Goal: Task Accomplishment & Management: Use online tool/utility

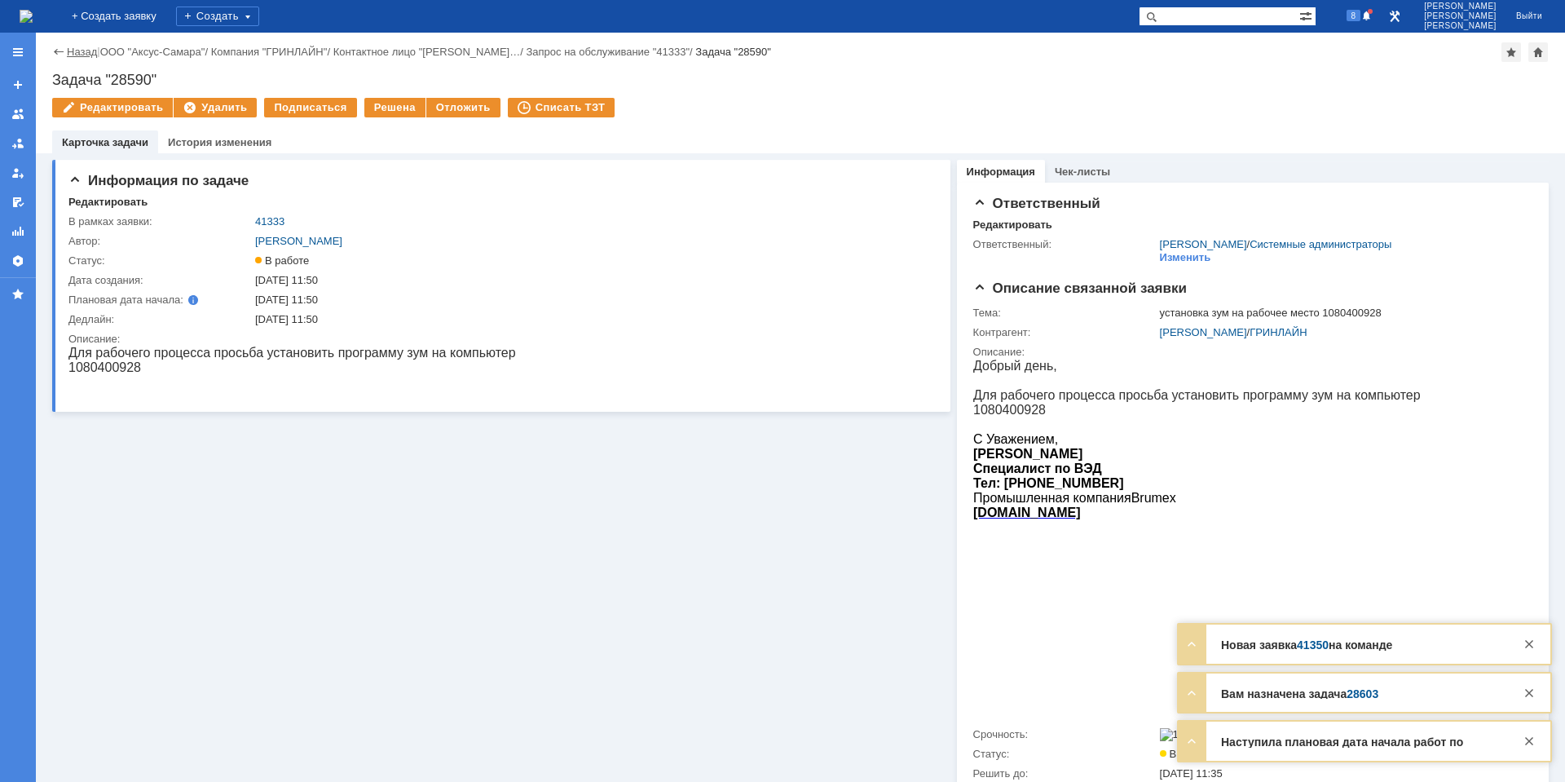
click at [77, 47] on link "Назад" at bounding box center [82, 52] width 30 height 12
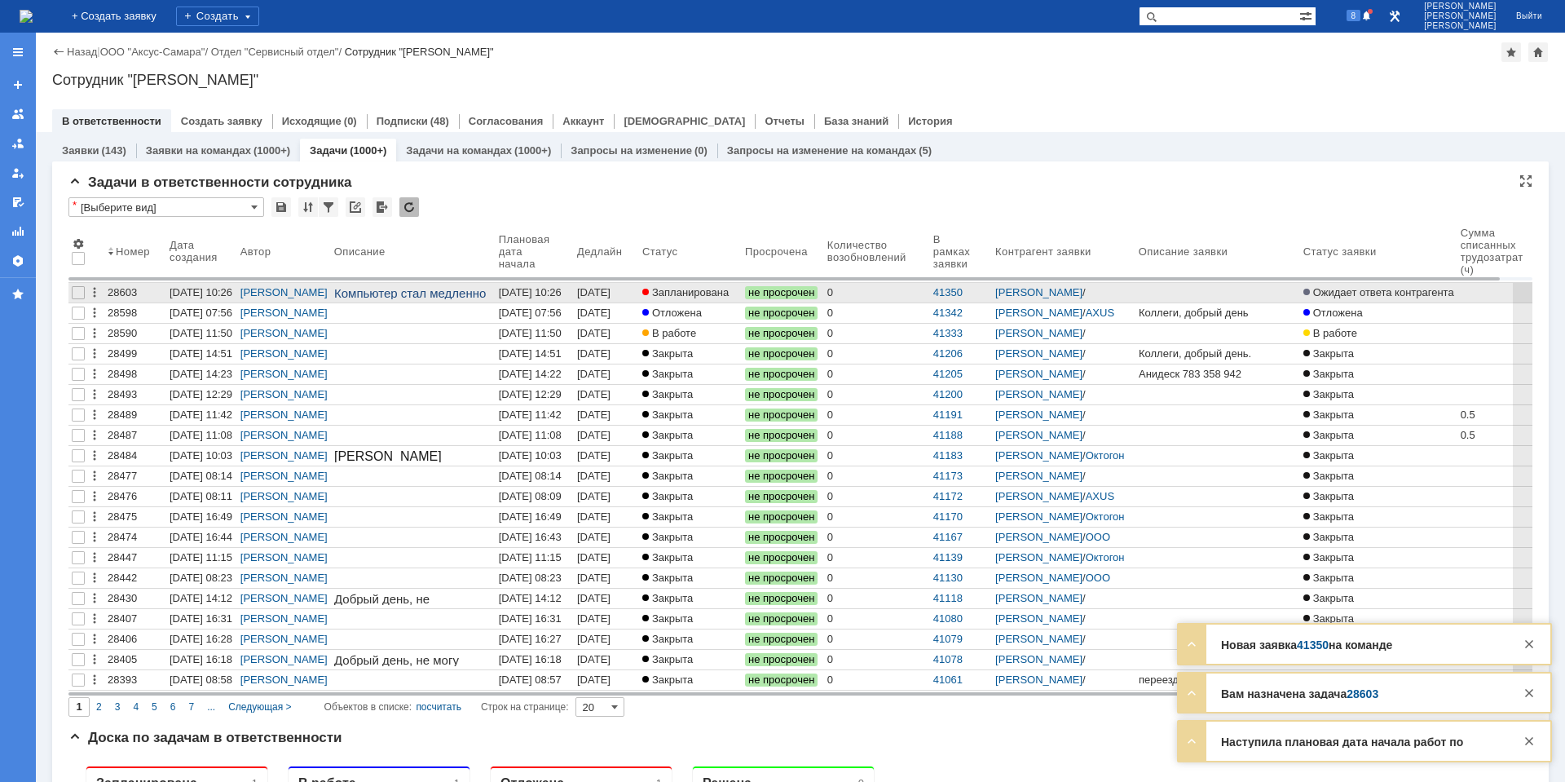
click at [542, 290] on div "[DATE] 10:26" at bounding box center [530, 292] width 63 height 12
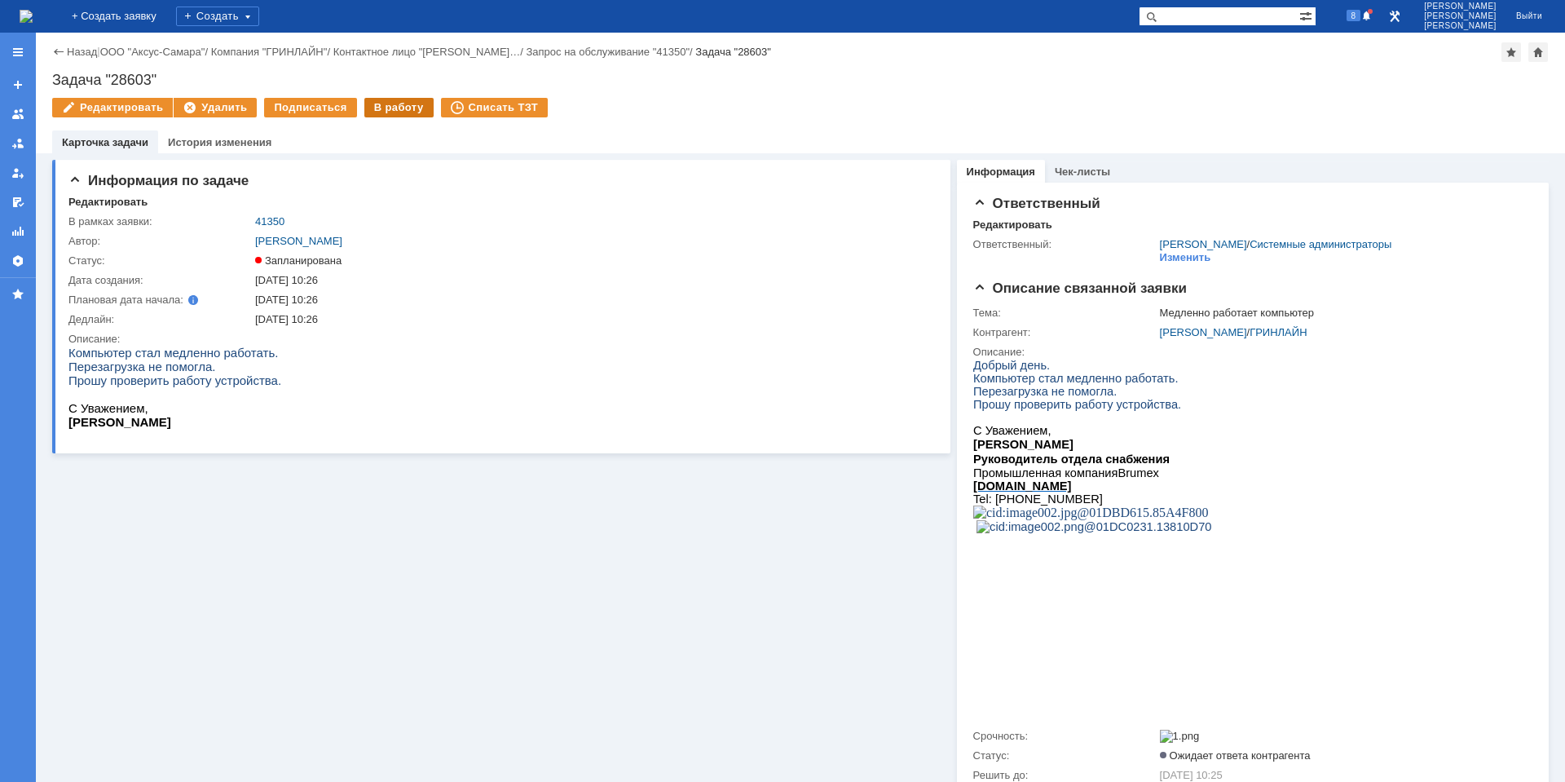
click at [382, 107] on div "В работу" at bounding box center [398, 108] width 69 height 20
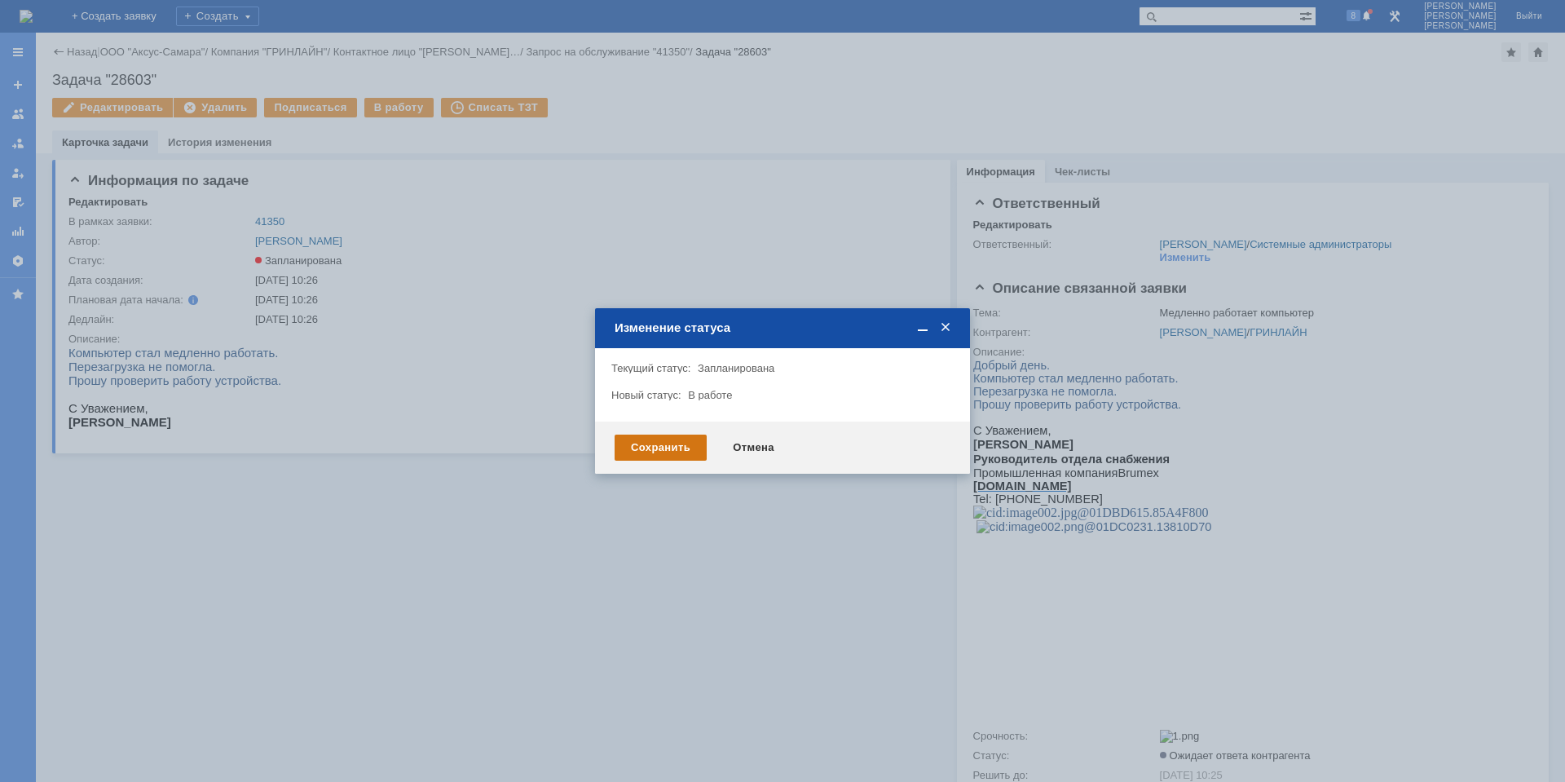
click at [664, 437] on div "Сохранить" at bounding box center [661, 447] width 92 height 26
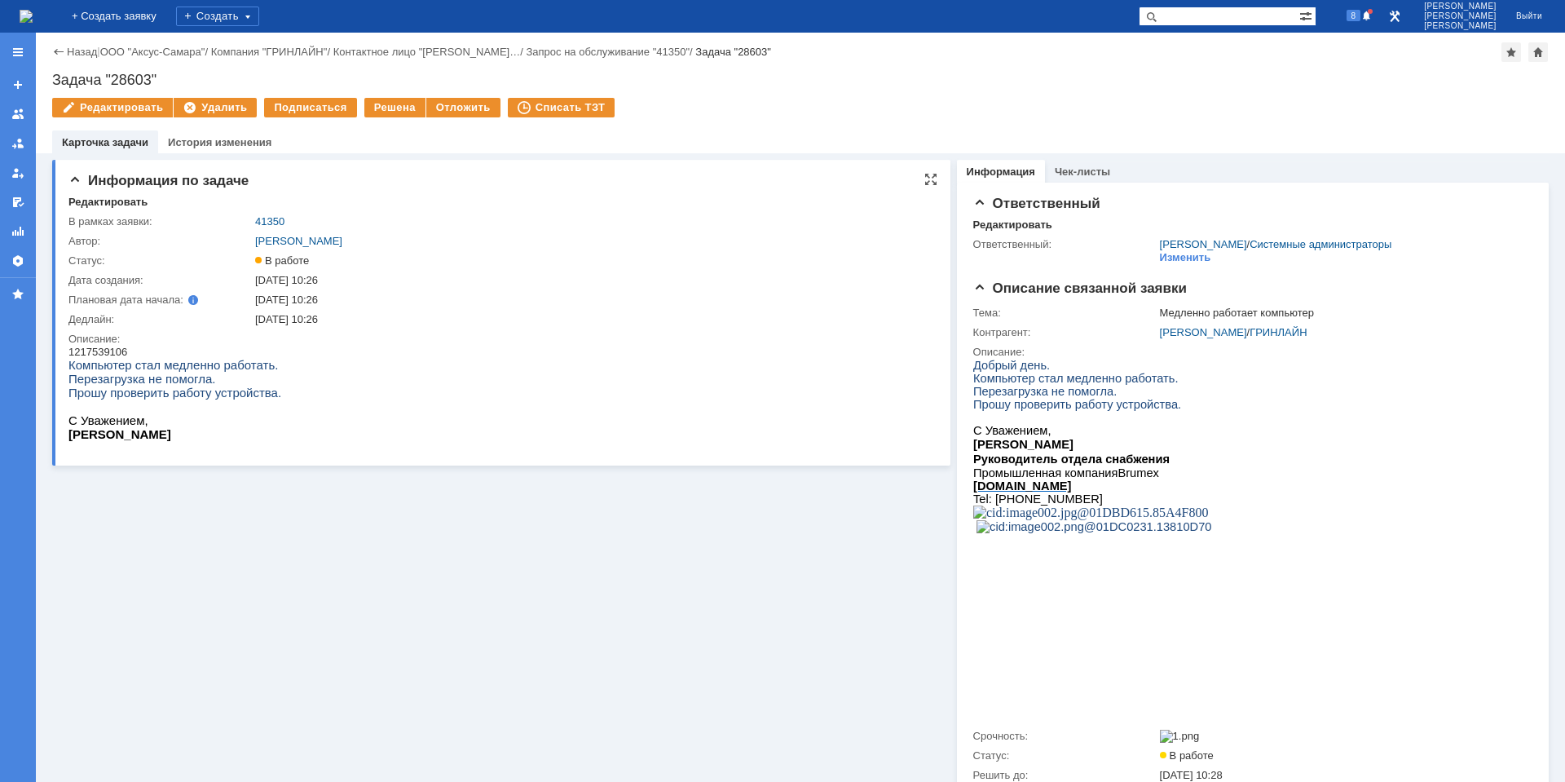
click at [108, 351] on div "1217539106" at bounding box center [174, 352] width 213 height 12
copy div "1217539106"
click at [153, 651] on div "Информация по задаче Редактировать В рамках заявки: 41350 Автор: Галстьян Степа…" at bounding box center [501, 511] width 898 height 717
click at [1195, 332] on link "[PERSON_NAME]" at bounding box center [1203, 332] width 87 height 12
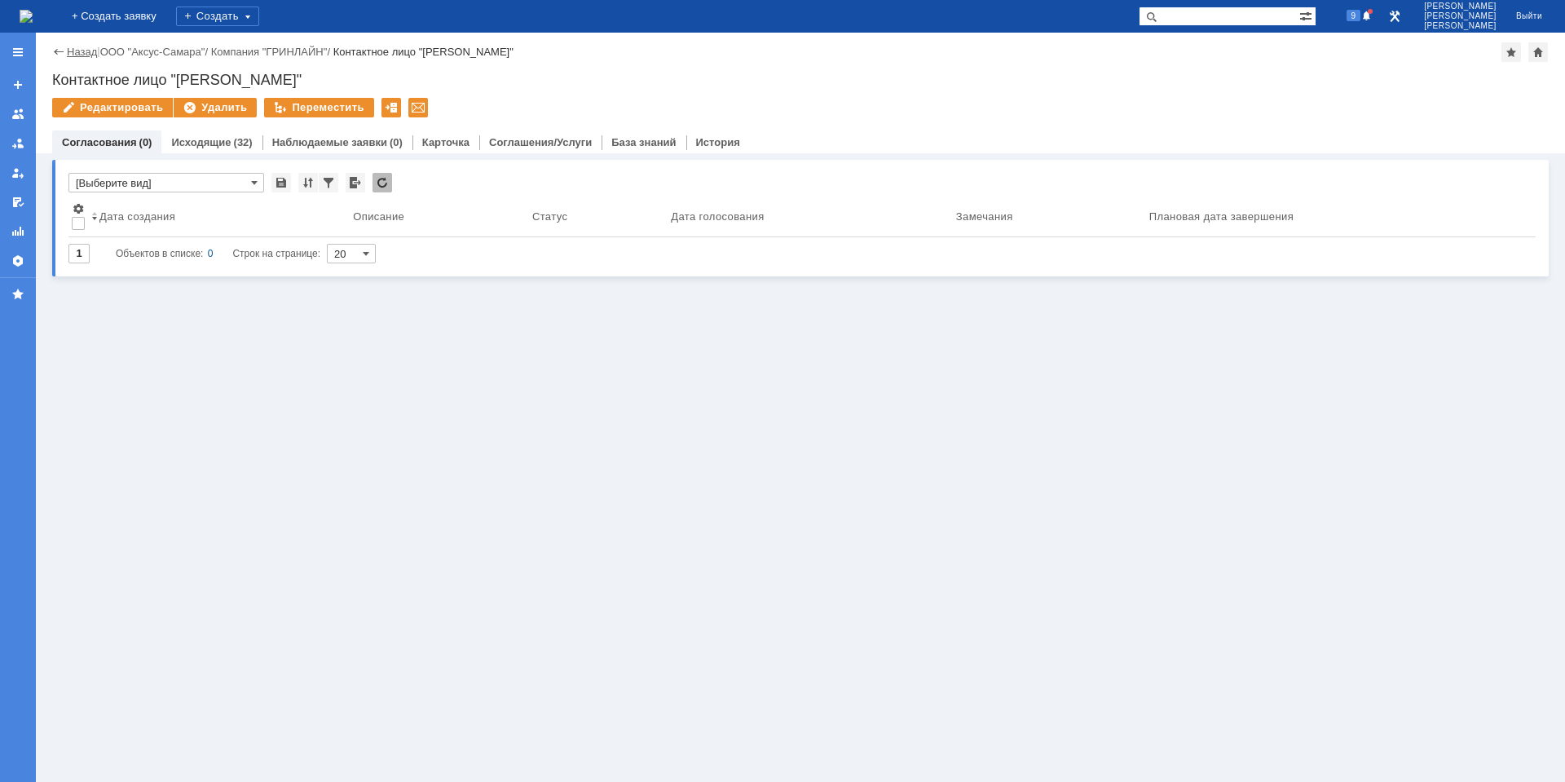
click at [95, 50] on link "Назад" at bounding box center [82, 52] width 30 height 12
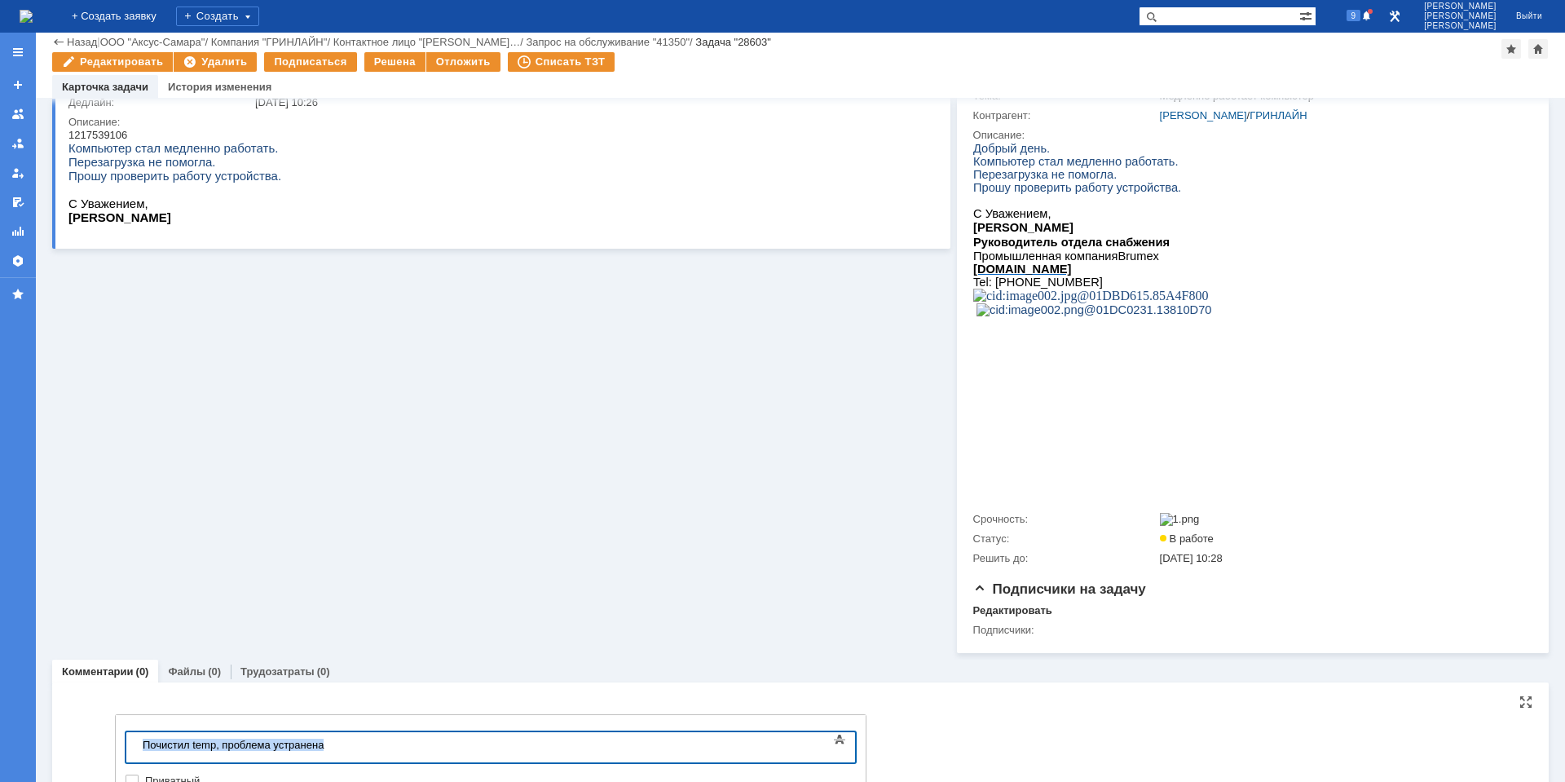
copy div "Почистил temp, проблема устранена"
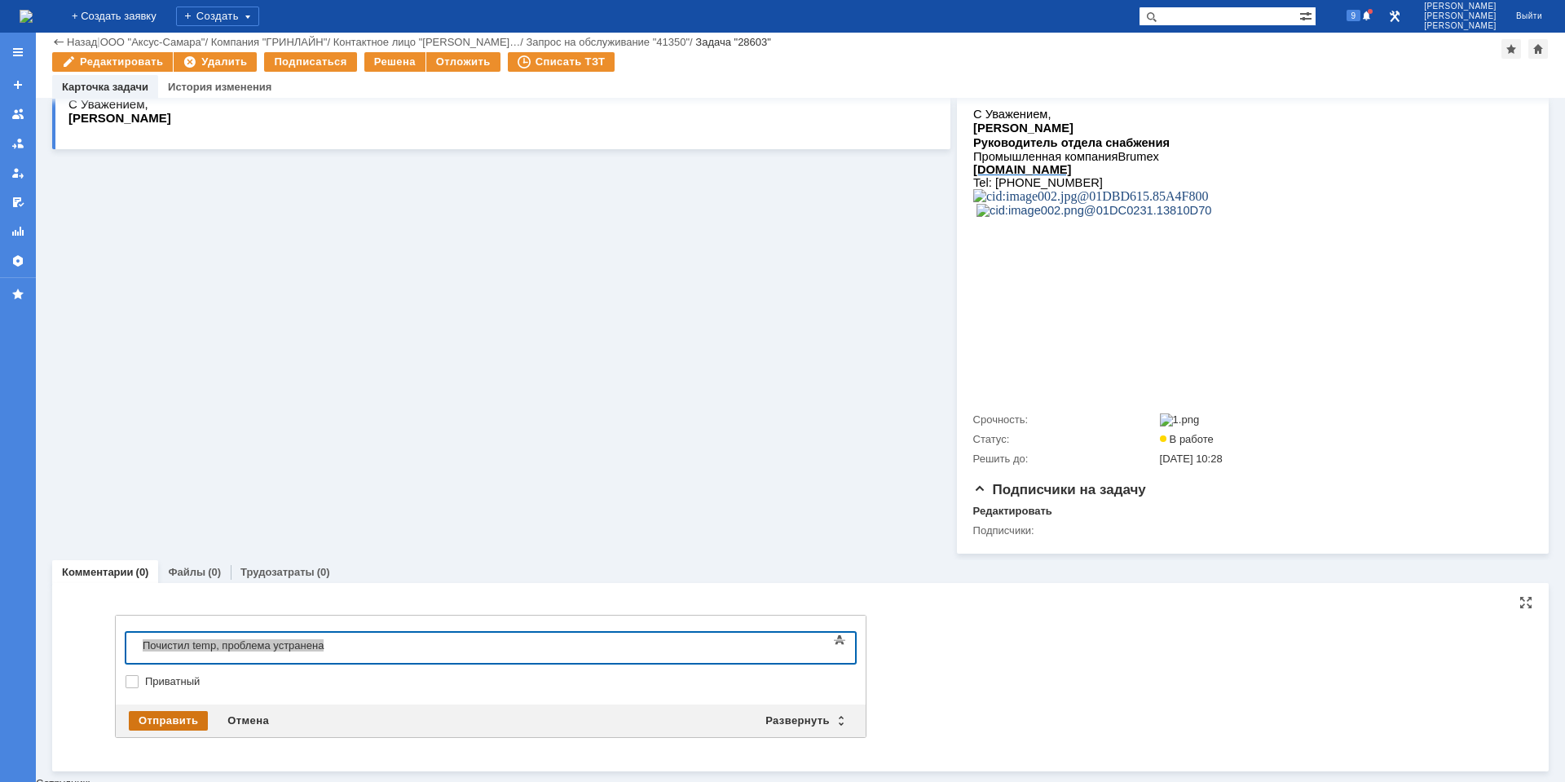
click at [171, 728] on div "Отправить" at bounding box center [168, 721] width 79 height 20
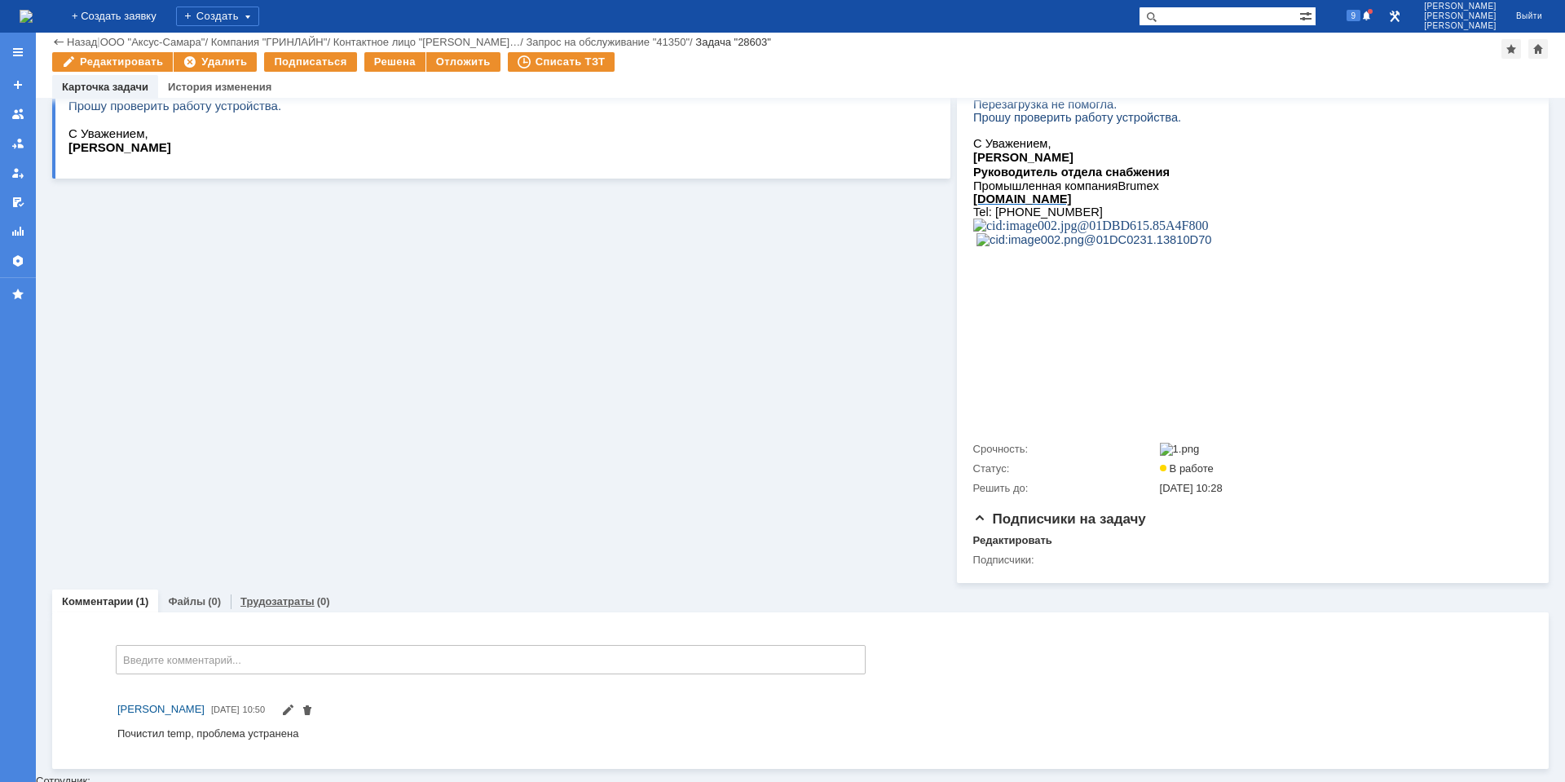
click at [291, 603] on link "Трудозатраты" at bounding box center [277, 601] width 74 height 12
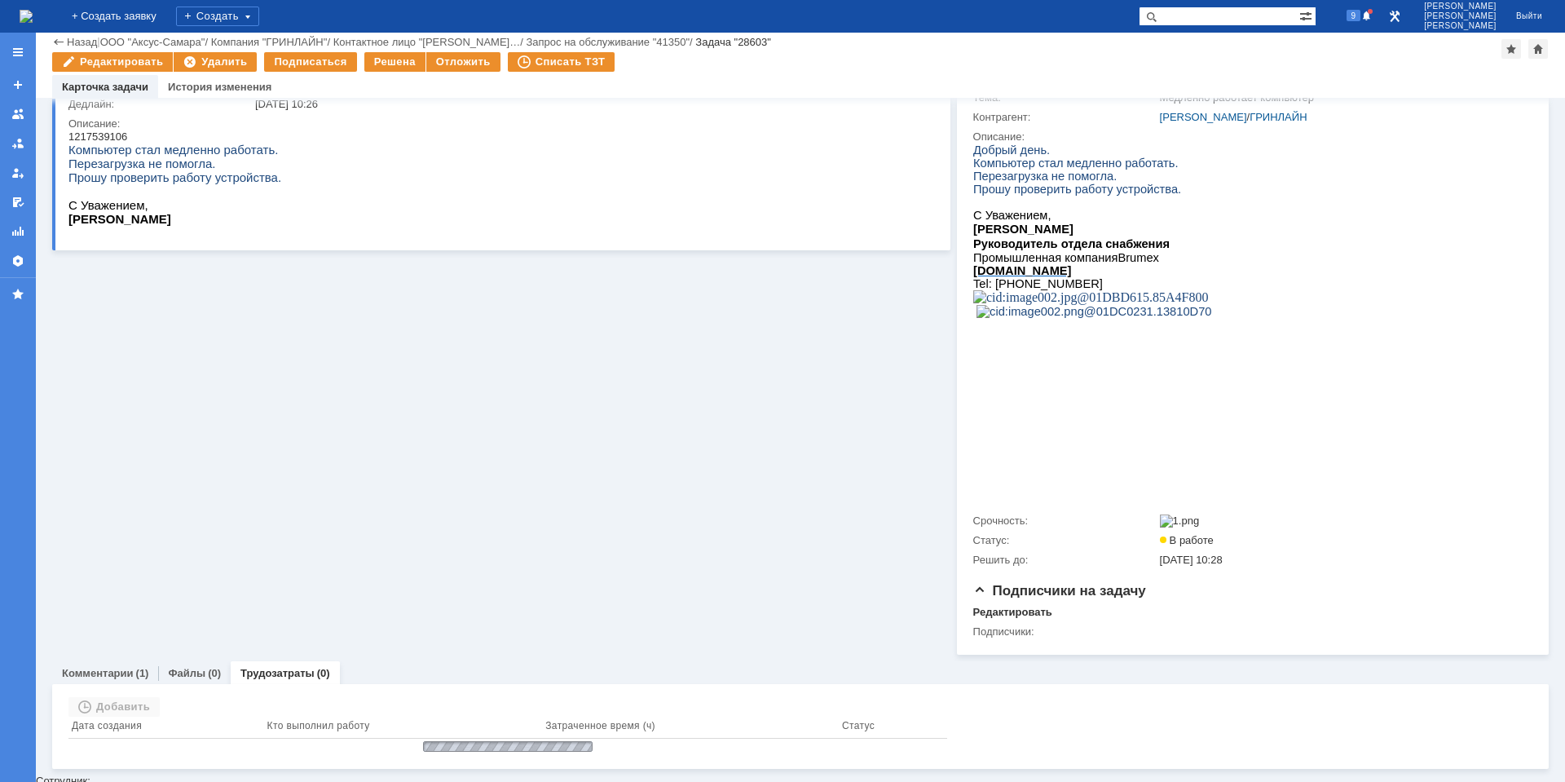
scroll to position [143, 0]
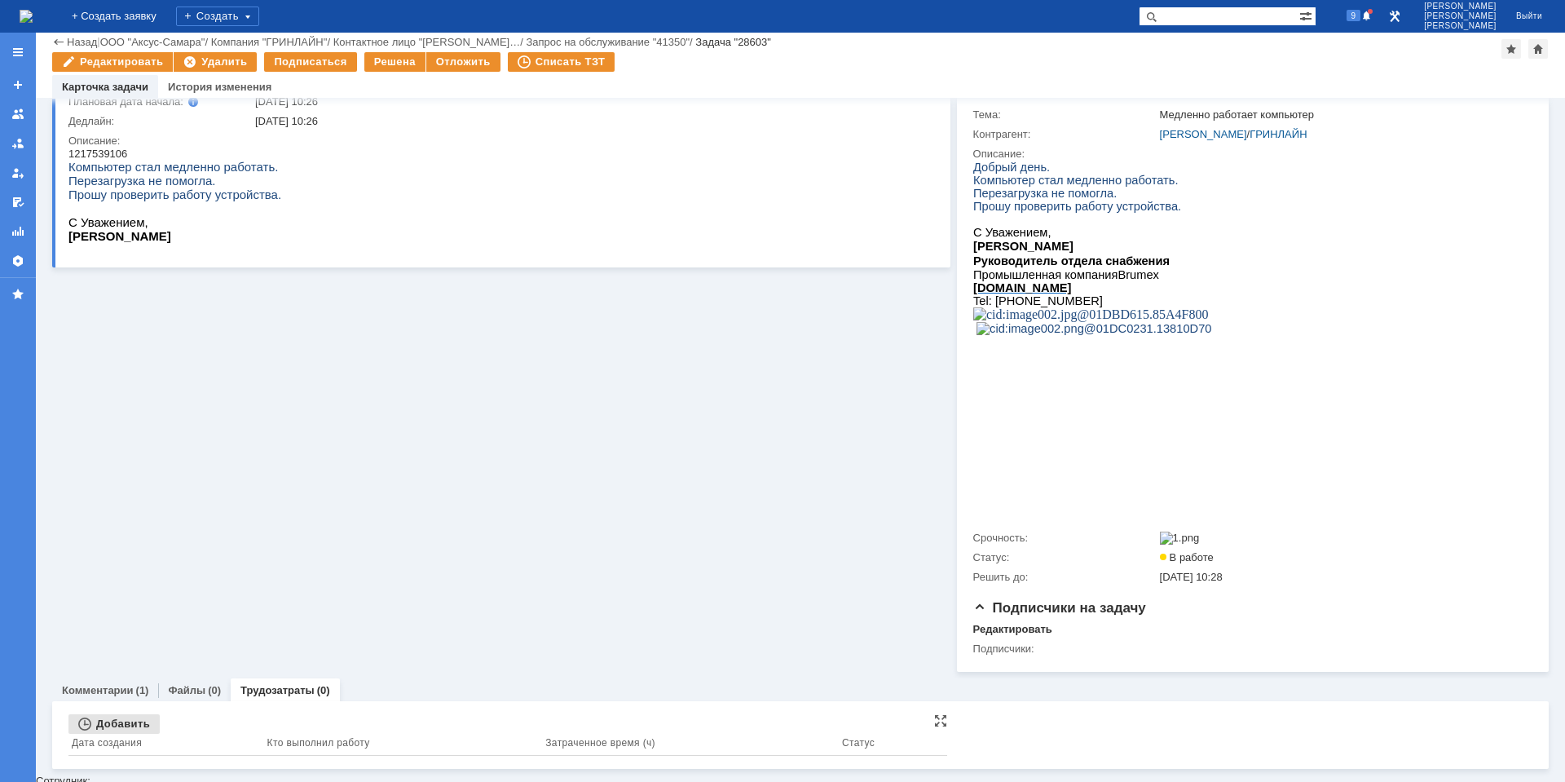
click at [116, 722] on div "Добавить" at bounding box center [113, 724] width 91 height 20
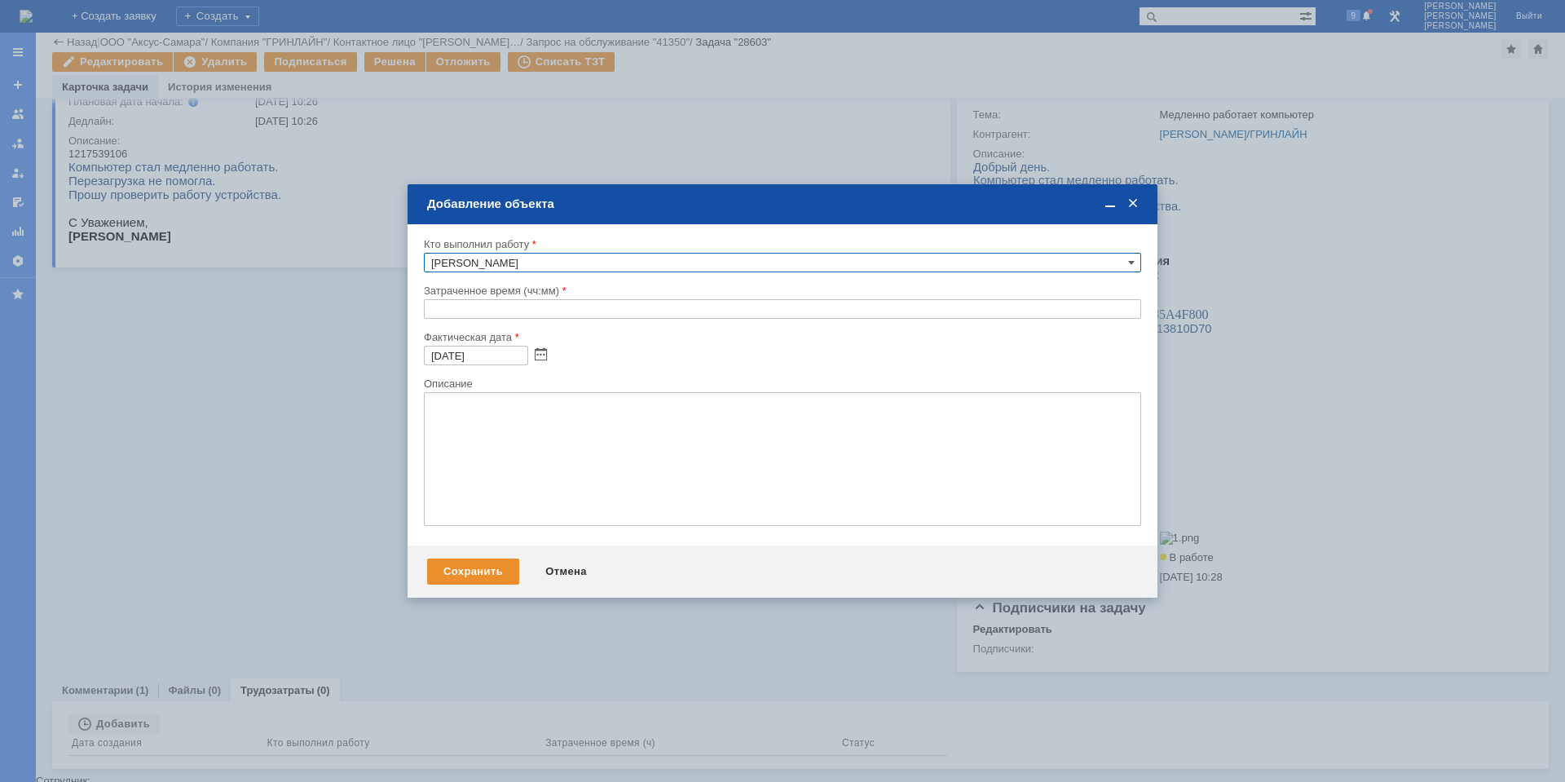
click at [443, 315] on input "text" at bounding box center [782, 309] width 717 height 20
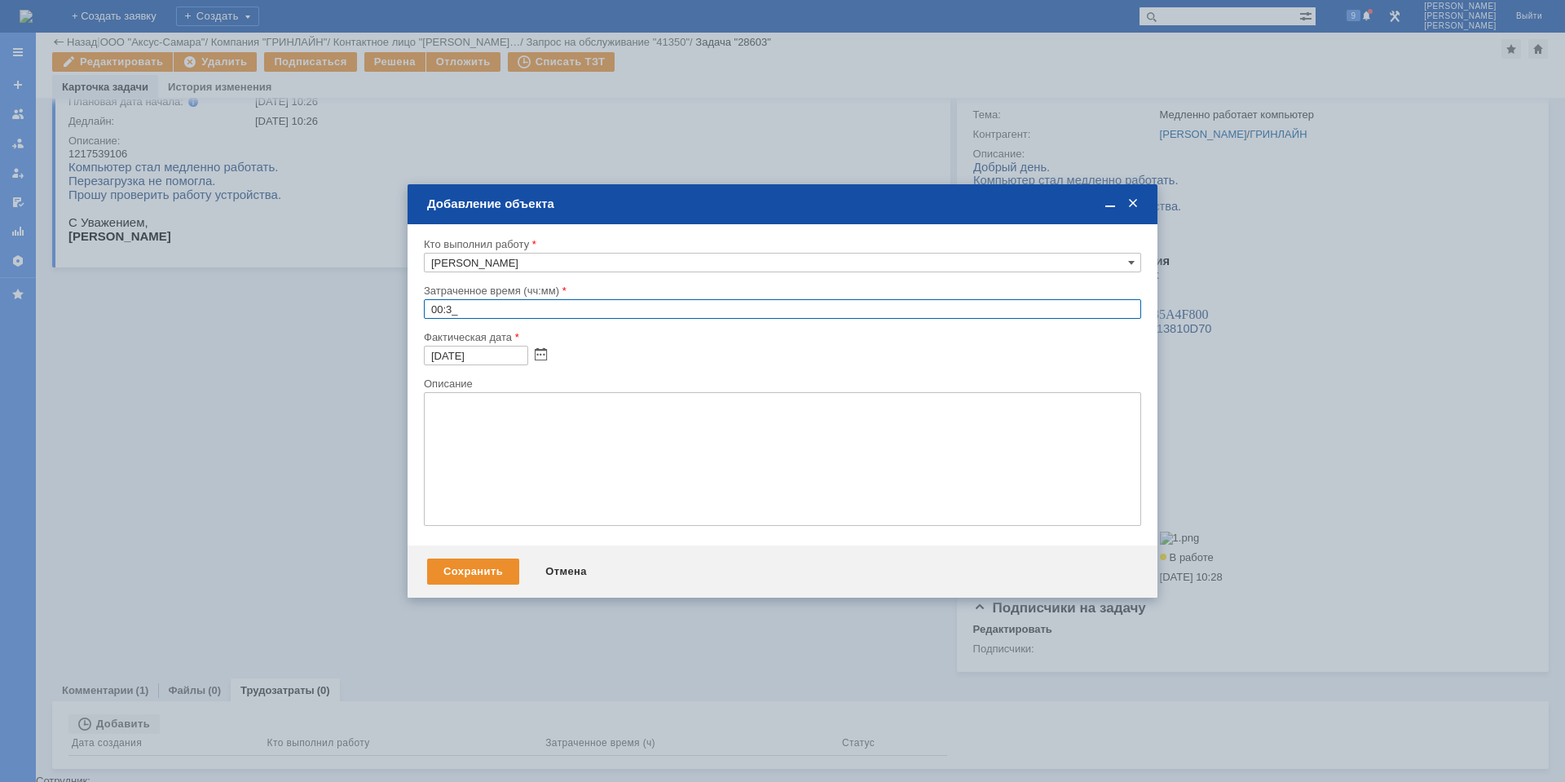
type input "00:30"
click at [702, 481] on textarea at bounding box center [782, 459] width 717 height 134
paste textarea "Почистил temp, проблема устранена"
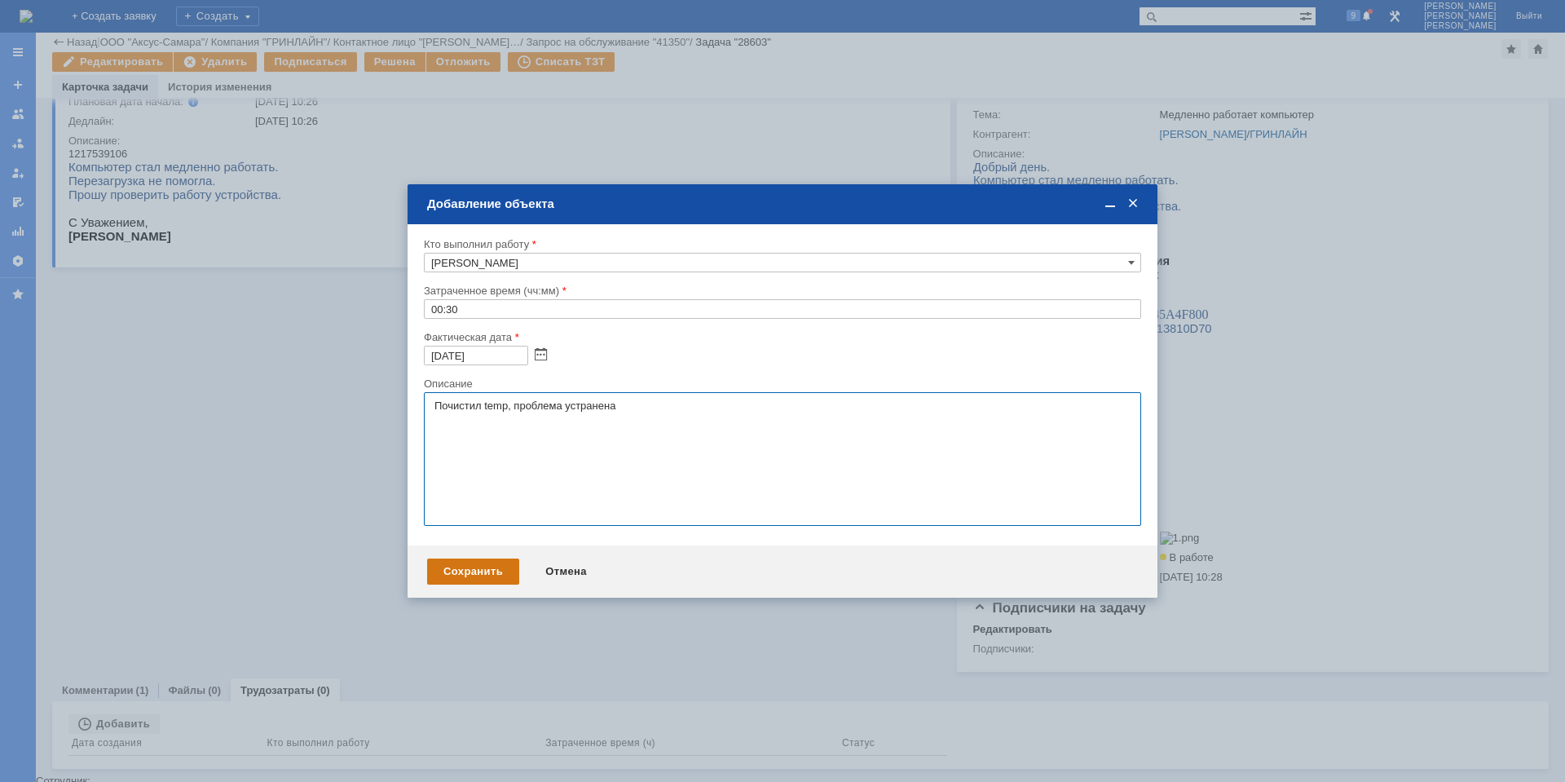
type textarea "Почистил temp, проблема устранена"
click at [480, 562] on div "Сохранить" at bounding box center [473, 571] width 92 height 26
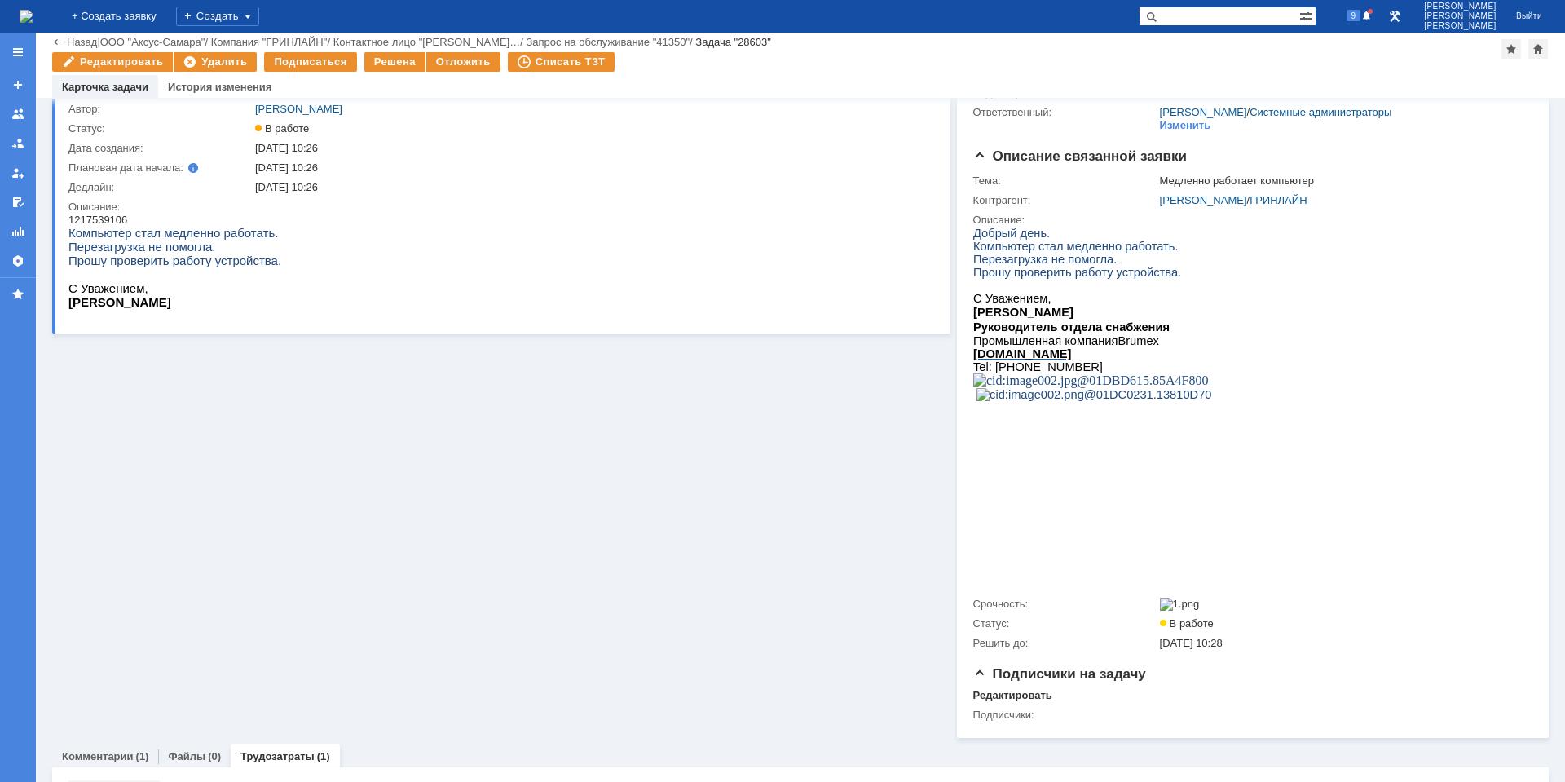
scroll to position [0, 0]
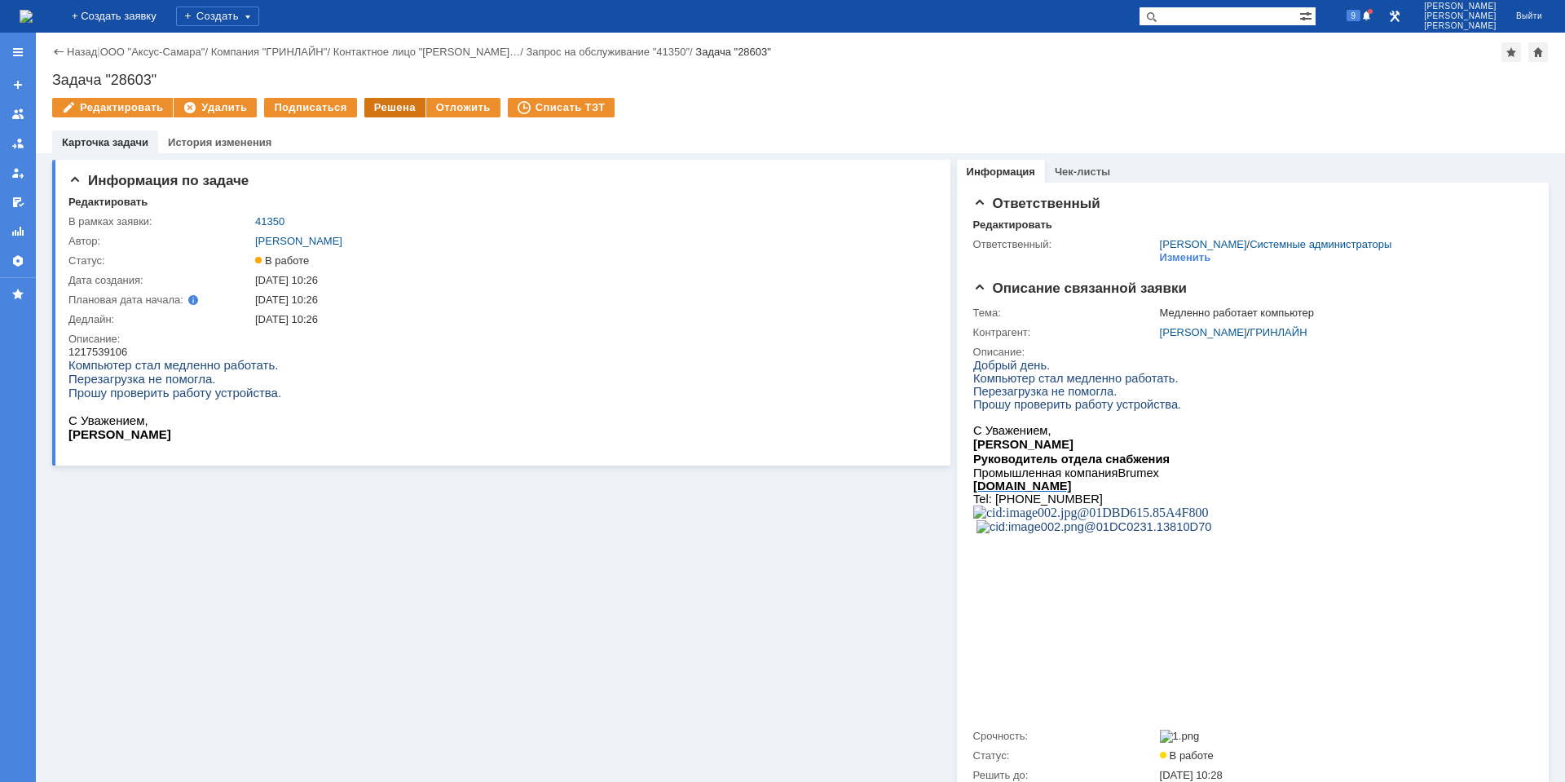
click at [375, 115] on div "Решена" at bounding box center [394, 108] width 61 height 20
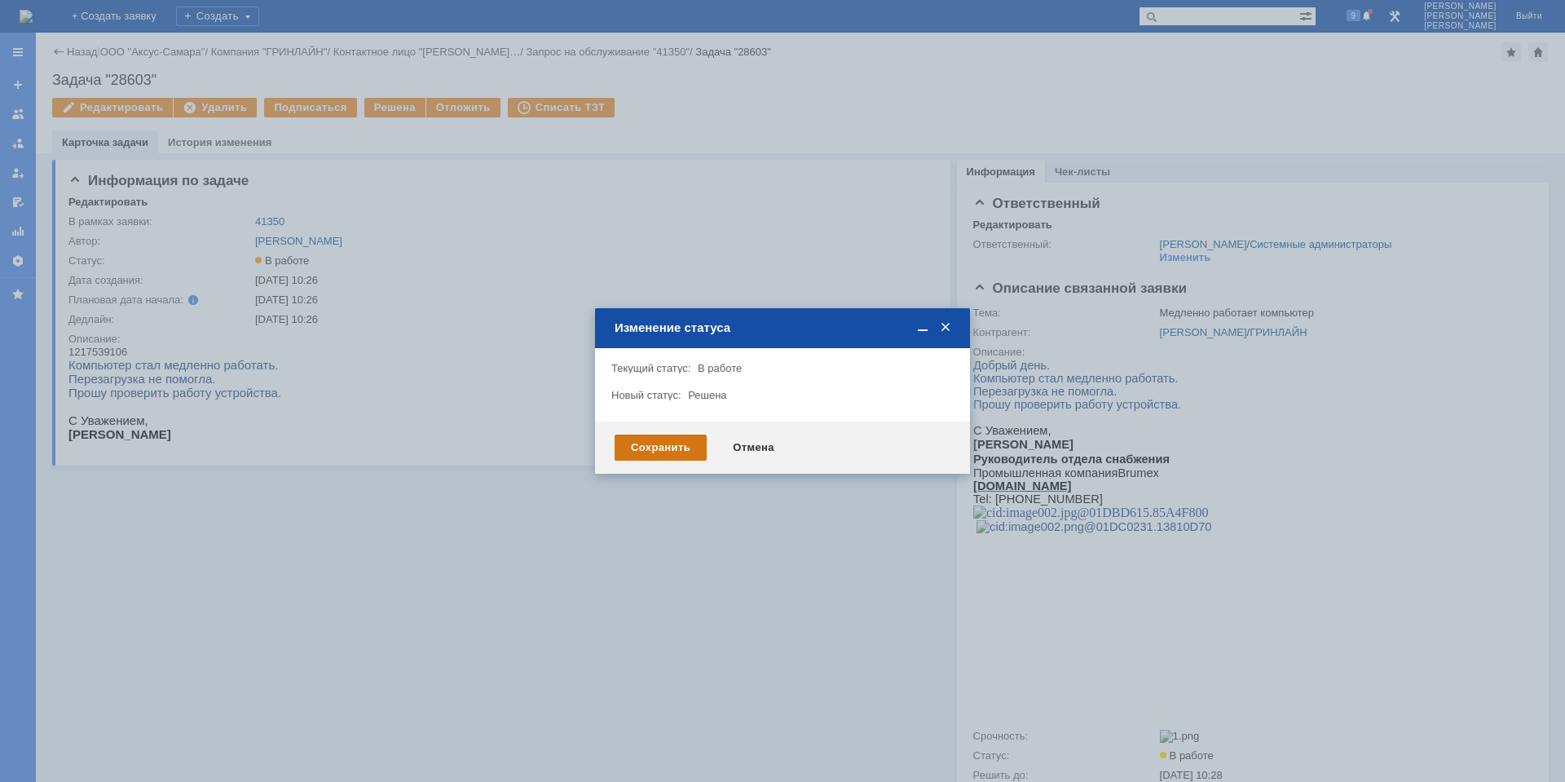
click at [630, 448] on div "Сохранить" at bounding box center [661, 447] width 92 height 26
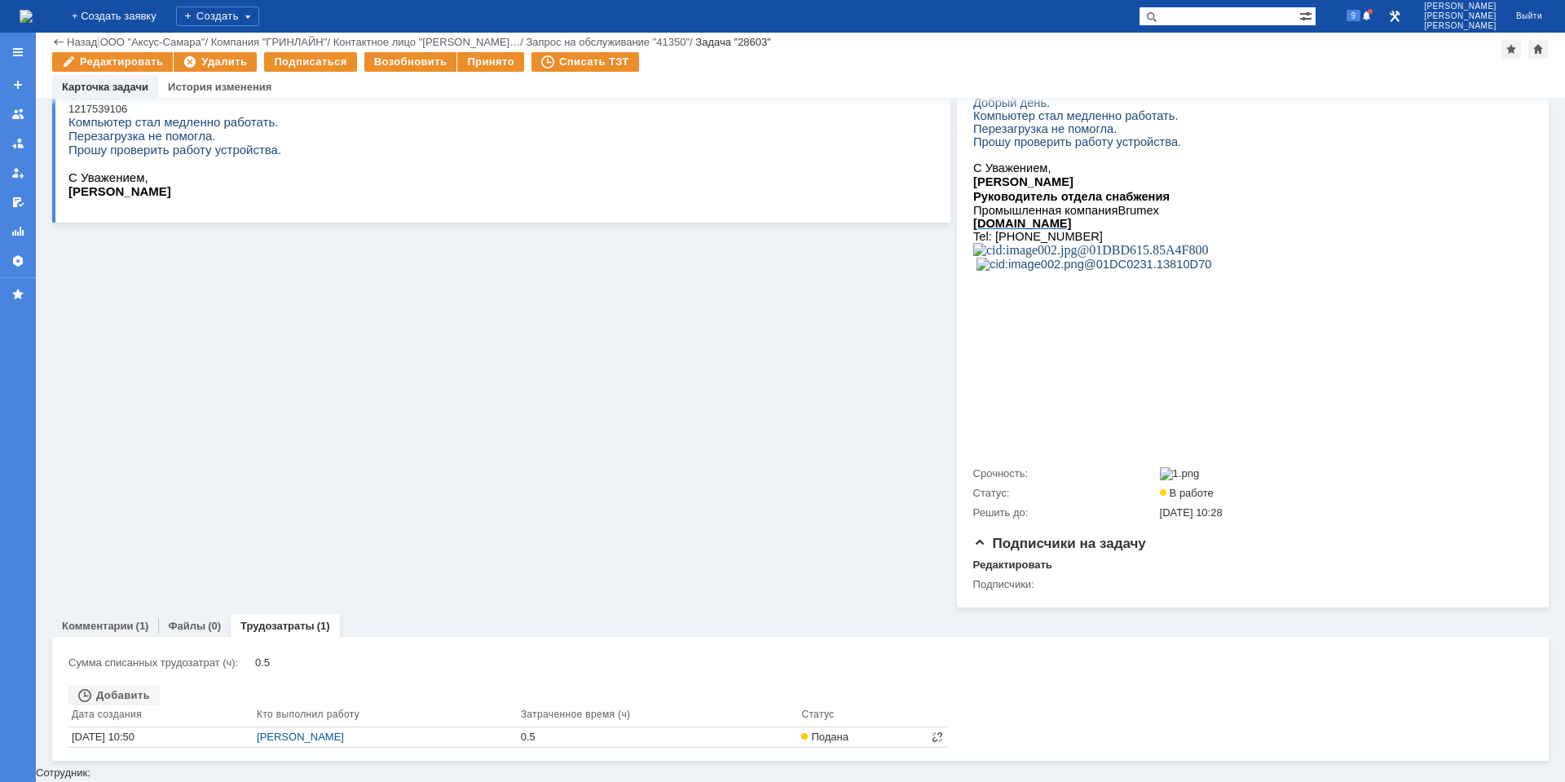
scroll to position [199, 0]
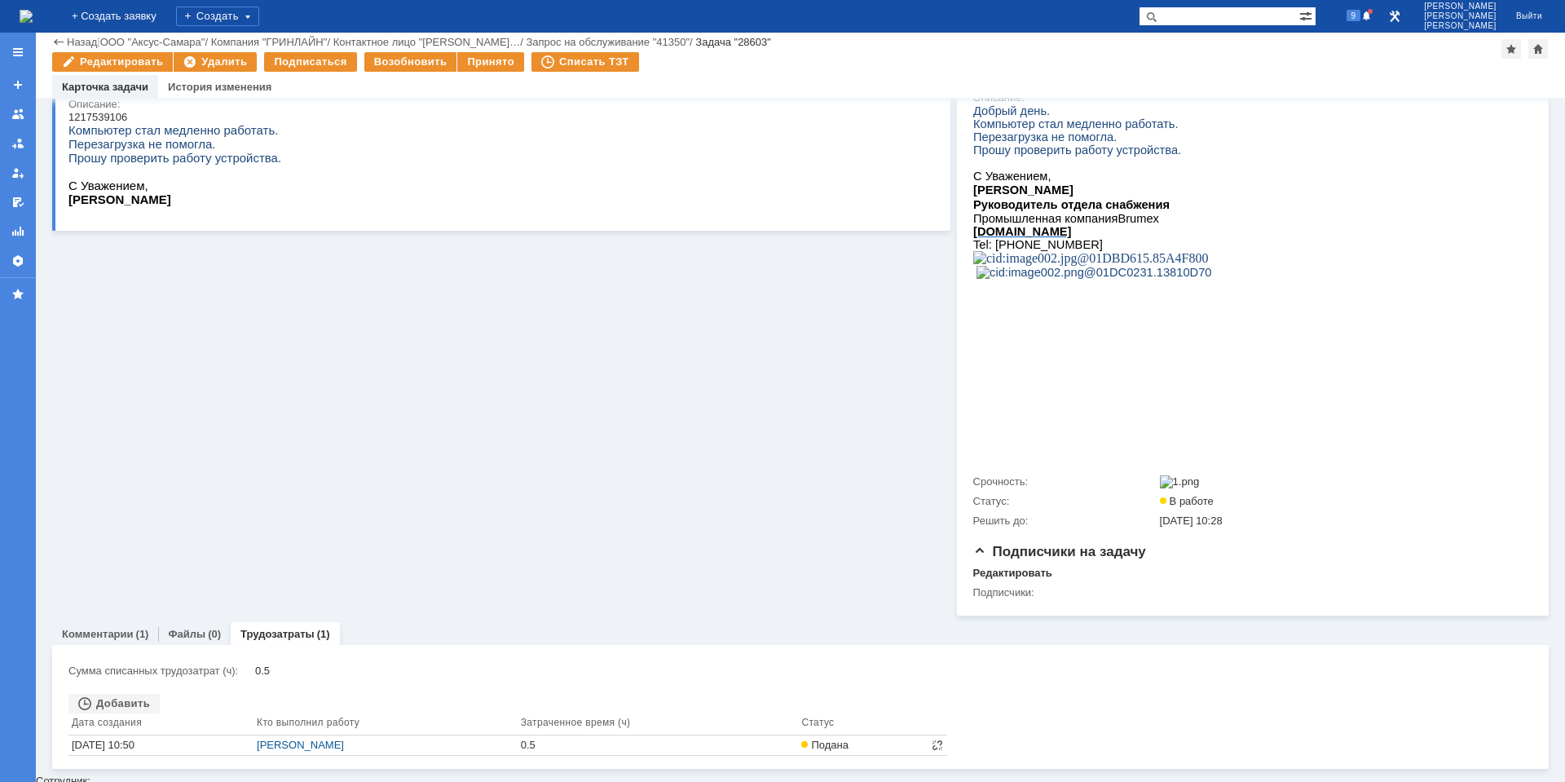
click at [112, 646] on div "Комментарии (1)" at bounding box center [105, 634] width 106 height 24
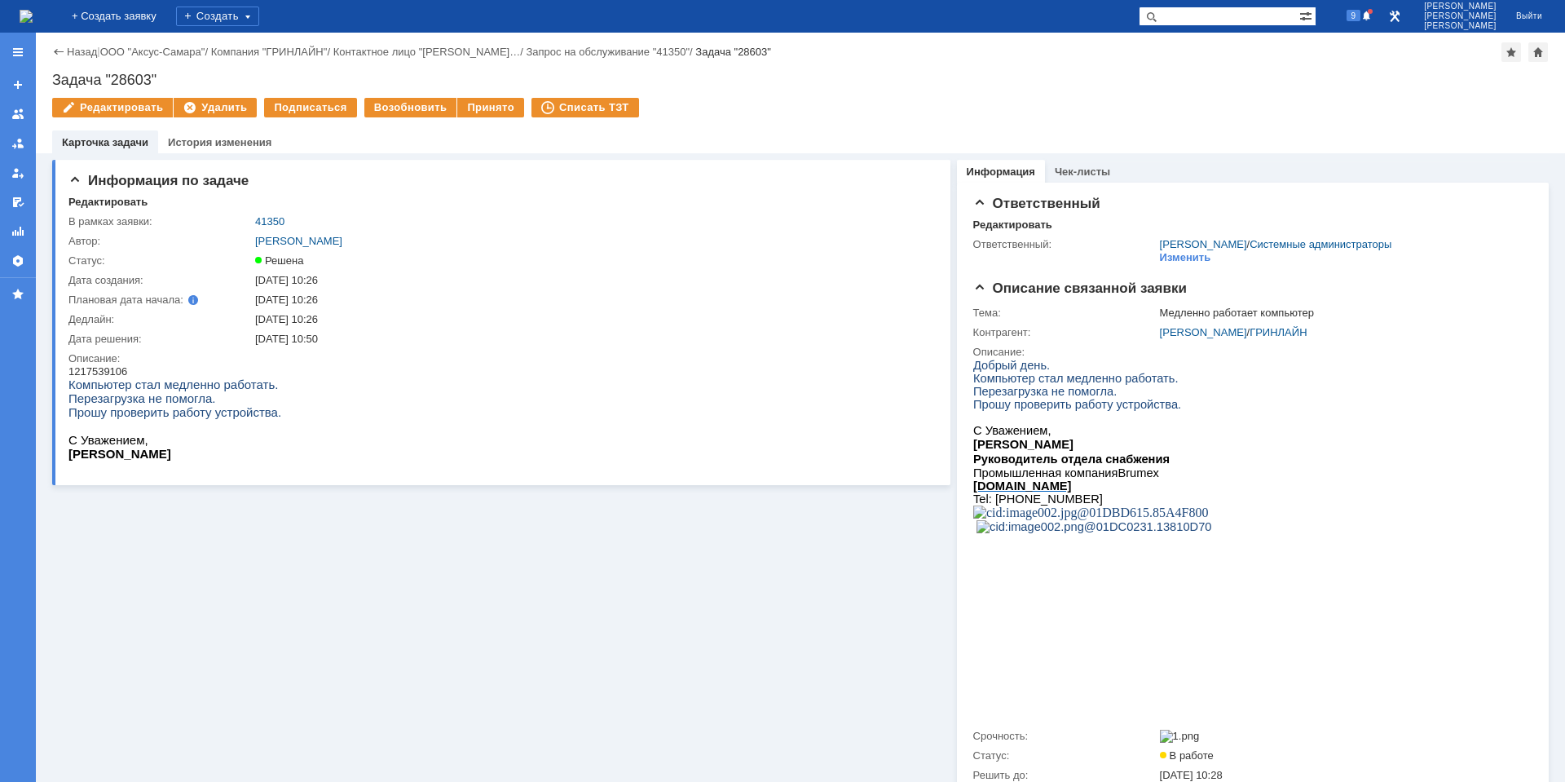
click at [33, 19] on img at bounding box center [26, 16] width 13 height 13
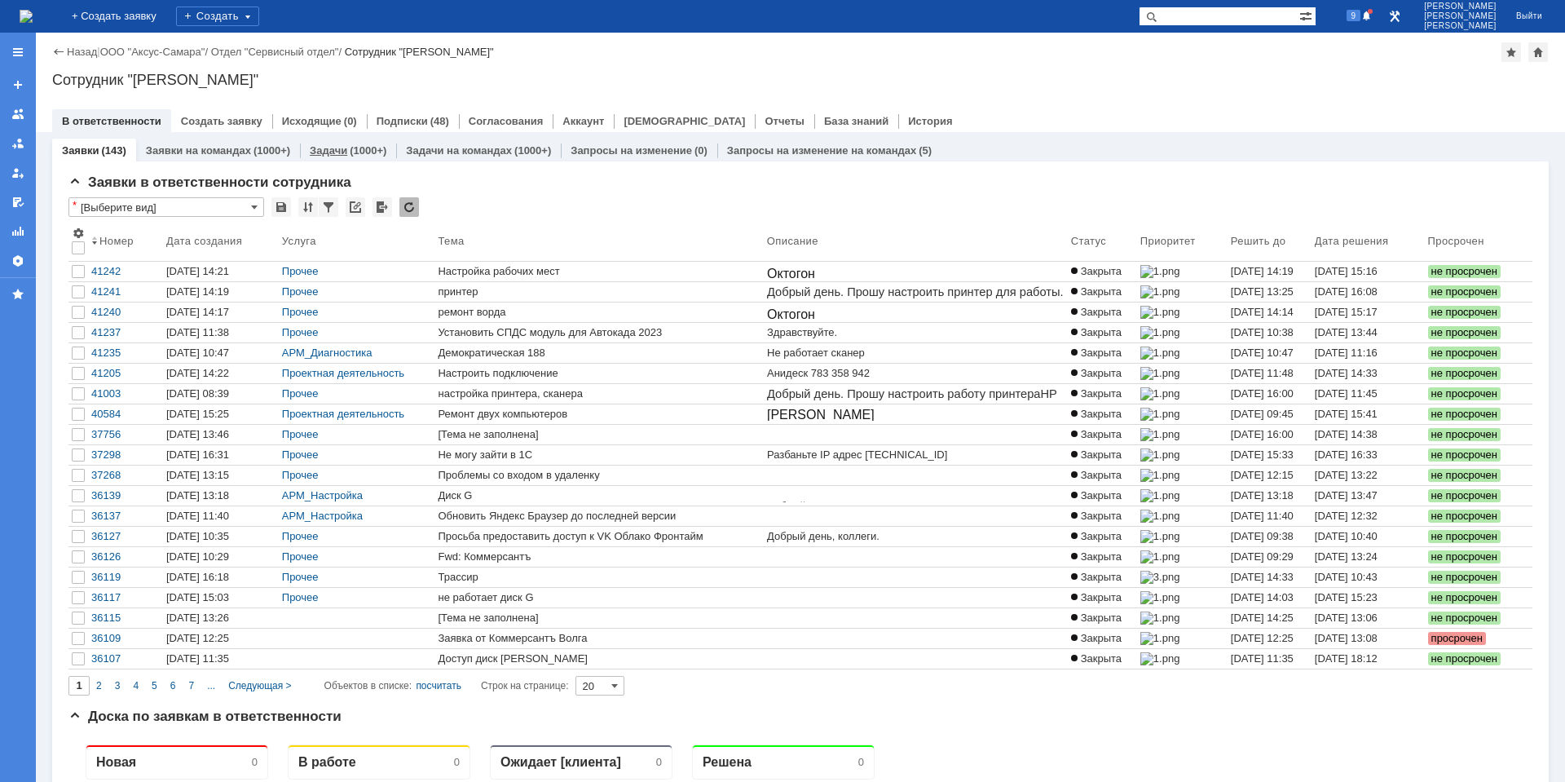
click at [327, 148] on link "Задачи" at bounding box center [328, 150] width 37 height 12
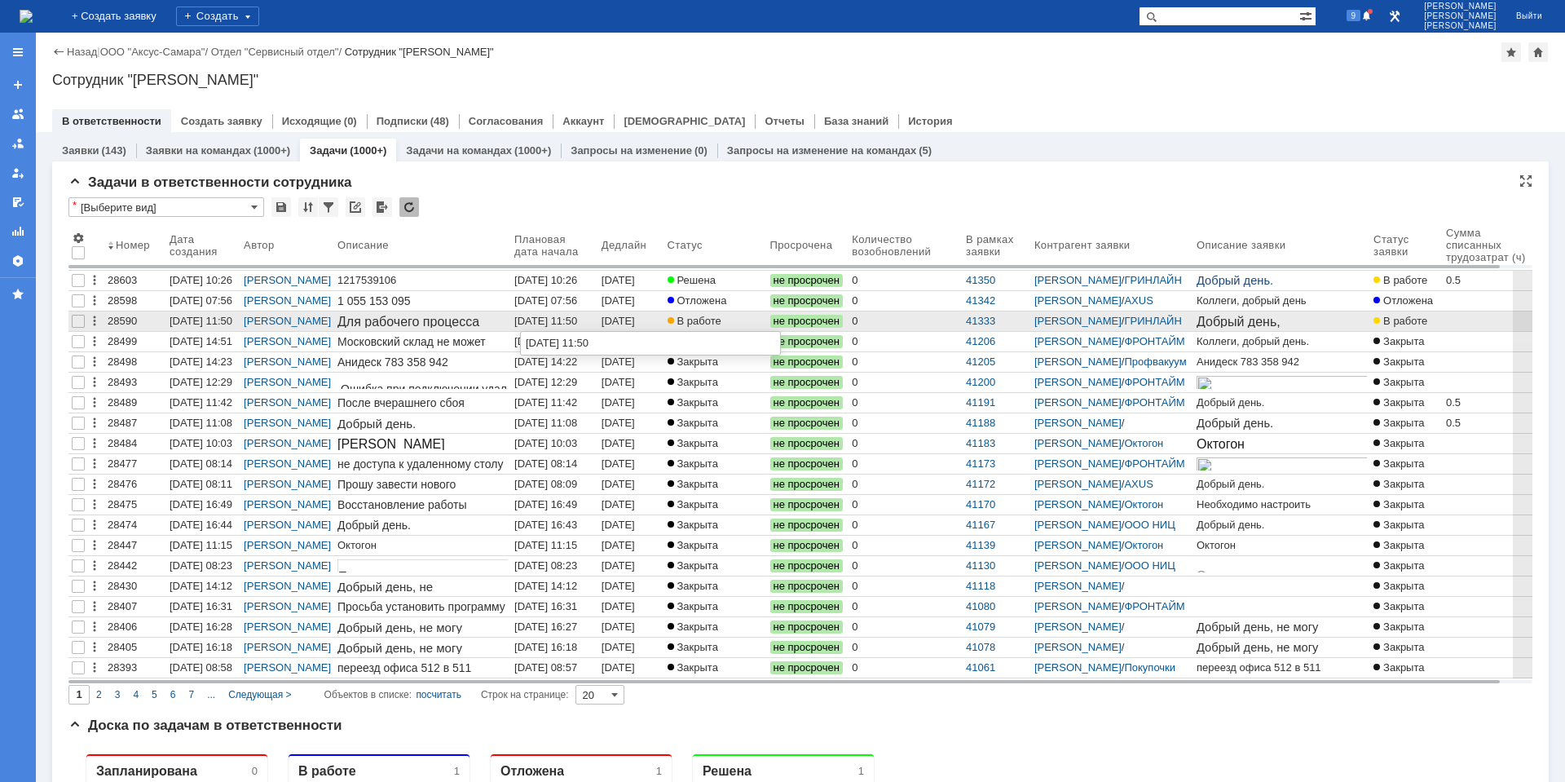
click at [562, 318] on div "[DATE] 11:50" at bounding box center [545, 321] width 63 height 12
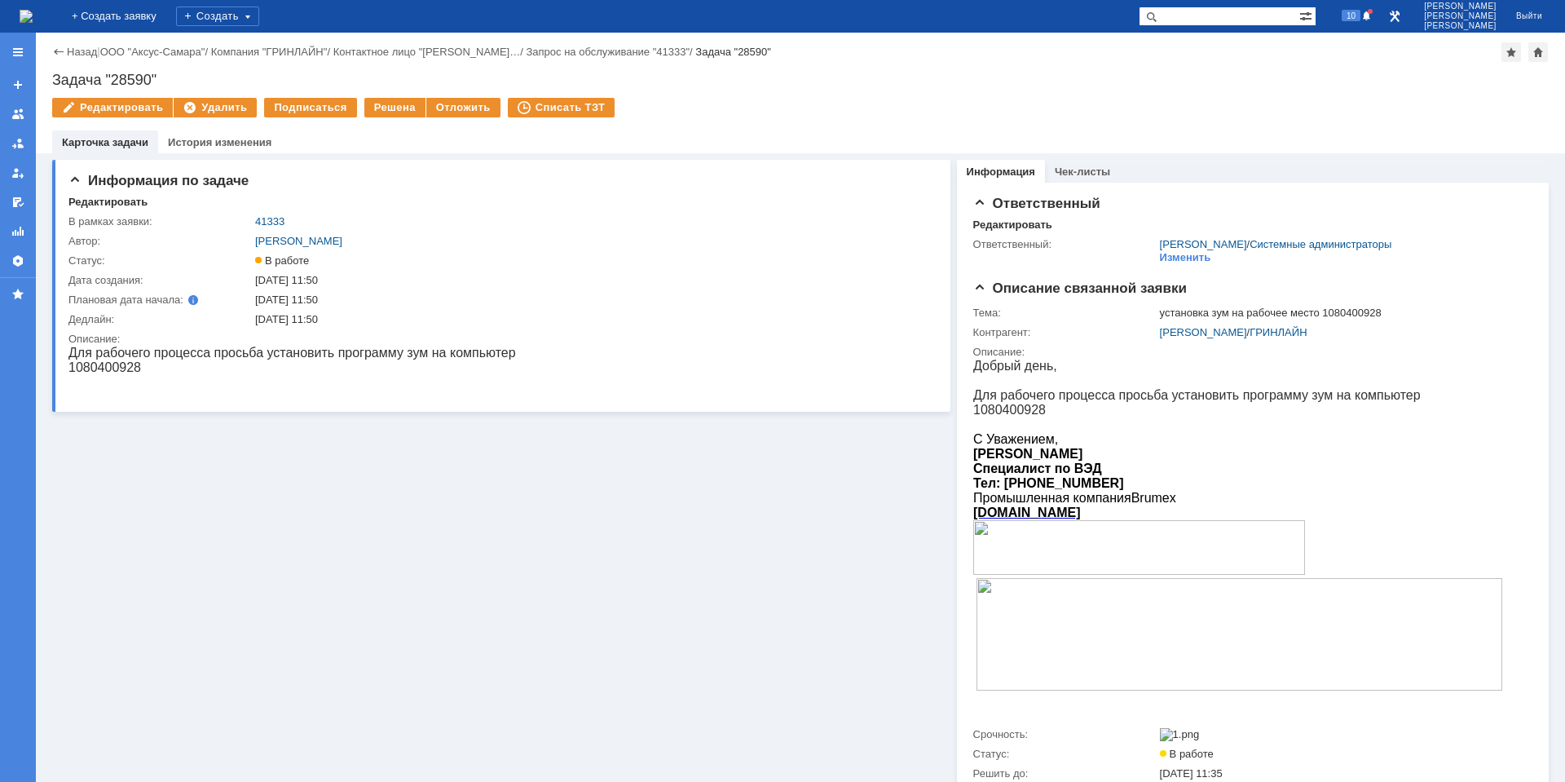
click at [104, 365] on p "1080400928" at bounding box center [292, 367] width 448 height 15
copy p "1080400928"
click at [597, 607] on div "Информация по задаче Редактировать В рамках заявки: 41333 Автор: Галстьян Степа…" at bounding box center [501, 510] width 898 height 715
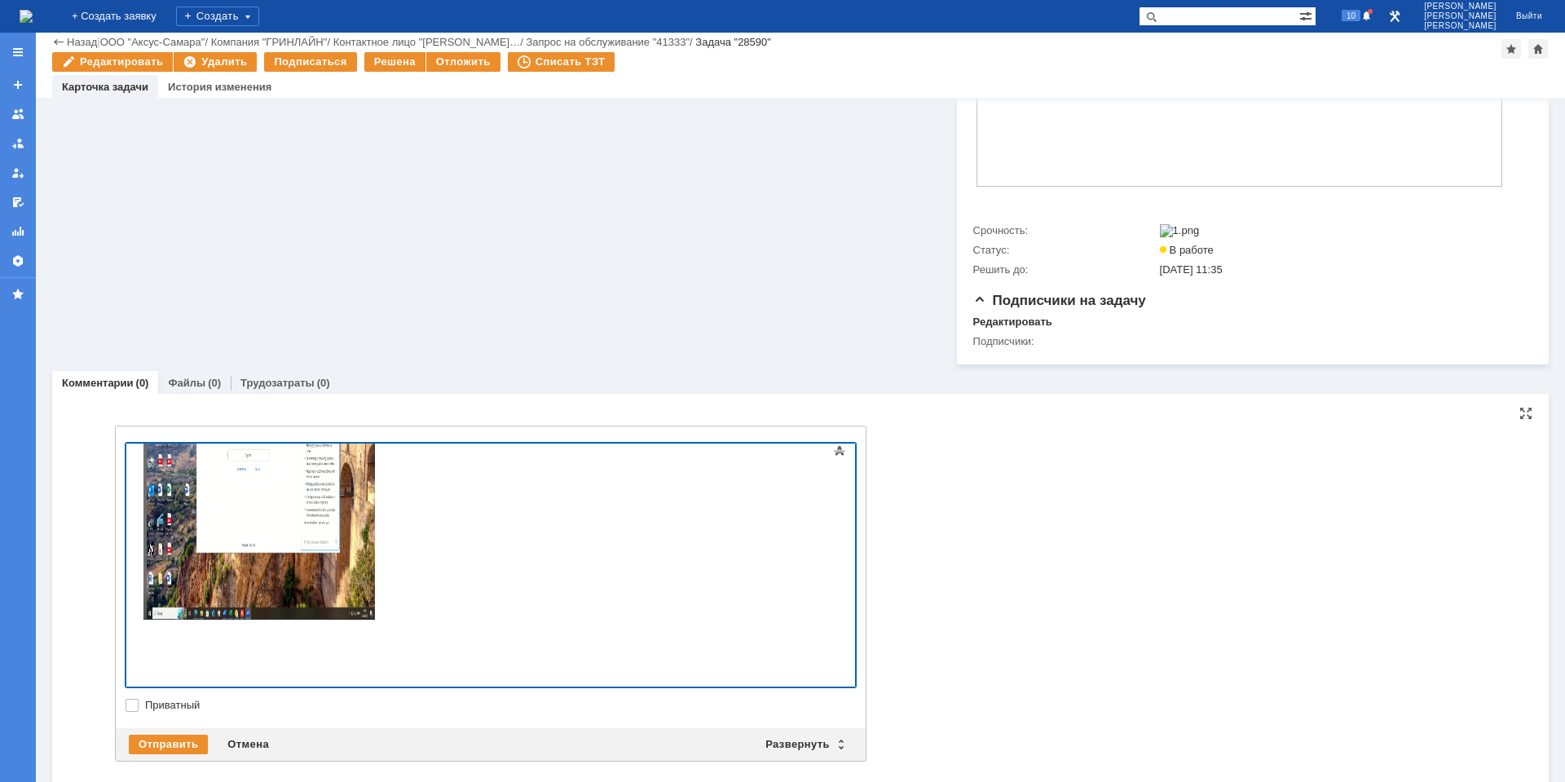
scroll to position [474, 0]
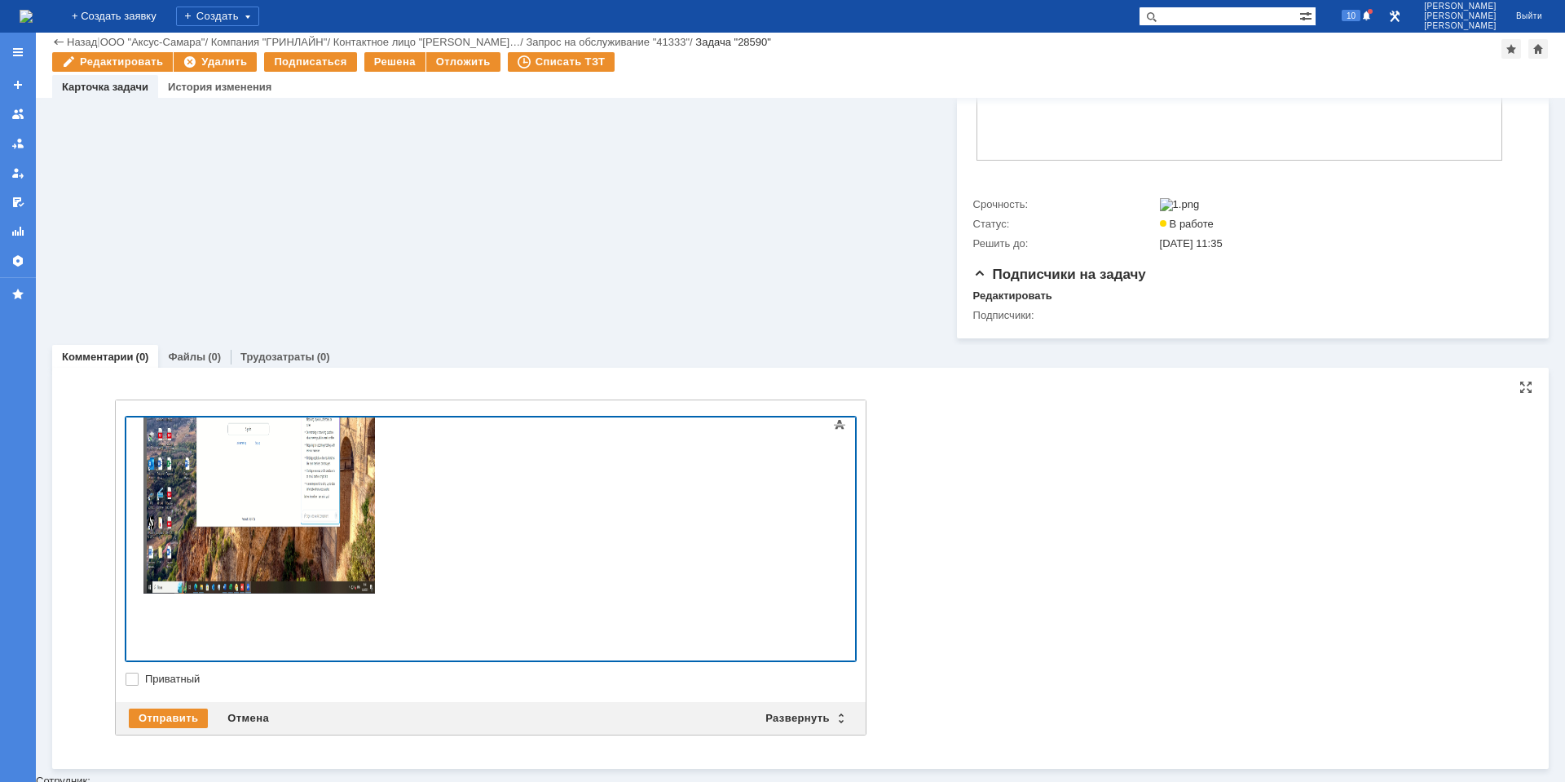
click at [227, 580] on img at bounding box center [259, 430] width 233 height 325
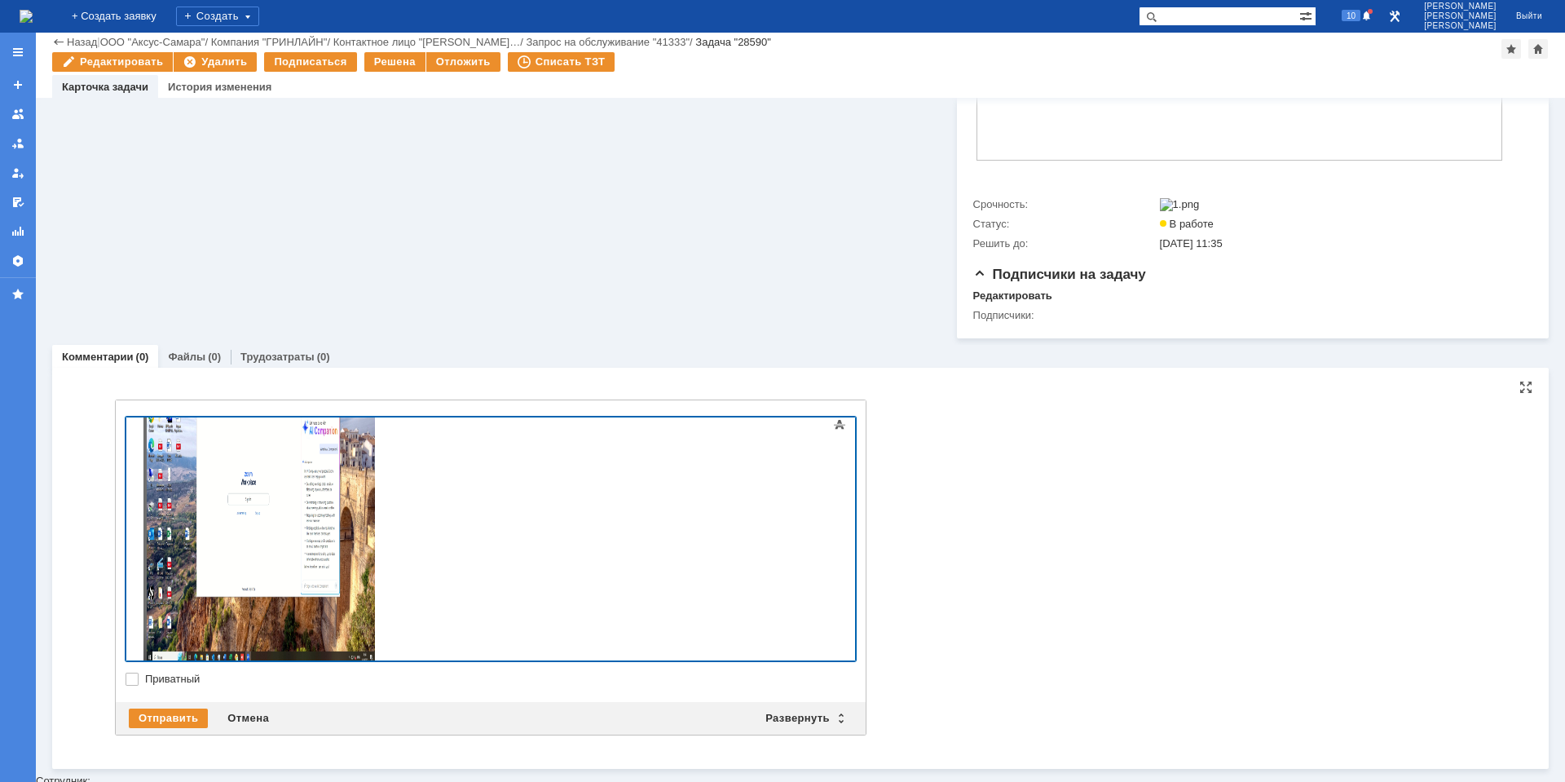
click at [211, 645] on div "zoom установлен" at bounding box center [259, 496] width 232 height 340
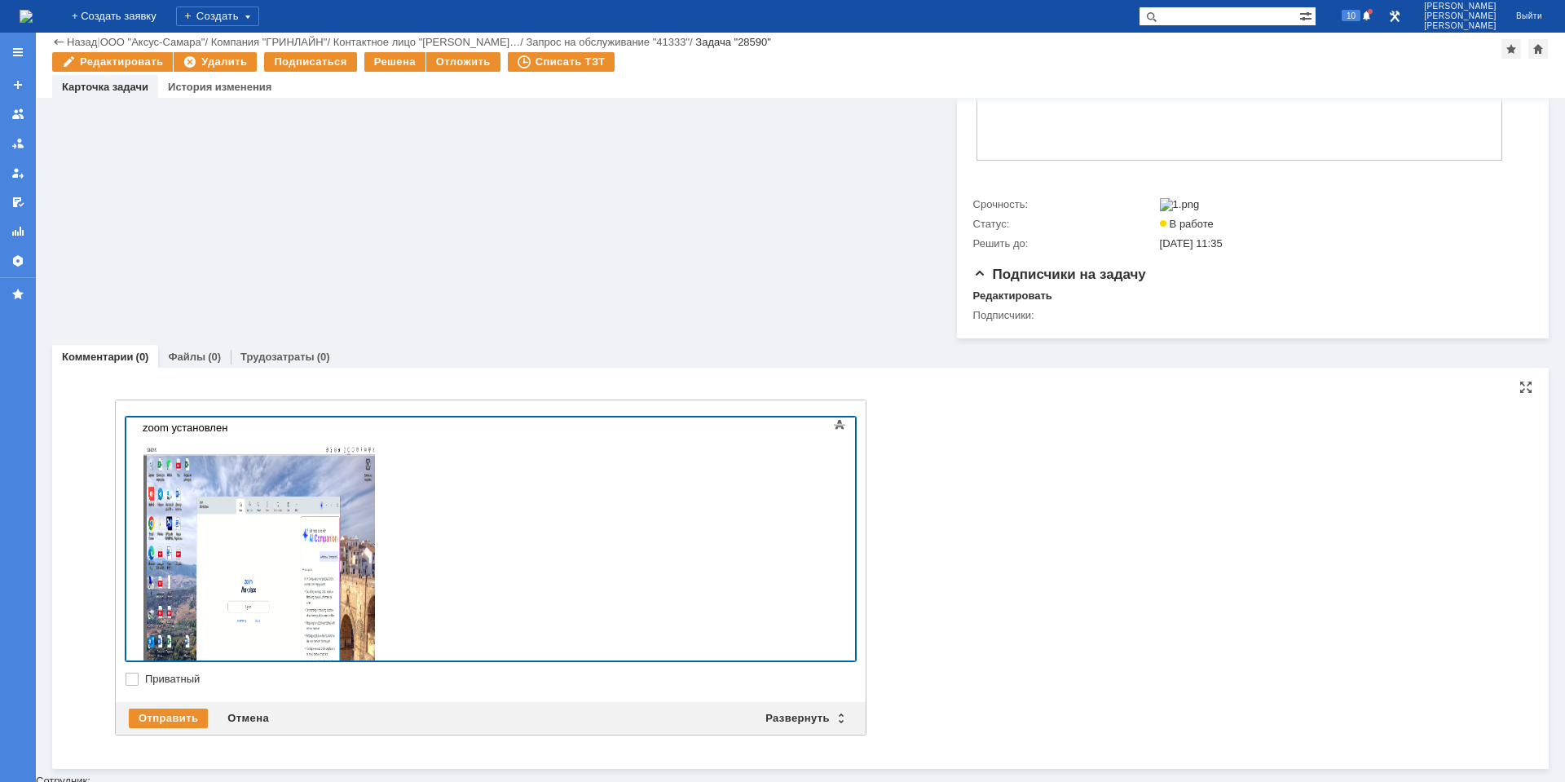
scroll to position [122, 0]
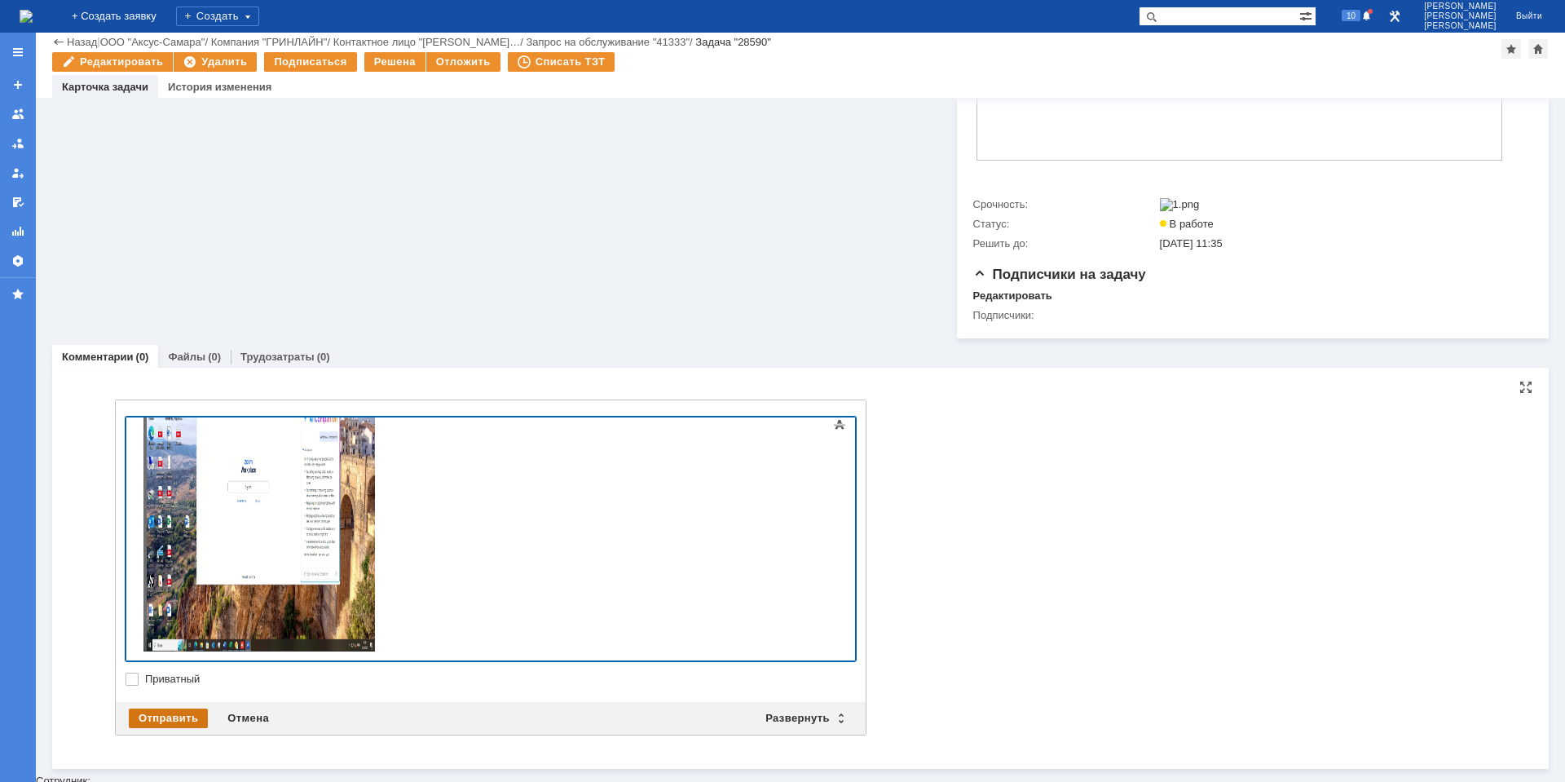
click at [174, 724] on div "Отправить" at bounding box center [168, 718] width 79 height 20
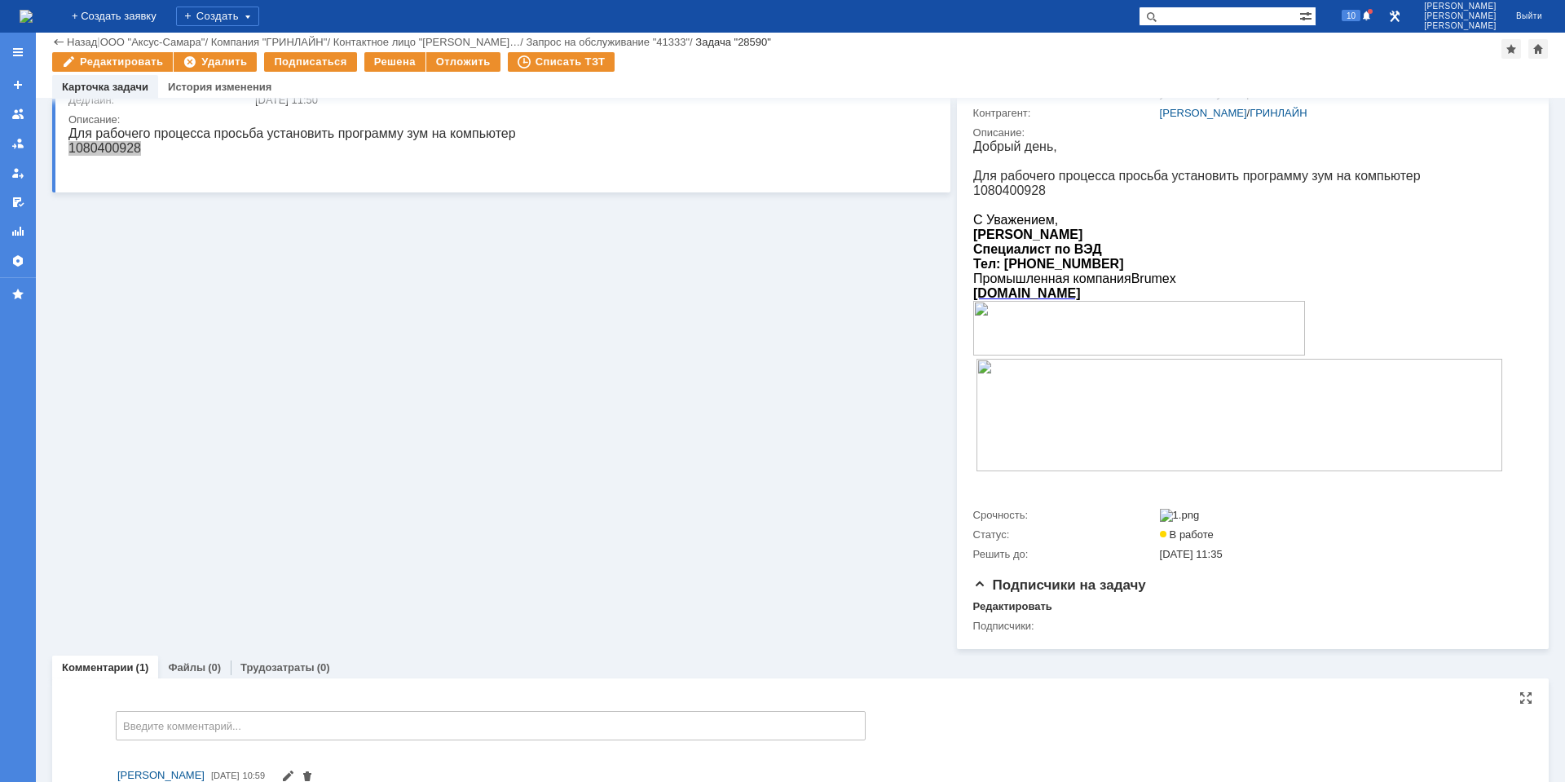
scroll to position [570, 0]
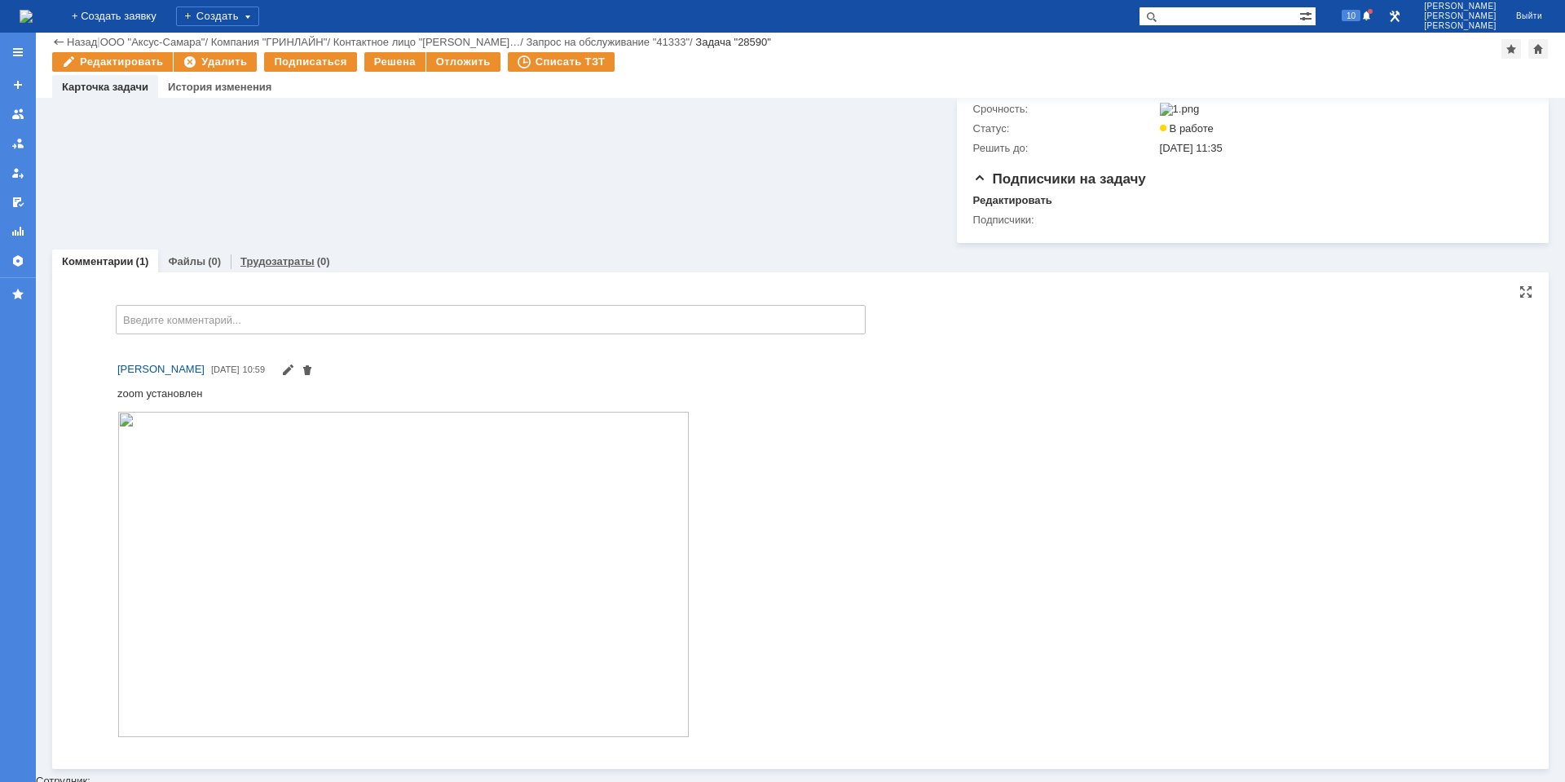
click at [278, 267] on link "Трудозатраты" at bounding box center [277, 261] width 74 height 12
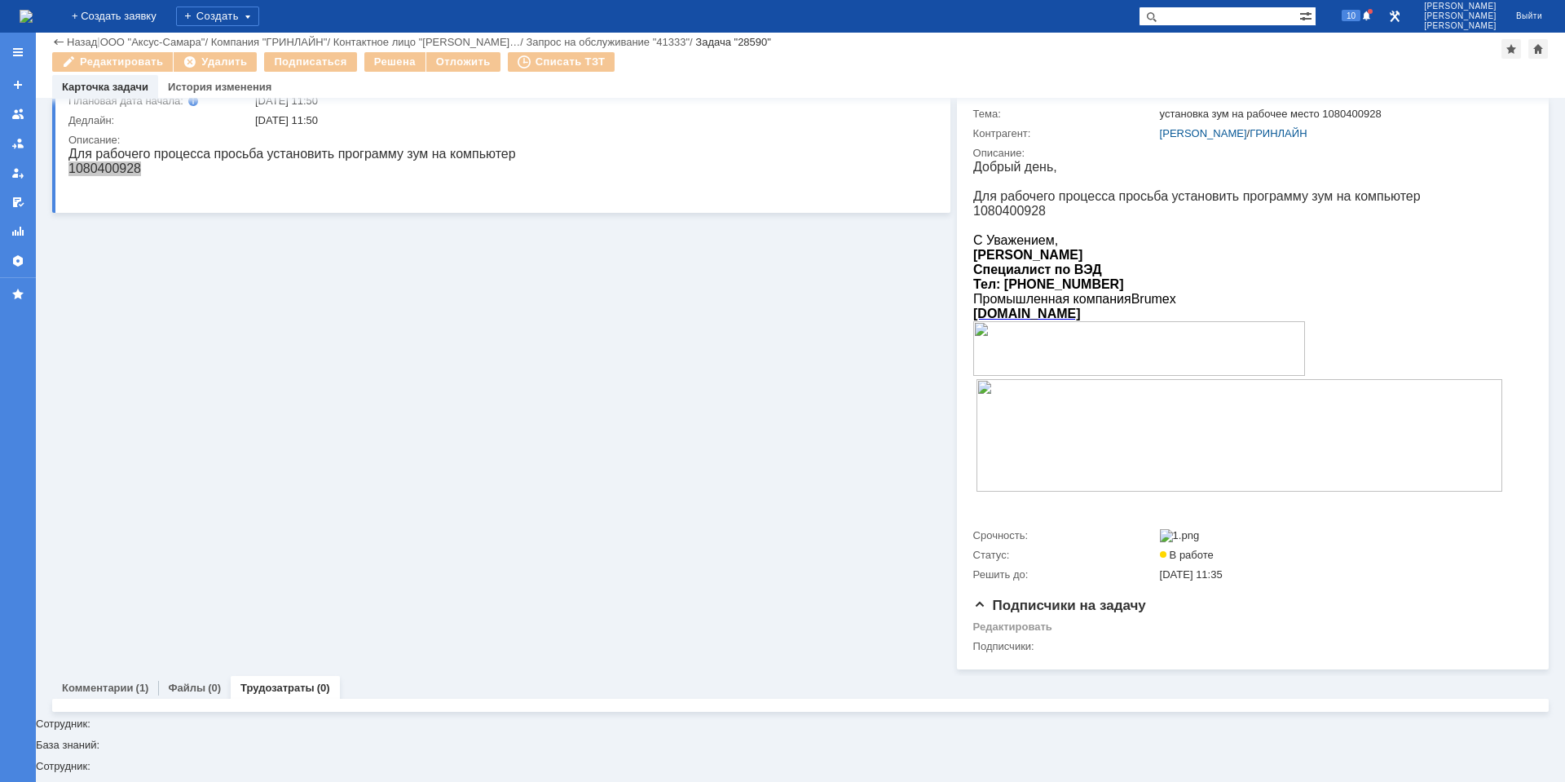
scroll to position [141, 0]
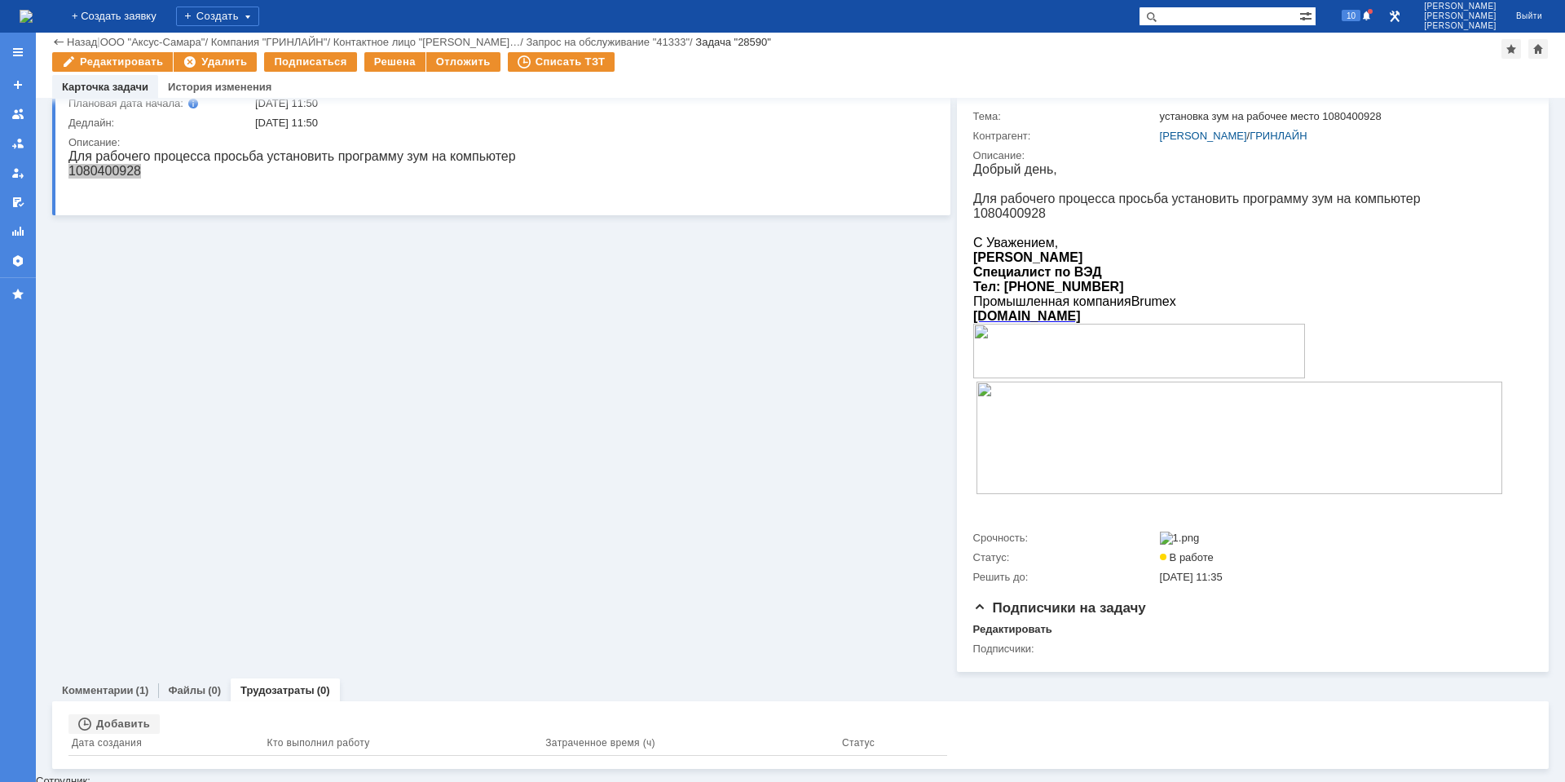
click at [117, 720] on div "Связанные объекты Добавить Дата создания Кто выполнил работу Затраченное время …" at bounding box center [800, 735] width 1497 height 68
click at [118, 726] on div "Добавить" at bounding box center [113, 724] width 91 height 20
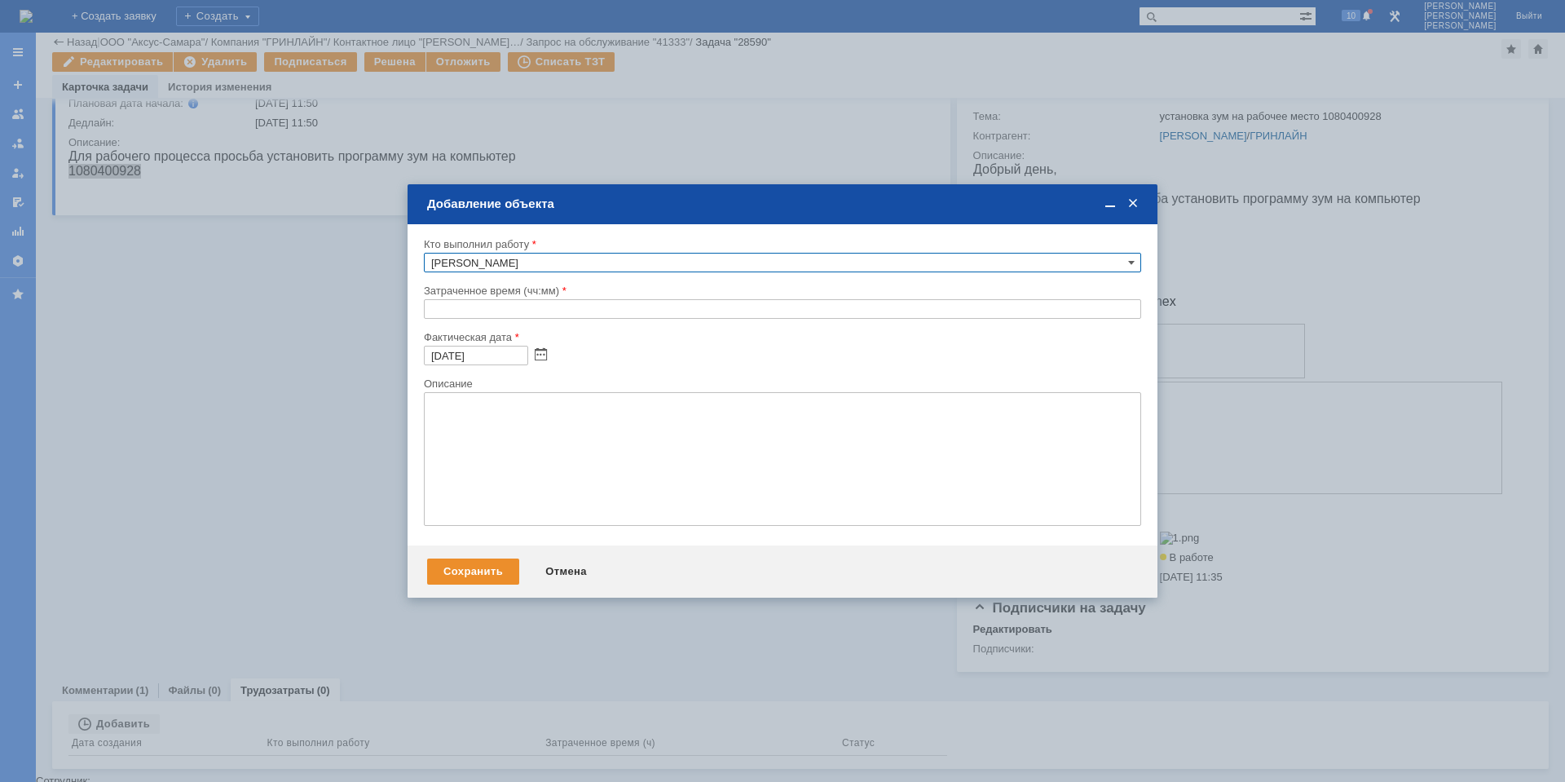
click at [429, 302] on input "text" at bounding box center [782, 309] width 717 height 20
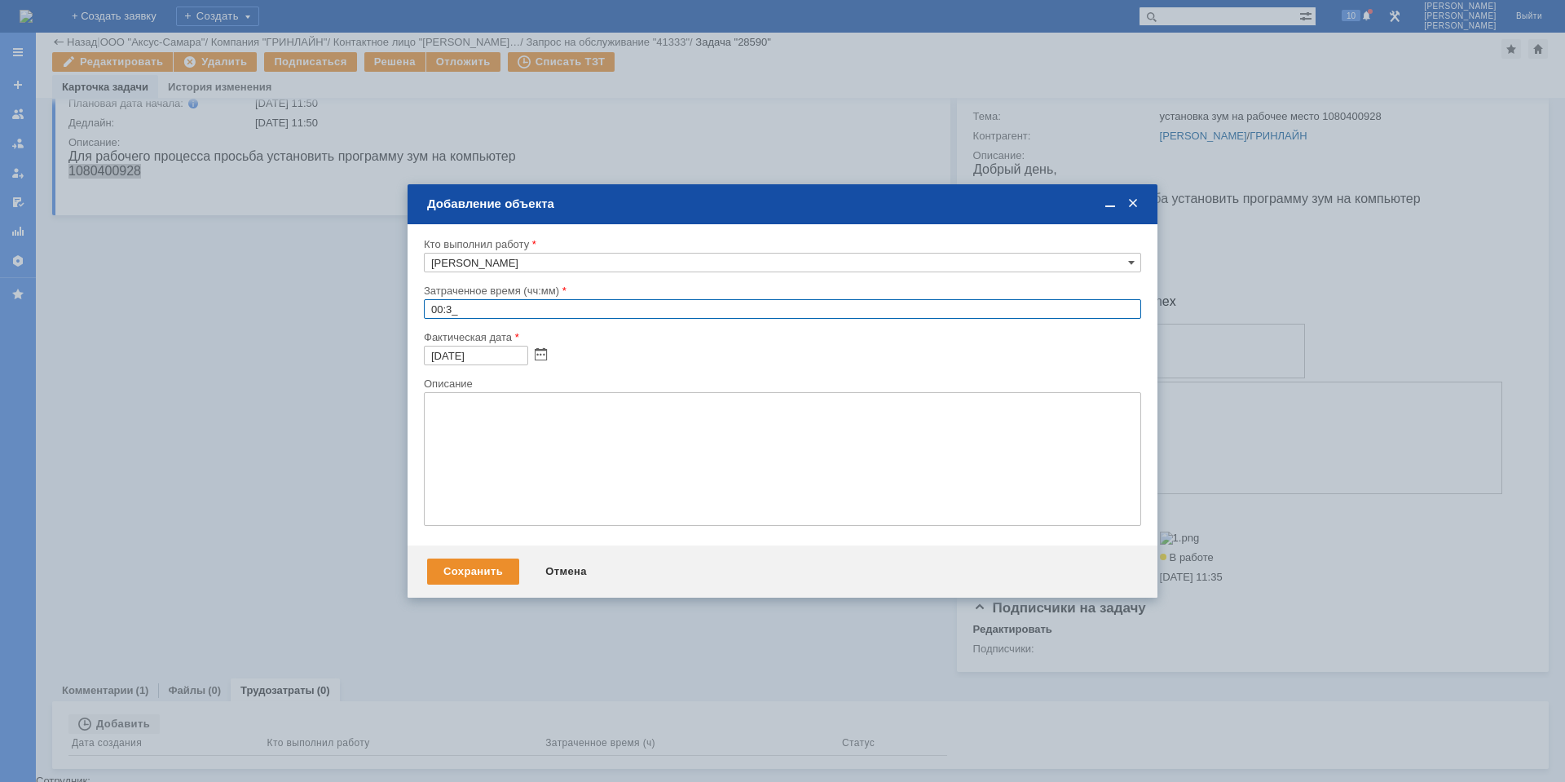
type input "00:30"
click at [534, 430] on textarea at bounding box center [782, 459] width 717 height 134
type textarea "я"
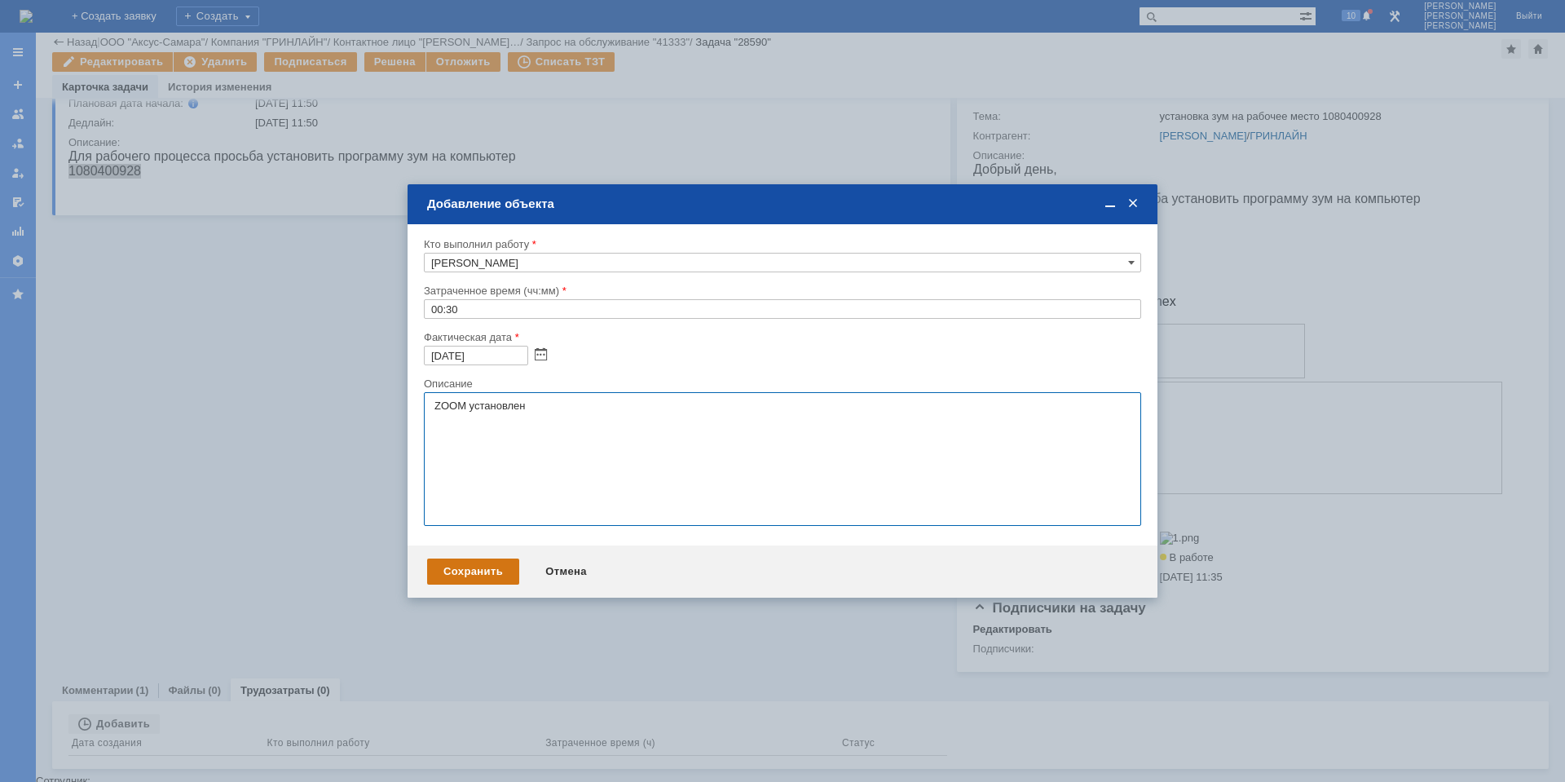
type textarea "ZOOM установлен"
click at [500, 564] on div "Сохранить" at bounding box center [473, 571] width 92 height 26
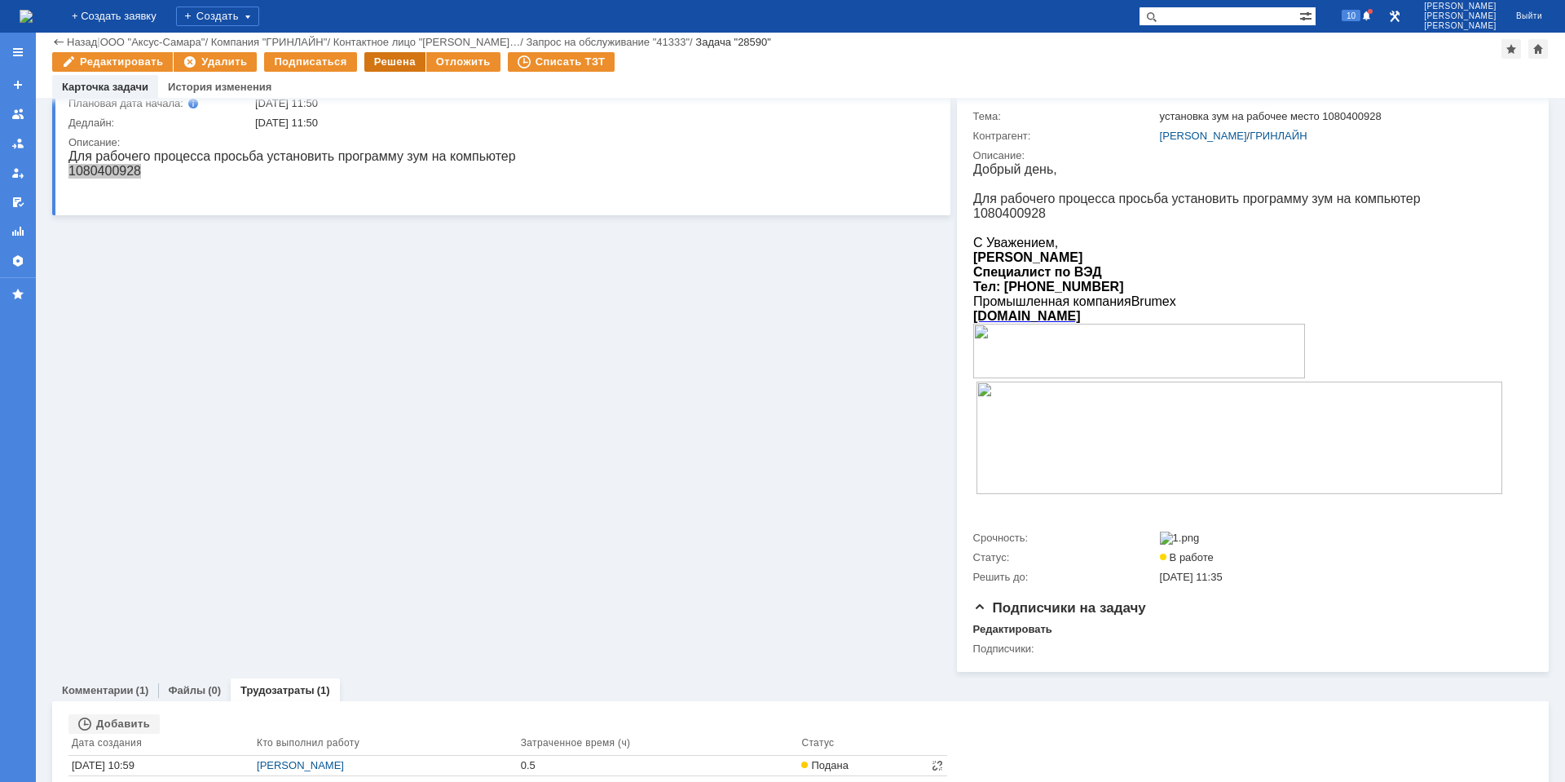
click at [385, 66] on div "Решена" at bounding box center [394, 62] width 61 height 20
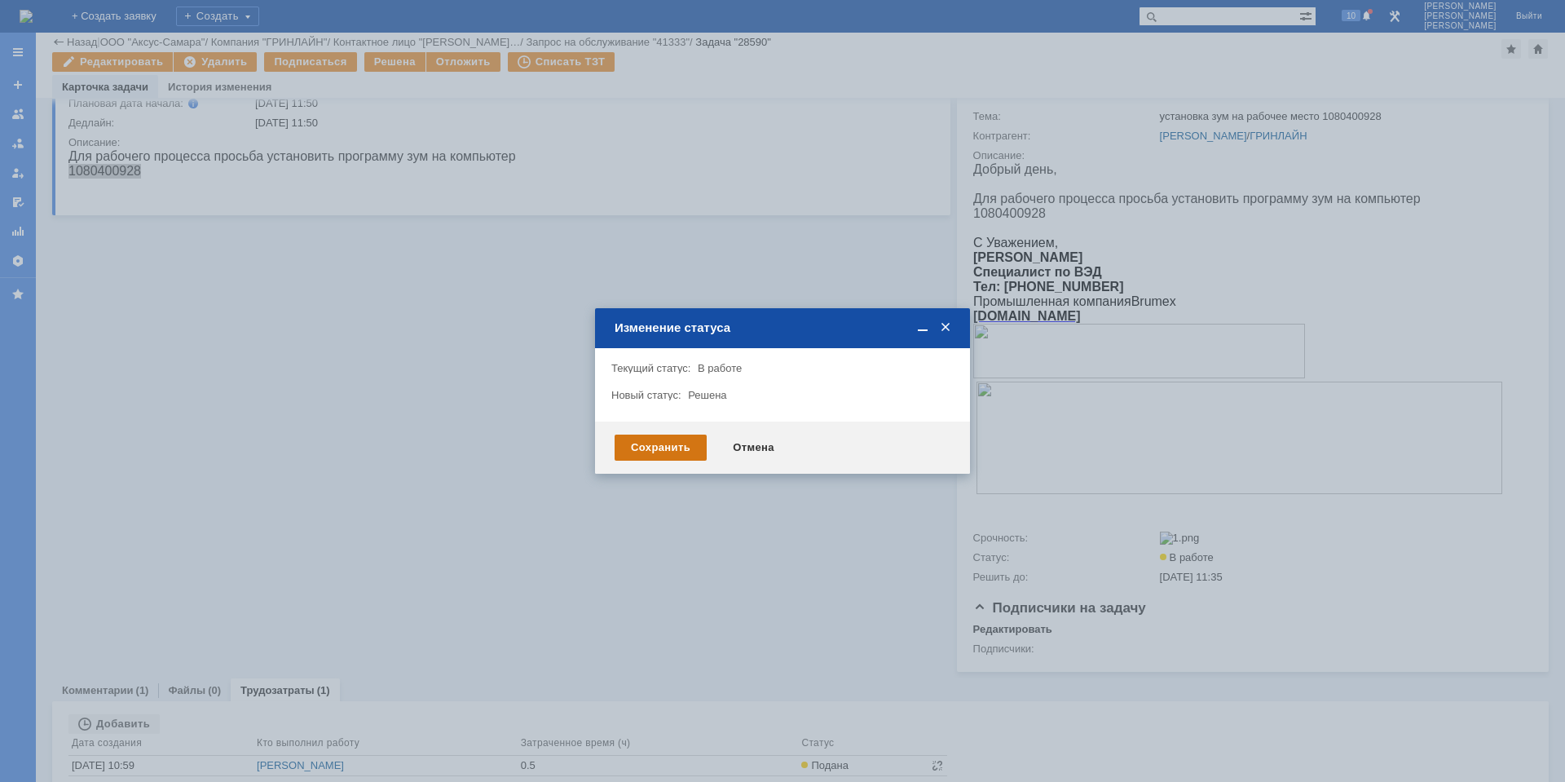
click at [659, 447] on div "Сохранить" at bounding box center [661, 447] width 92 height 26
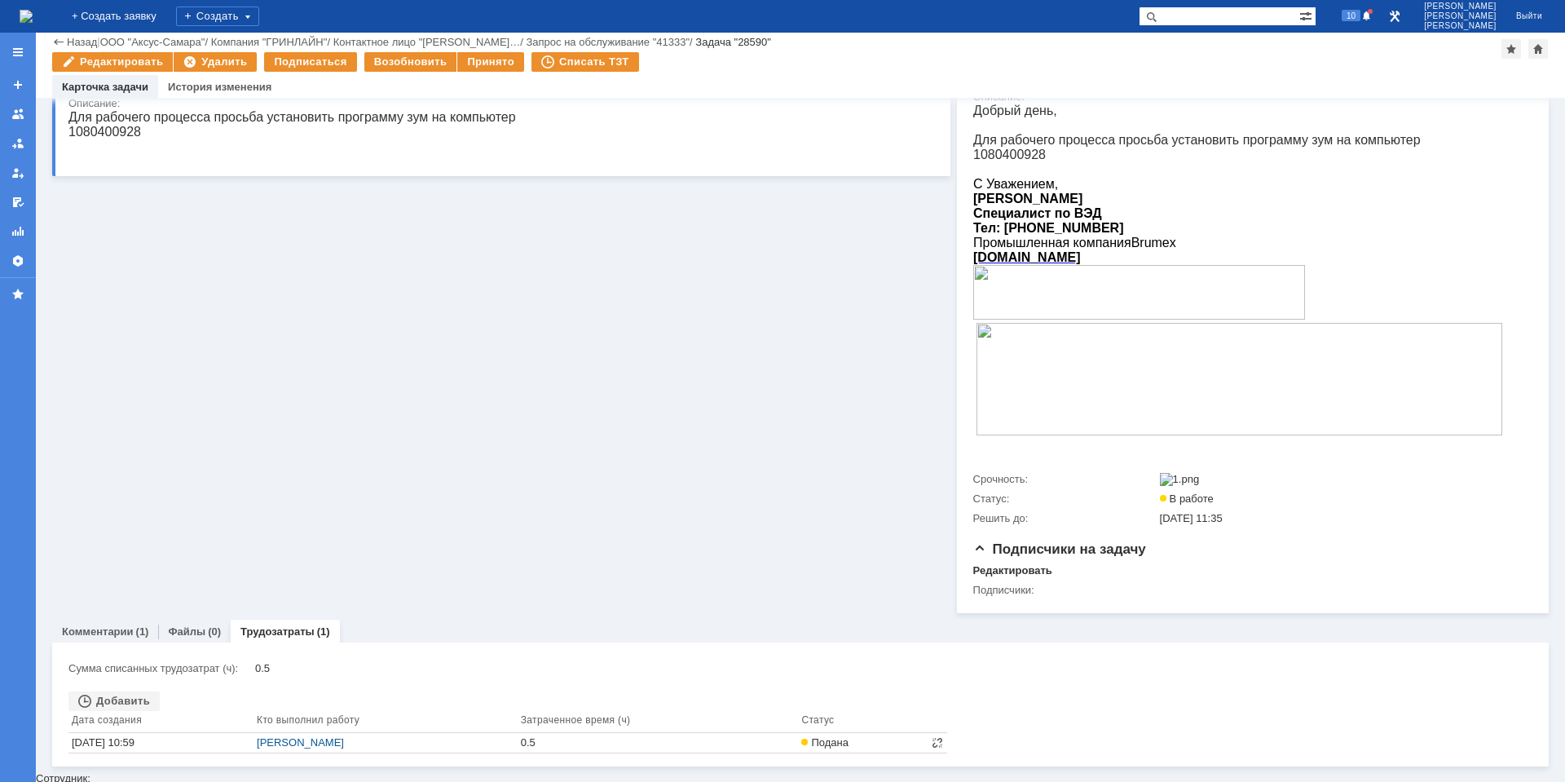
scroll to position [197, 0]
click at [117, 638] on link "Комментарии" at bounding box center [98, 634] width 72 height 12
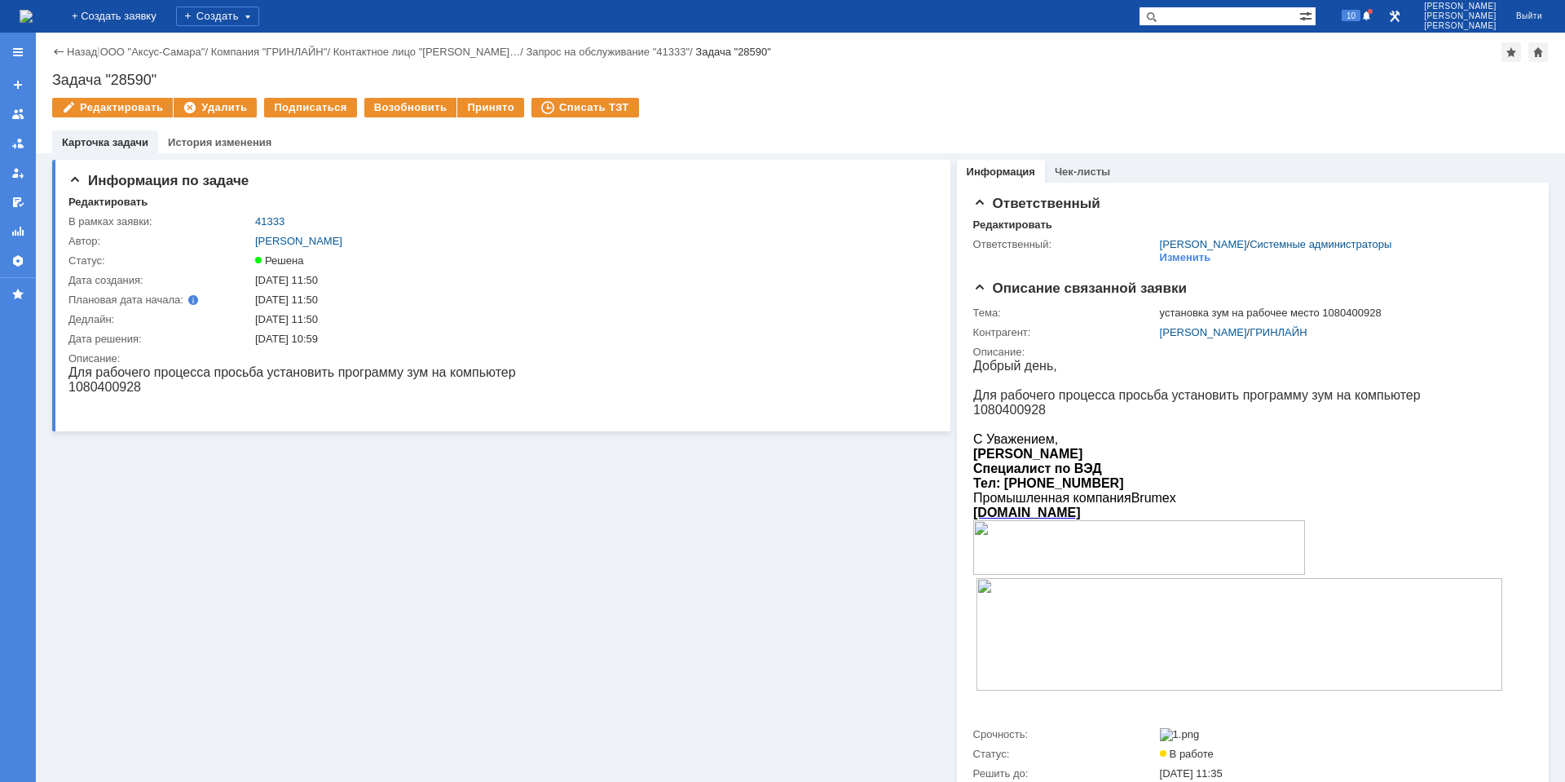
click at [33, 23] on img at bounding box center [26, 16] width 13 height 13
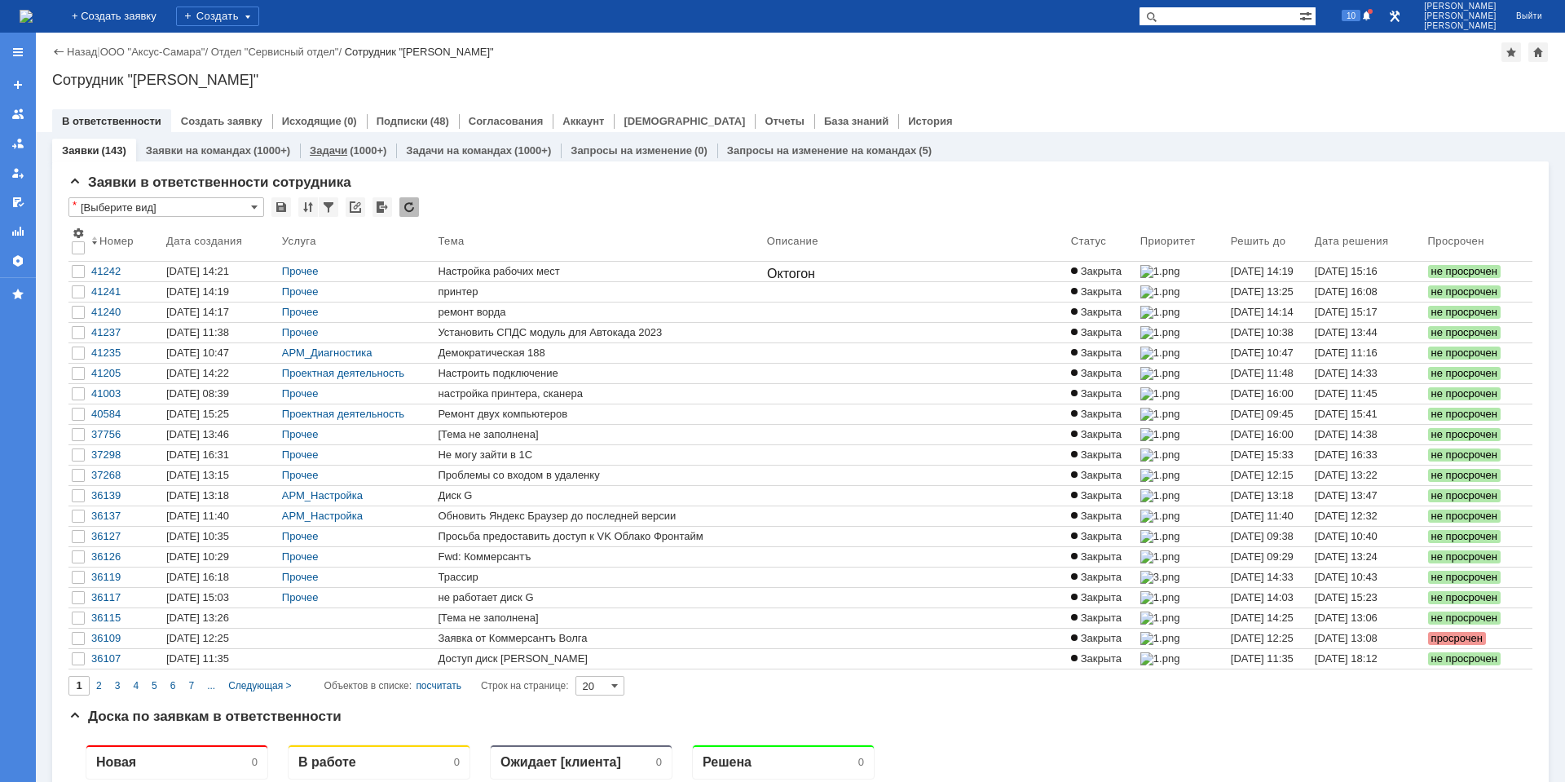
click at [362, 152] on div "(1000+)" at bounding box center [368, 150] width 37 height 12
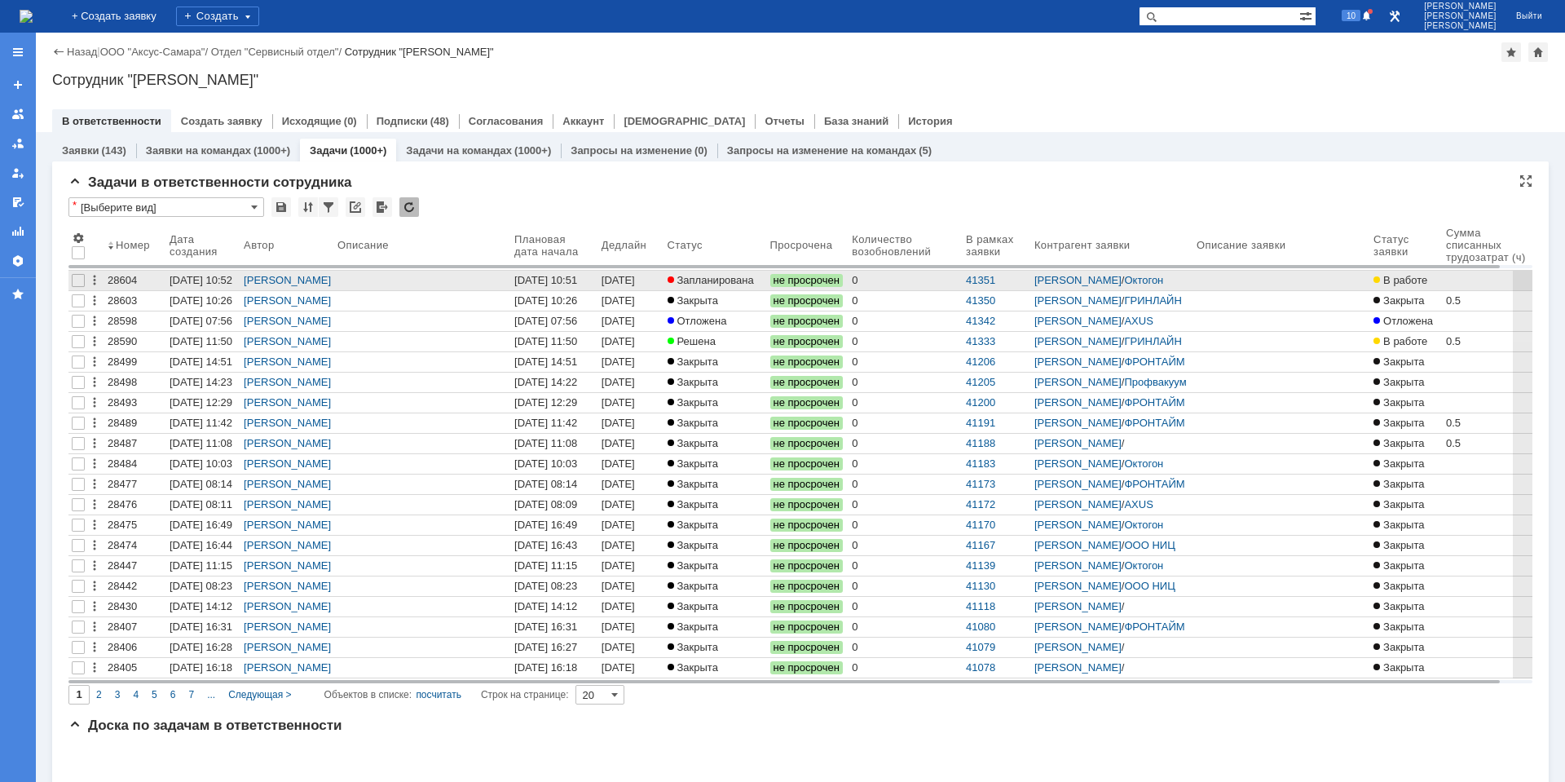
click at [530, 280] on div "[DATE] 10:51" at bounding box center [545, 280] width 63 height 12
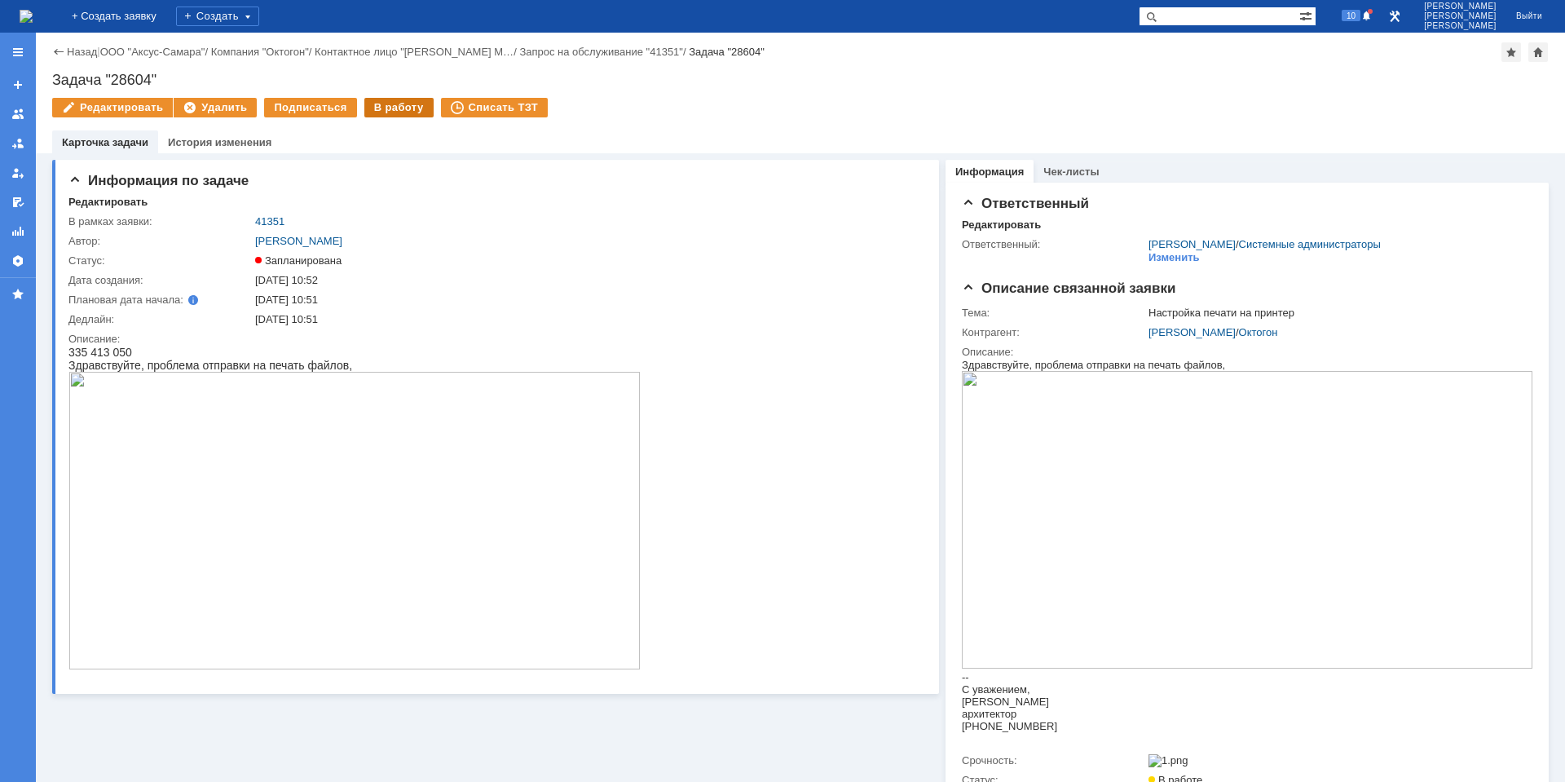
click at [378, 108] on div "В работу" at bounding box center [398, 108] width 69 height 20
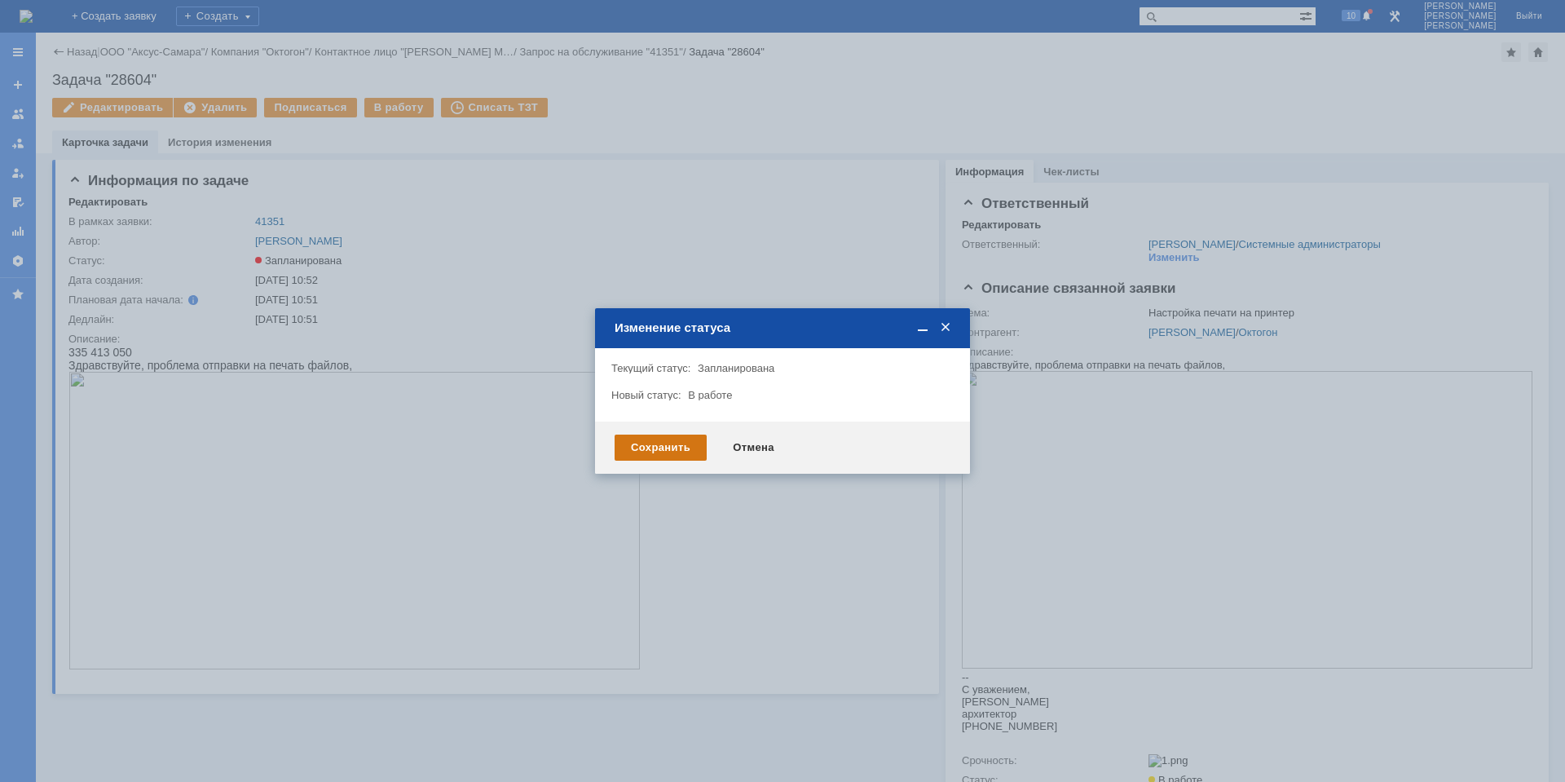
click at [669, 445] on div "Сохранить" at bounding box center [661, 447] width 92 height 26
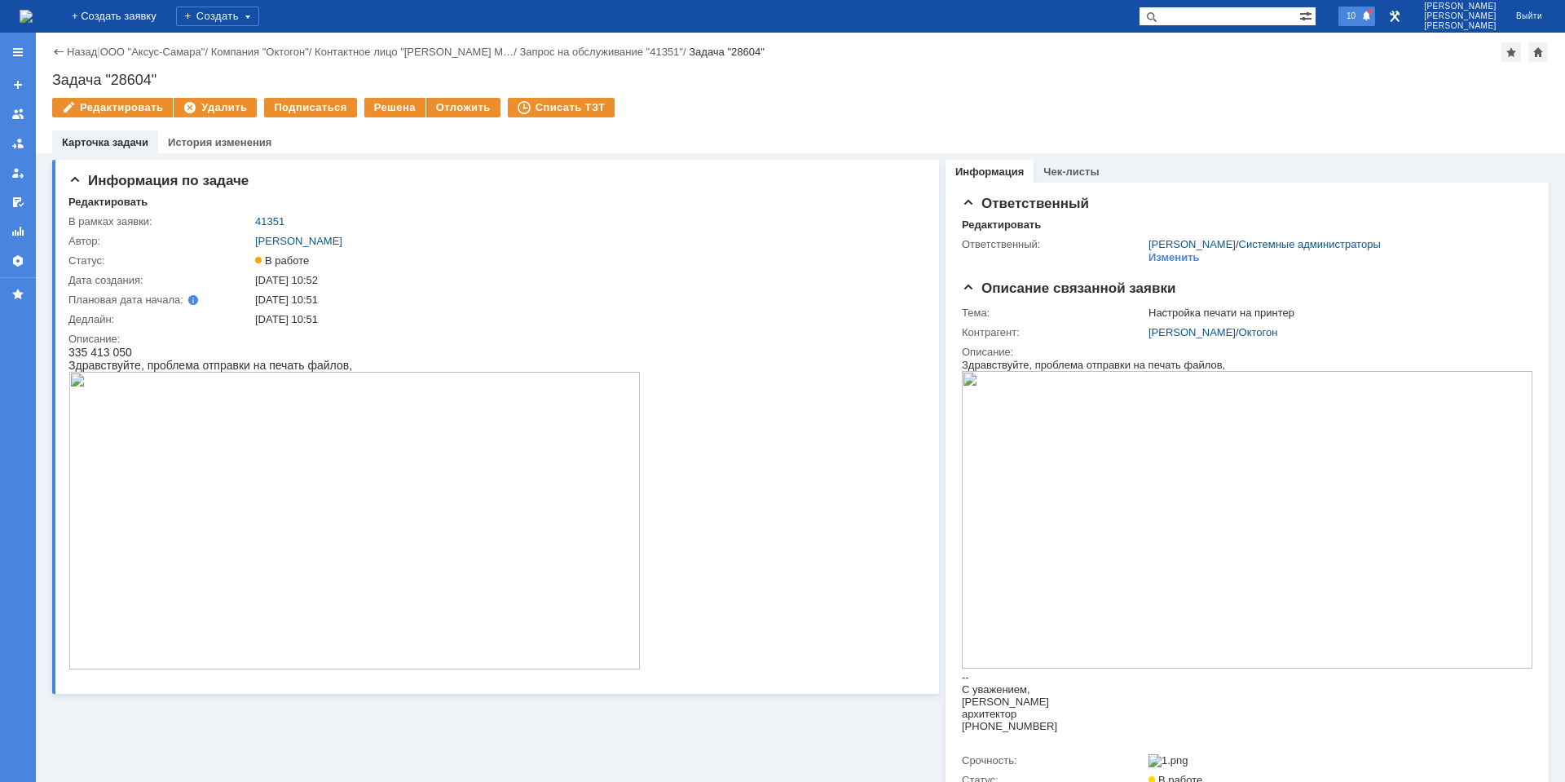
click at [1365, 24] on div "10" at bounding box center [1357, 17] width 37 height 20
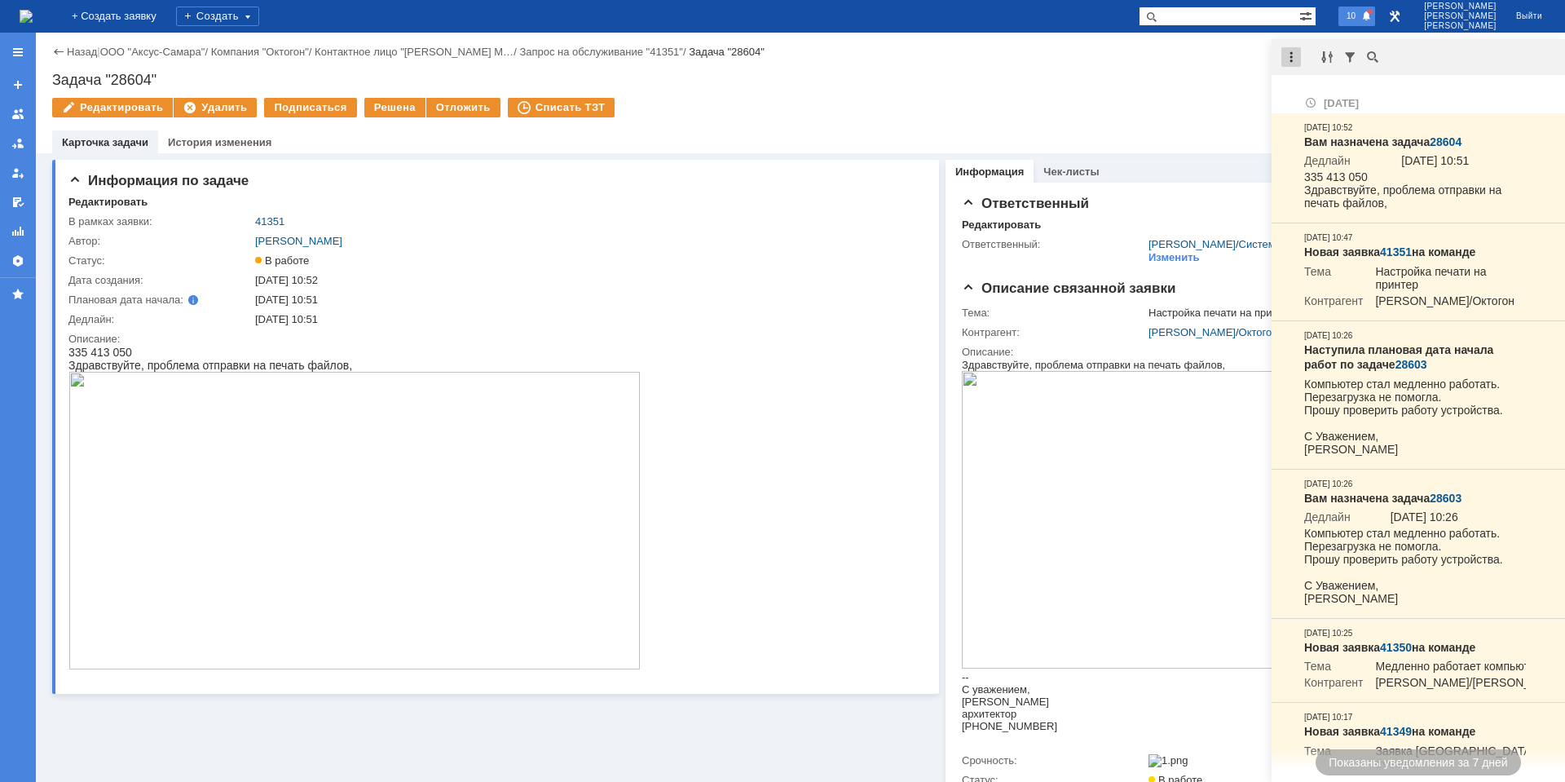
click at [1285, 61] on div at bounding box center [1291, 57] width 20 height 20
click at [1306, 94] on div "Отметить уведомления прочитанными" at bounding box center [1404, 98] width 218 height 11
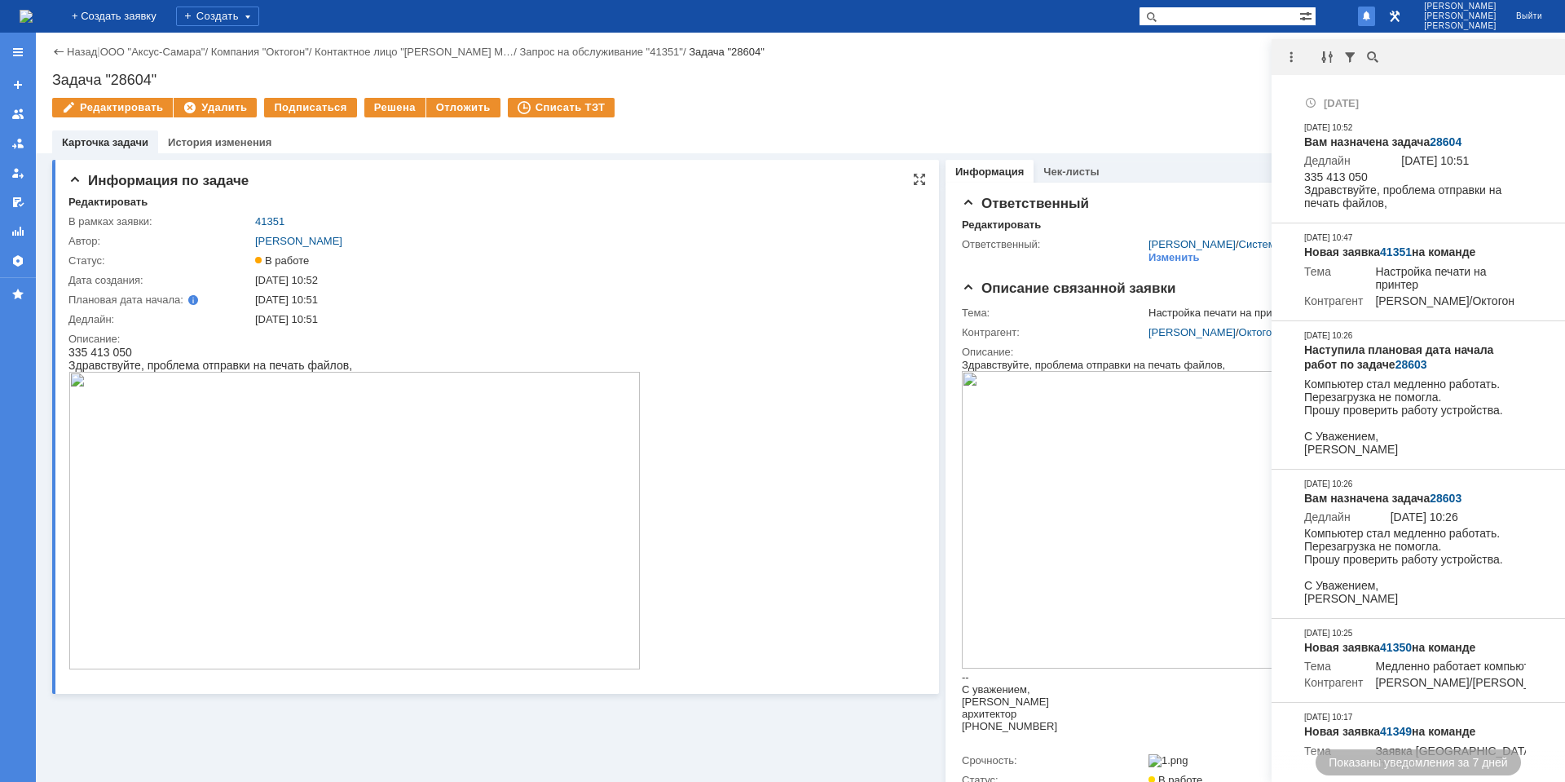
click at [895, 295] on div "[DATE] 10:51" at bounding box center [584, 299] width 659 height 13
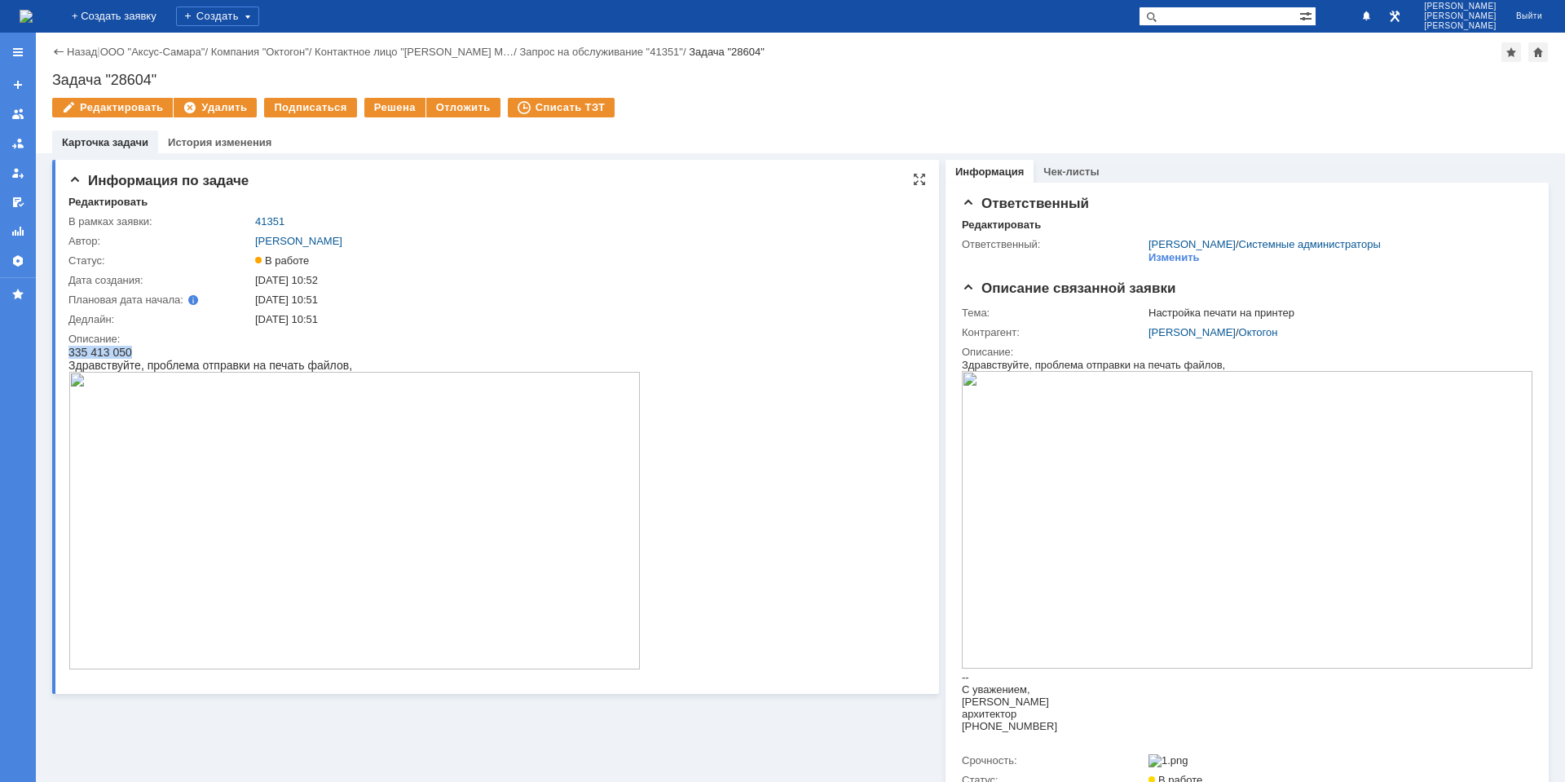
drag, startPoint x: 73, startPoint y: 355, endPoint x: 133, endPoint y: 351, distance: 59.6
click at [133, 351] on div "335 413 050" at bounding box center [354, 352] width 572 height 13
copy span "335 413 050"
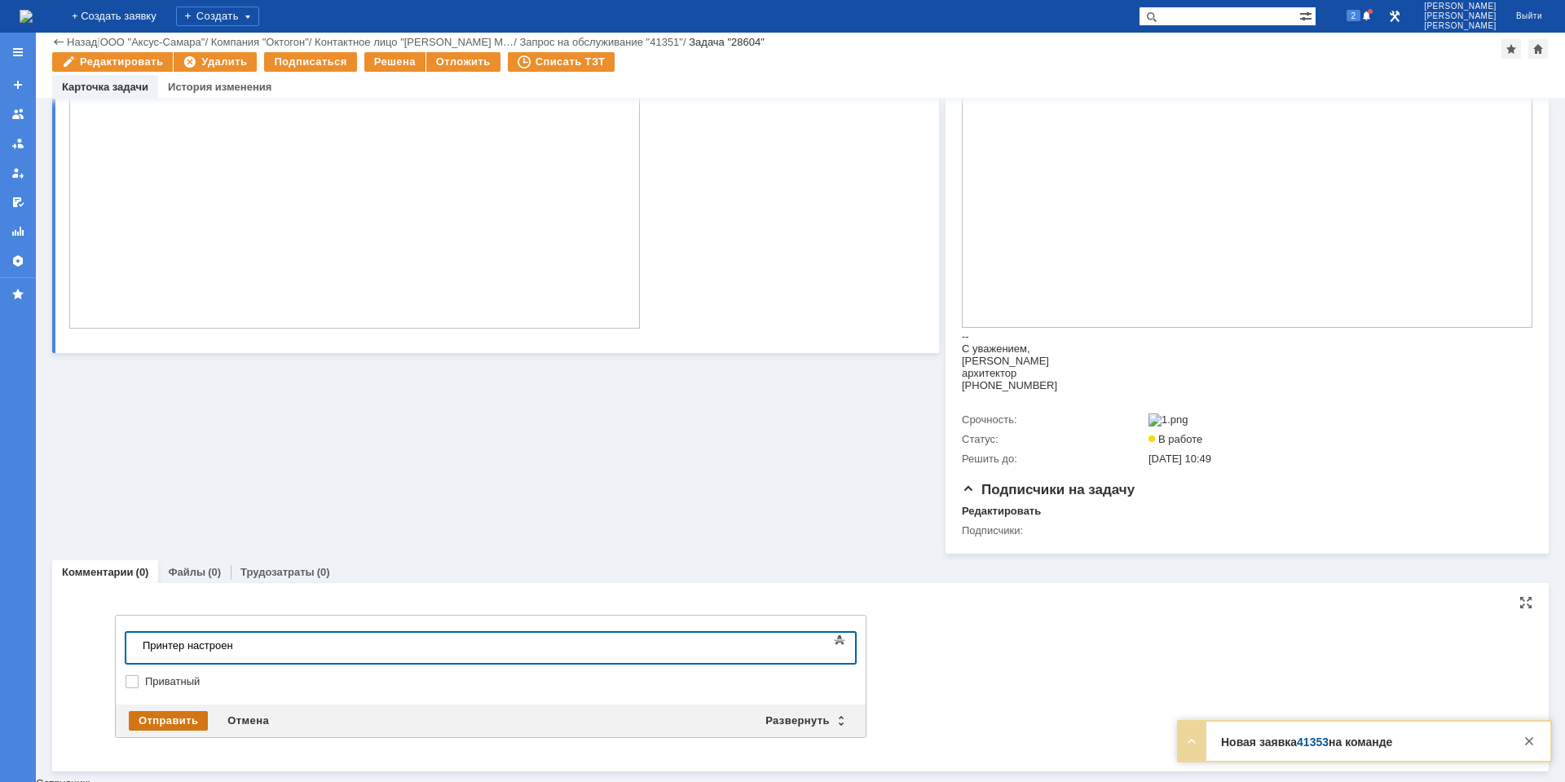
click at [148, 726] on div "Отправить" at bounding box center [168, 721] width 79 height 20
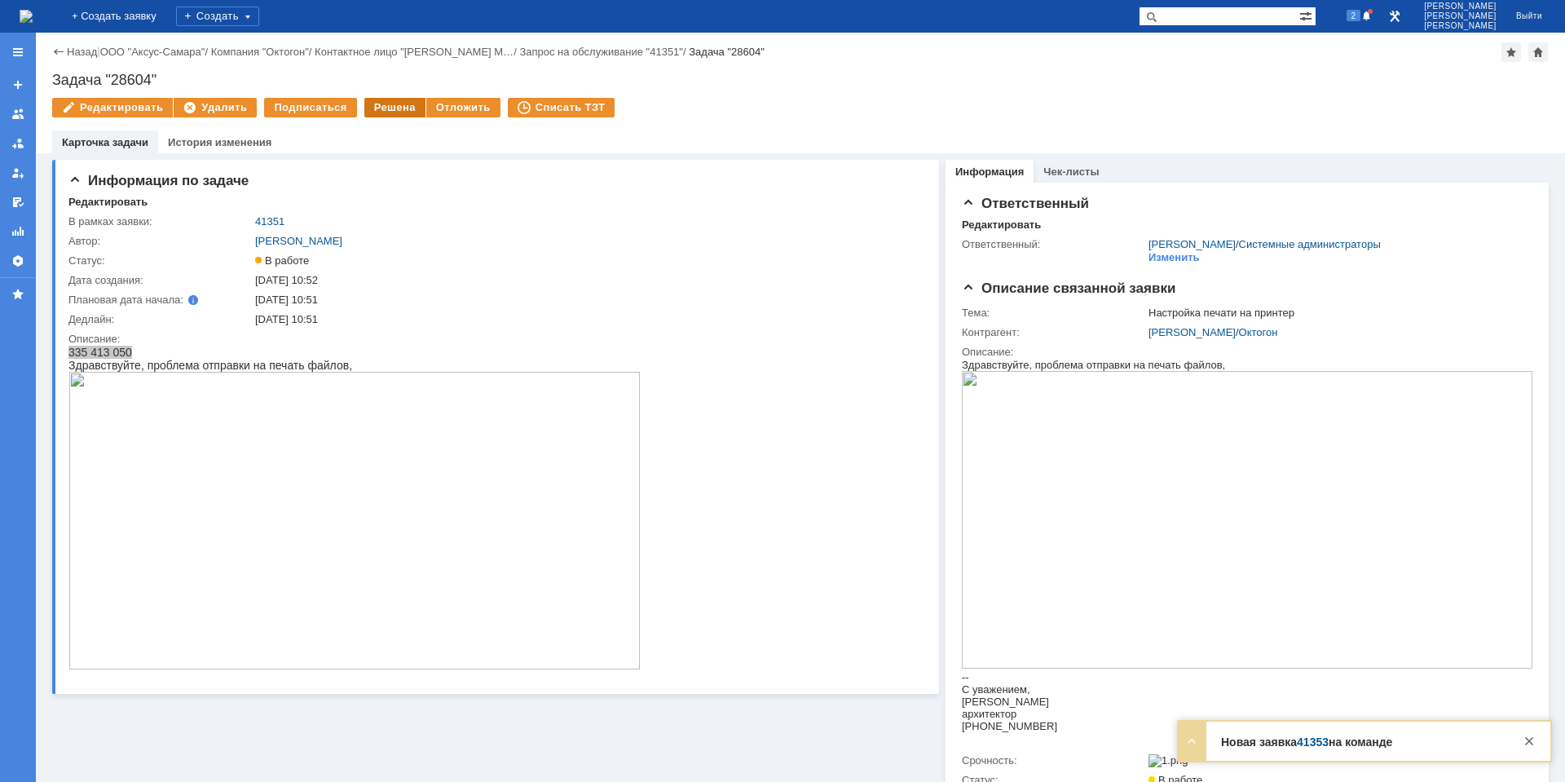
click at [373, 105] on div "Решена" at bounding box center [394, 108] width 61 height 20
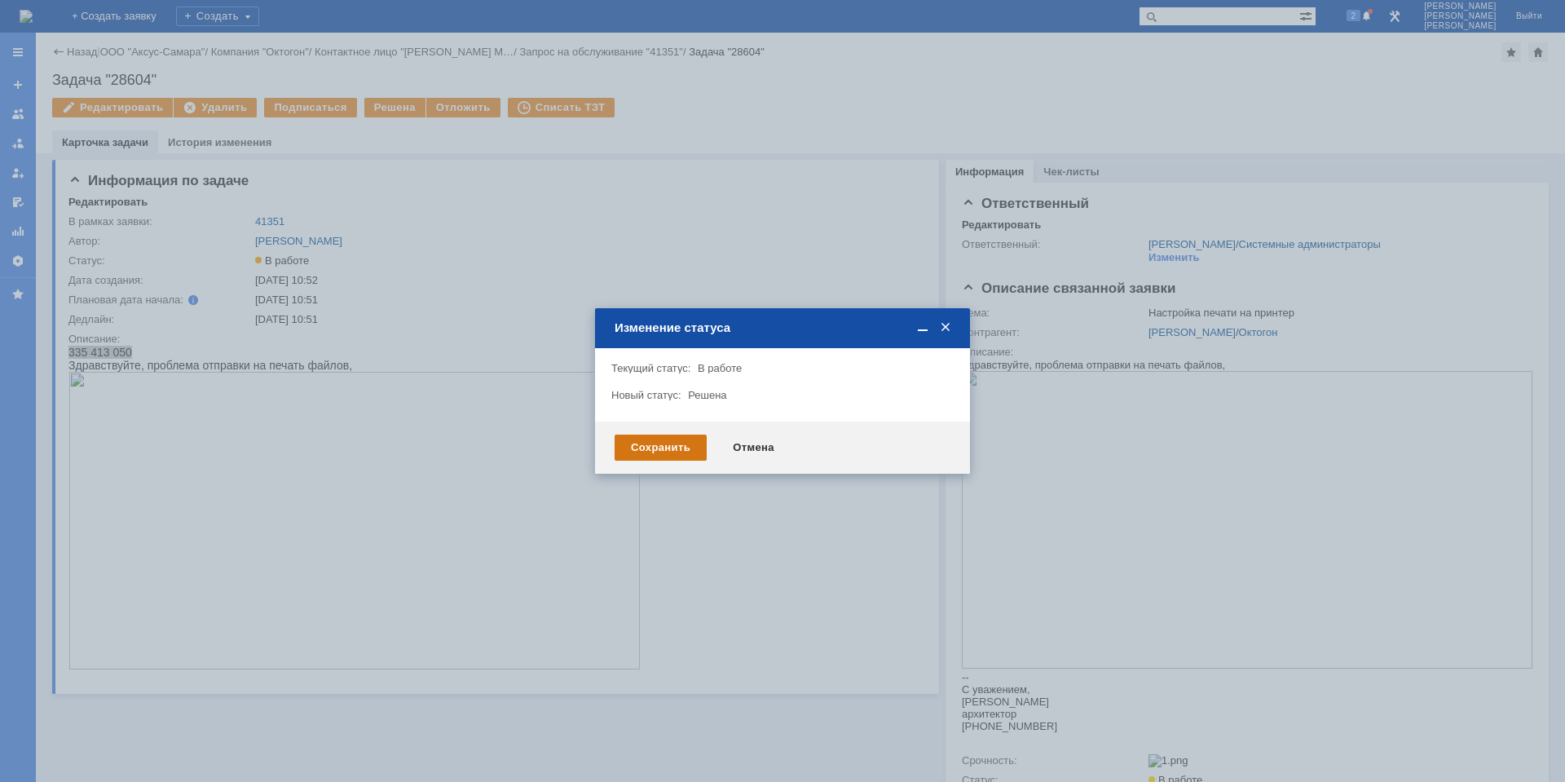
click at [681, 443] on div "Сохранить" at bounding box center [661, 447] width 92 height 26
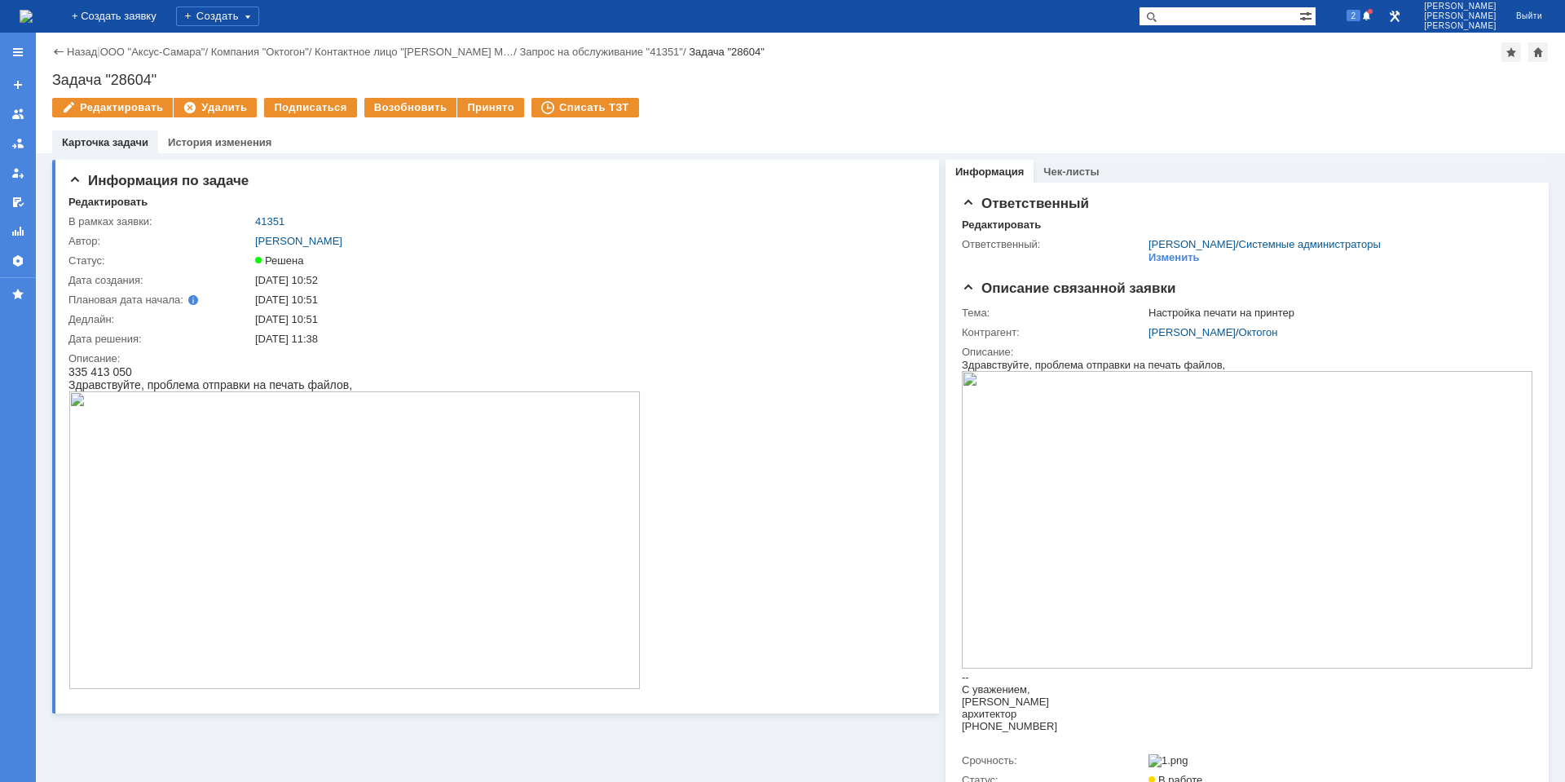
click at [33, 15] on img at bounding box center [26, 16] width 13 height 13
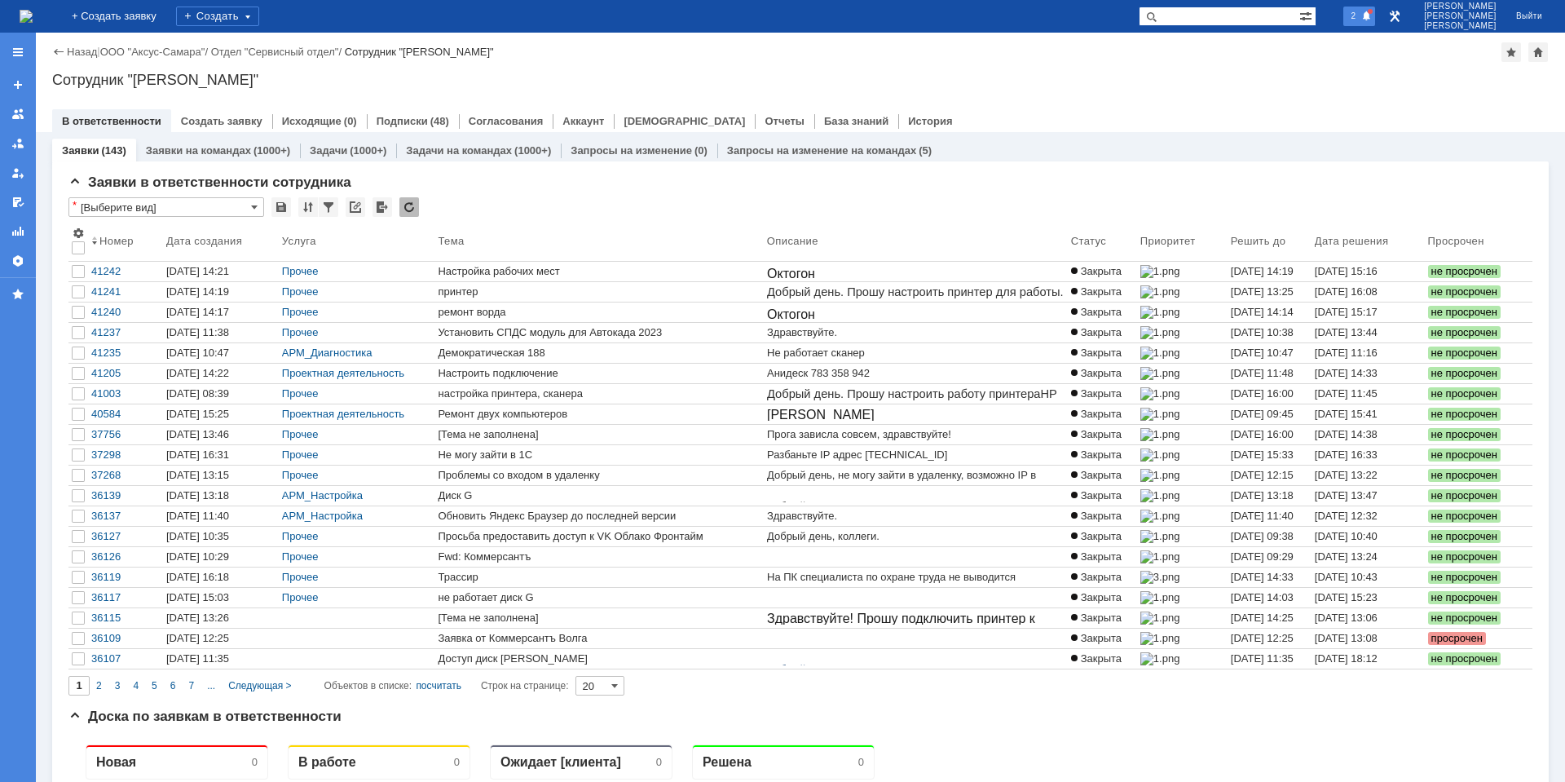
click at [1376, 24] on div "2" at bounding box center [1359, 17] width 33 height 20
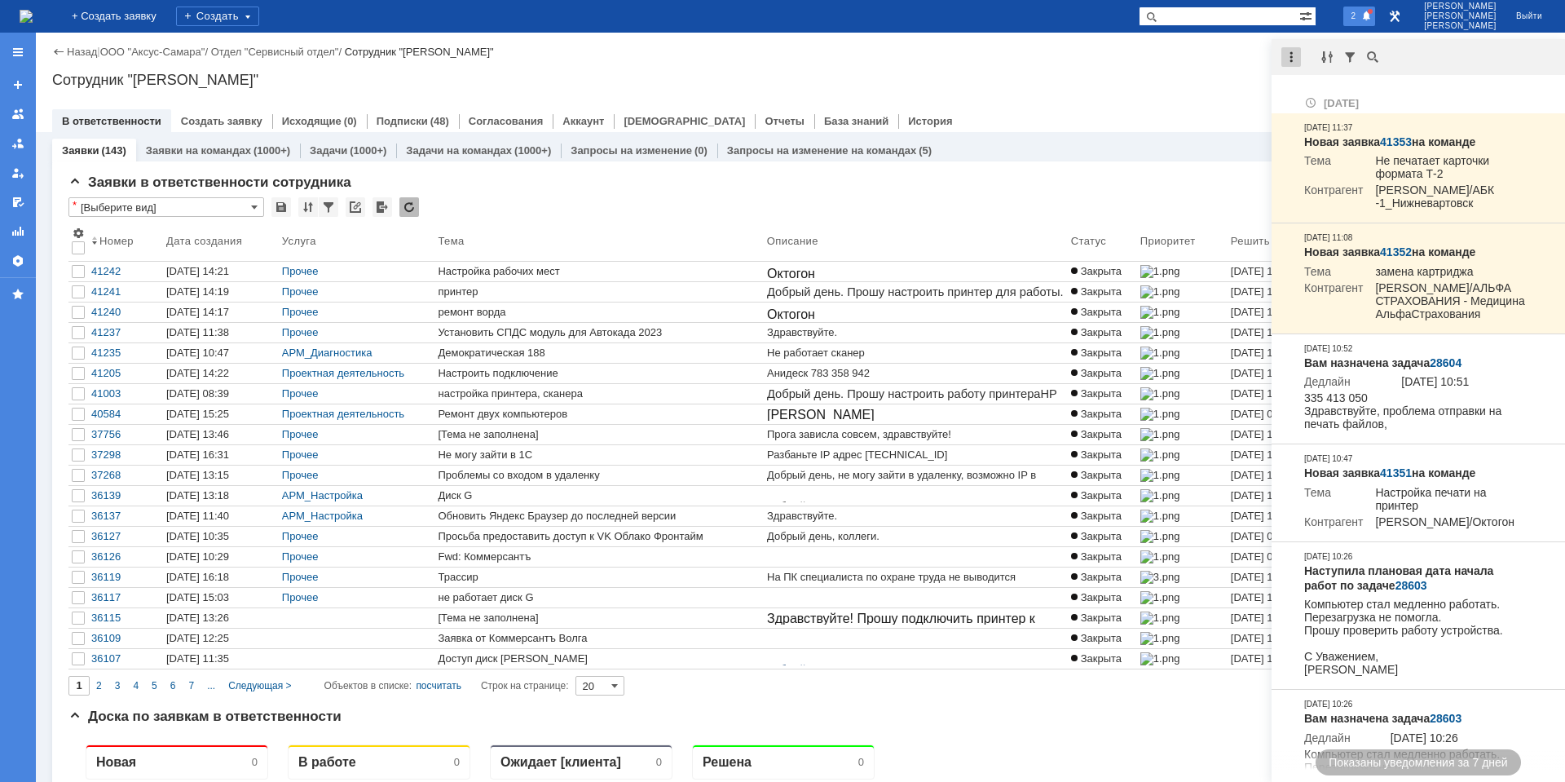
click at [1296, 52] on div at bounding box center [1291, 57] width 20 height 20
click at [1331, 85] on div "Отметить уведомления прочитанными" at bounding box center [1404, 98] width 238 height 33
click at [1330, 87] on div "Отметить уведомления прочитанными" at bounding box center [1404, 98] width 238 height 24
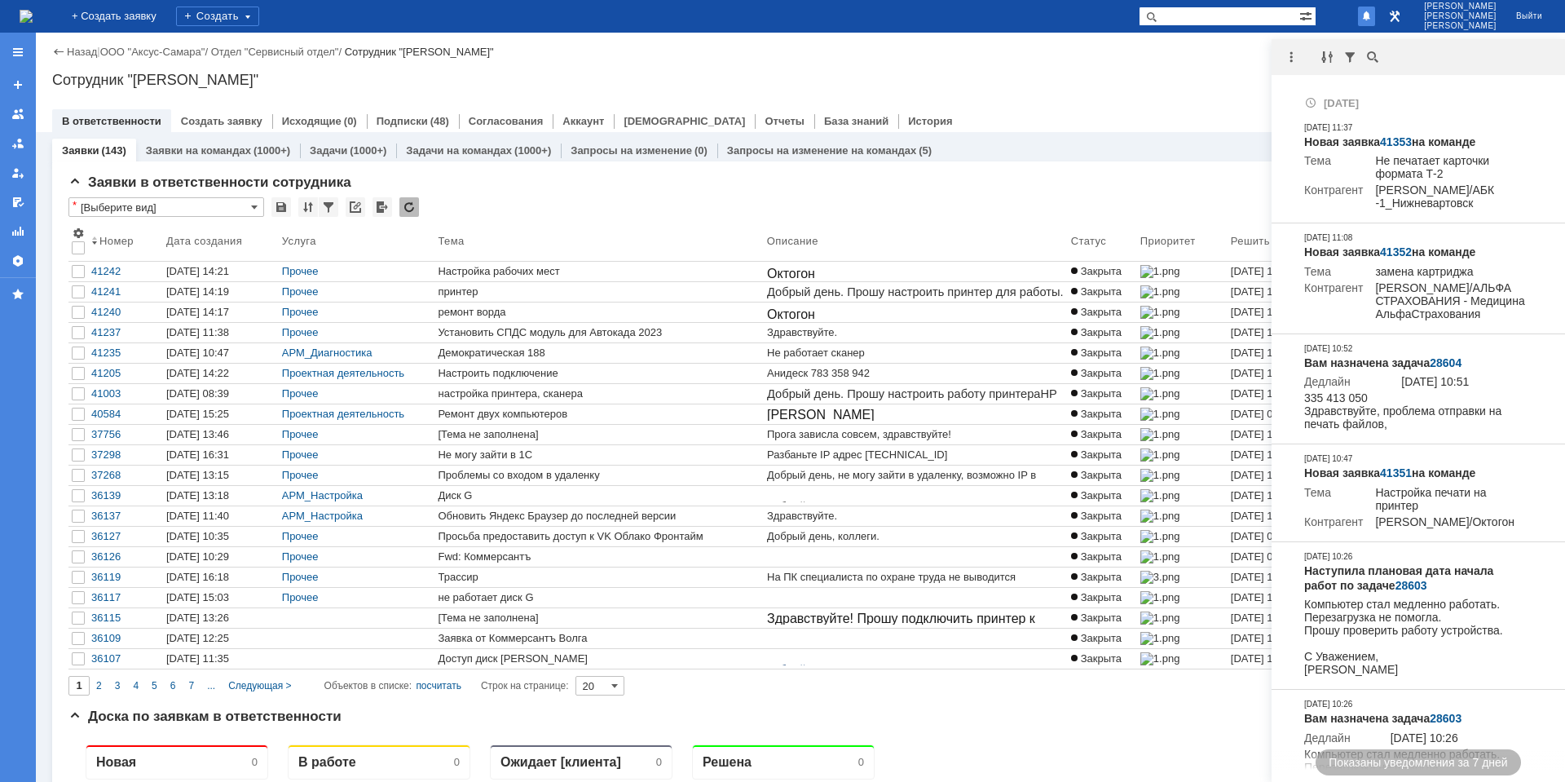
click at [1211, 82] on div "Сотрудник "[PERSON_NAME]"" at bounding box center [800, 80] width 1497 height 16
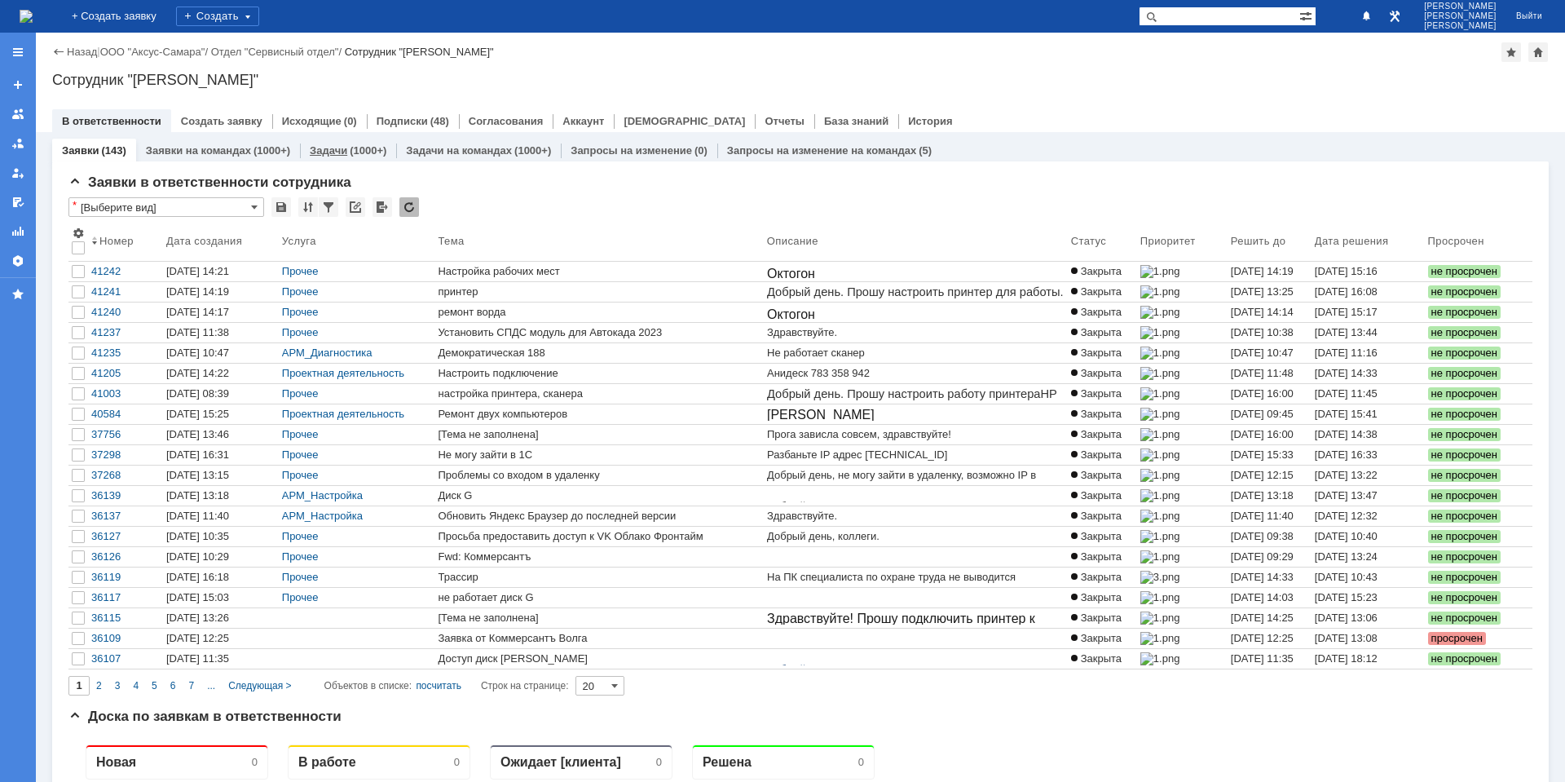
click at [345, 152] on div "Задачи (1000+)" at bounding box center [348, 150] width 77 height 11
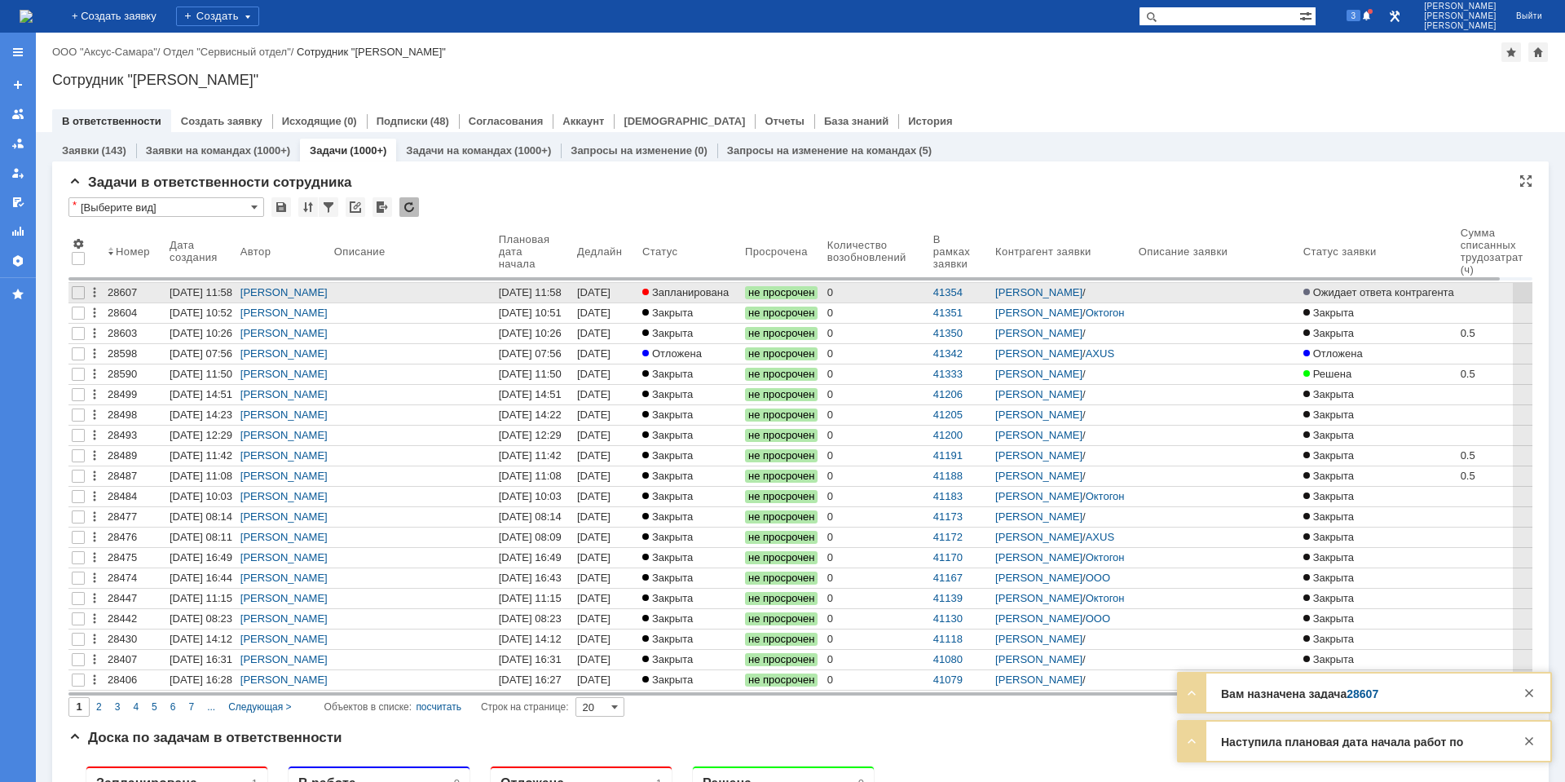
click at [587, 292] on div "[DATE] 11:58" at bounding box center [595, 298] width 37 height 25
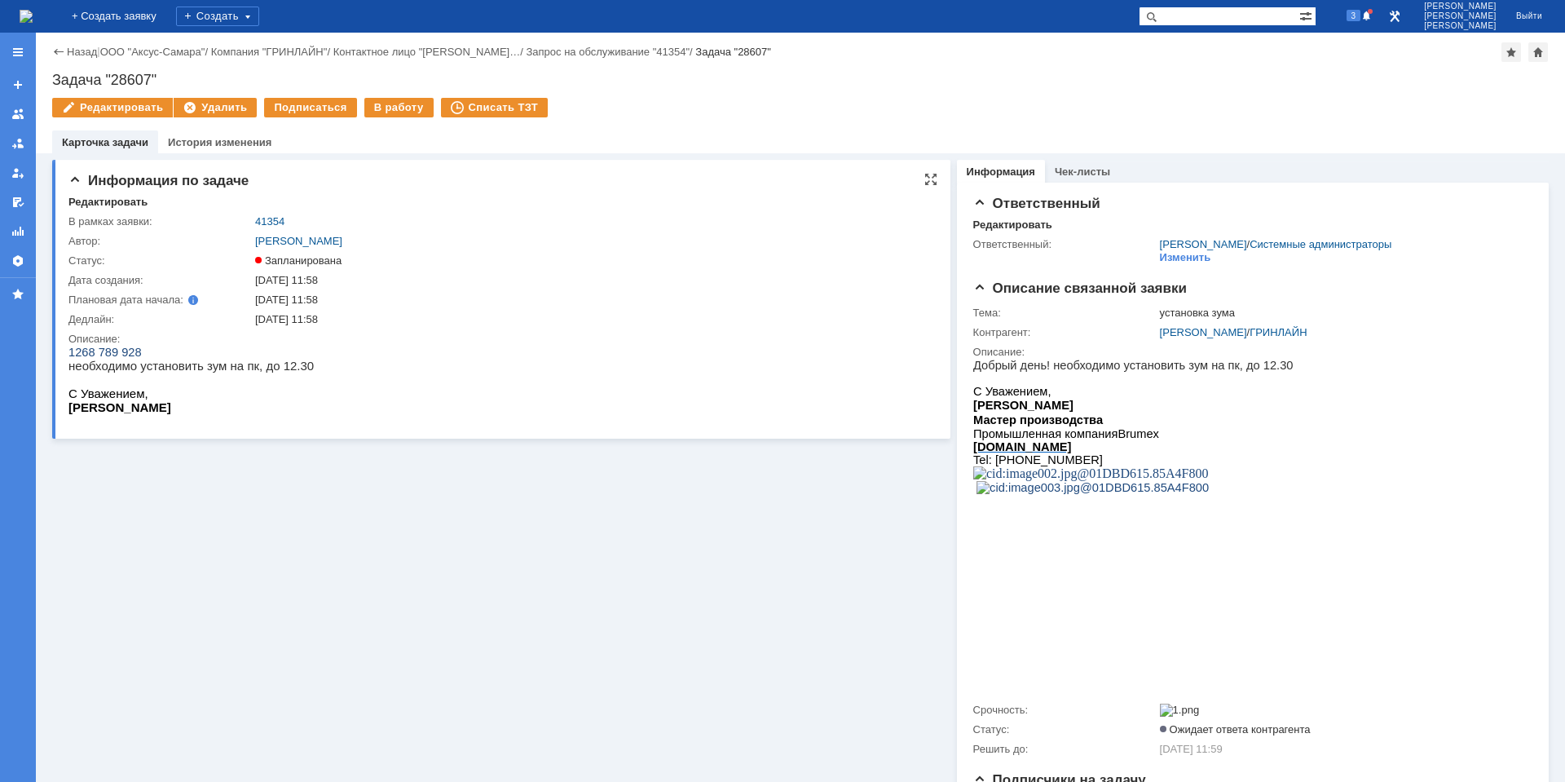
click at [390, 113] on div "В работу" at bounding box center [398, 108] width 69 height 20
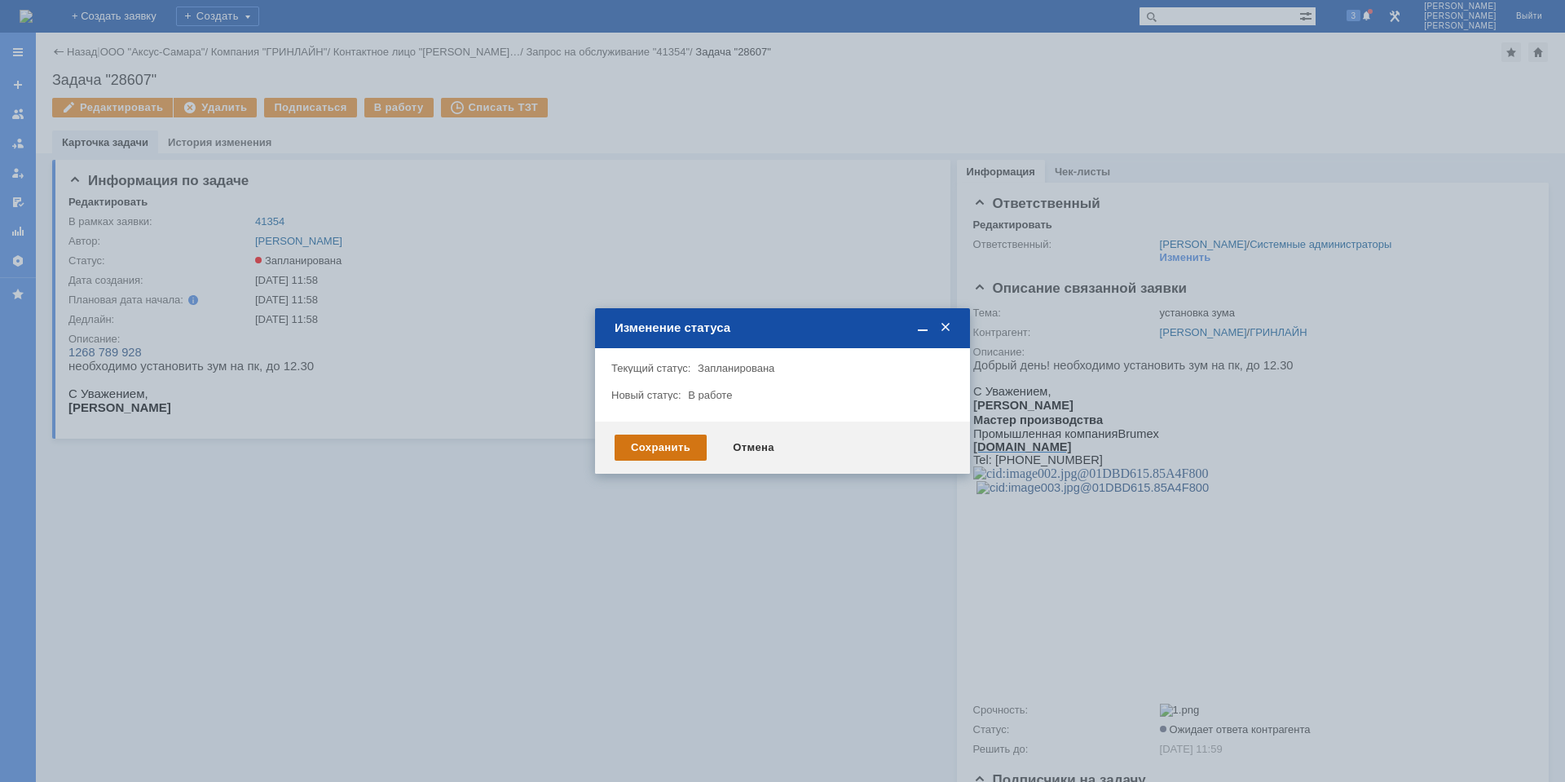
click at [663, 448] on div "Сохранить" at bounding box center [661, 447] width 92 height 26
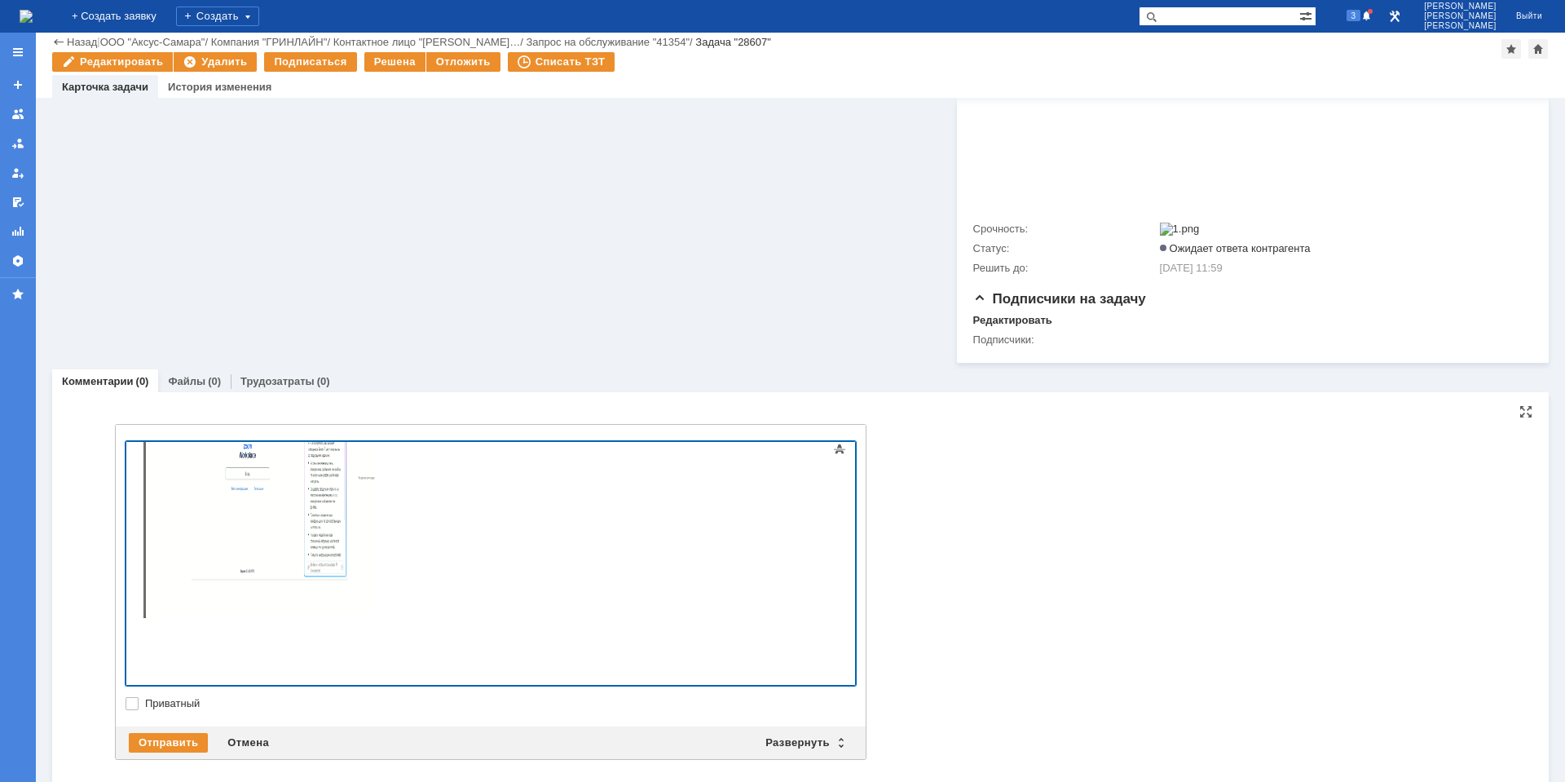
scroll to position [450, 0]
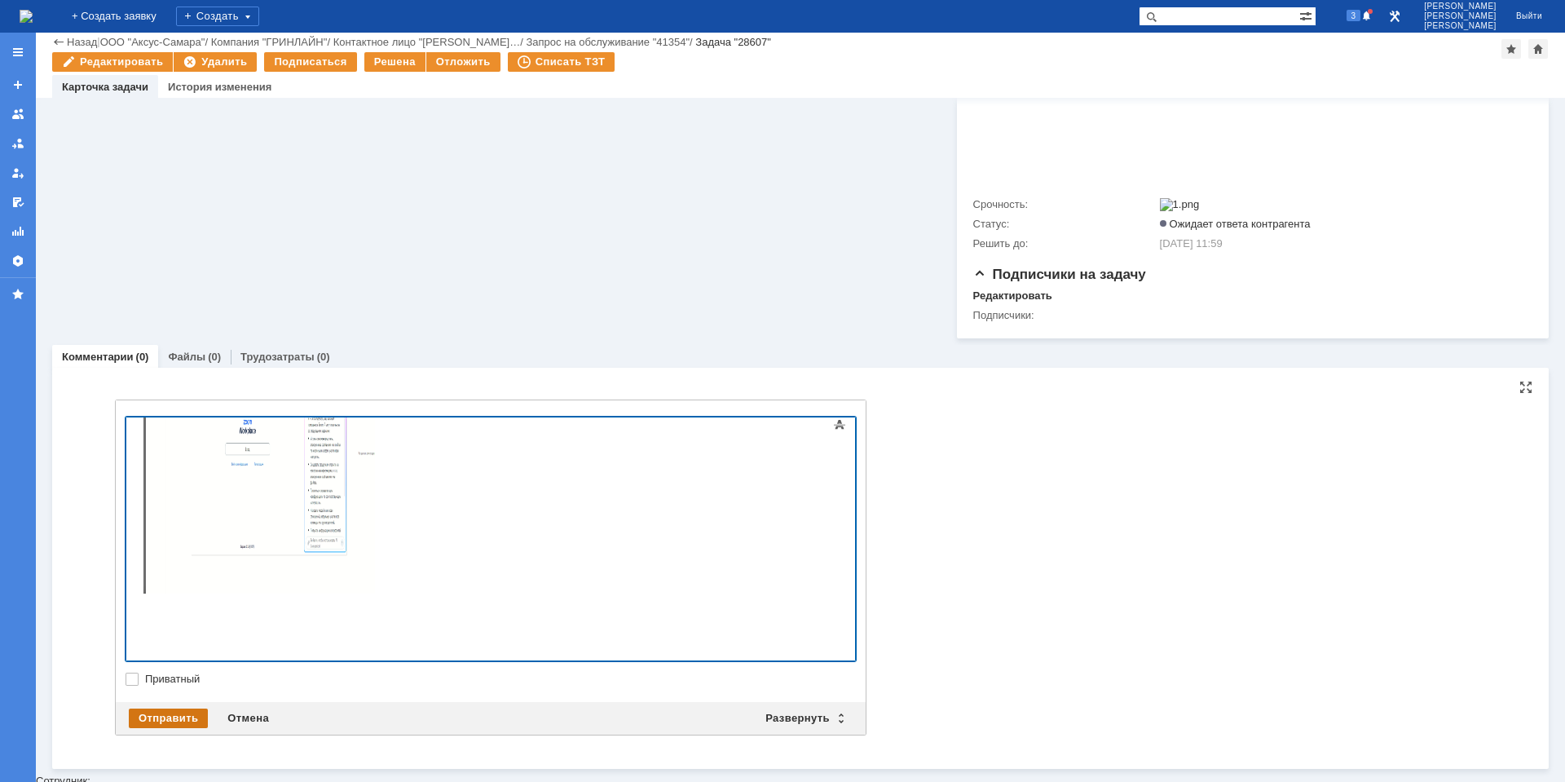
click at [156, 721] on div "Отправить" at bounding box center [168, 718] width 79 height 20
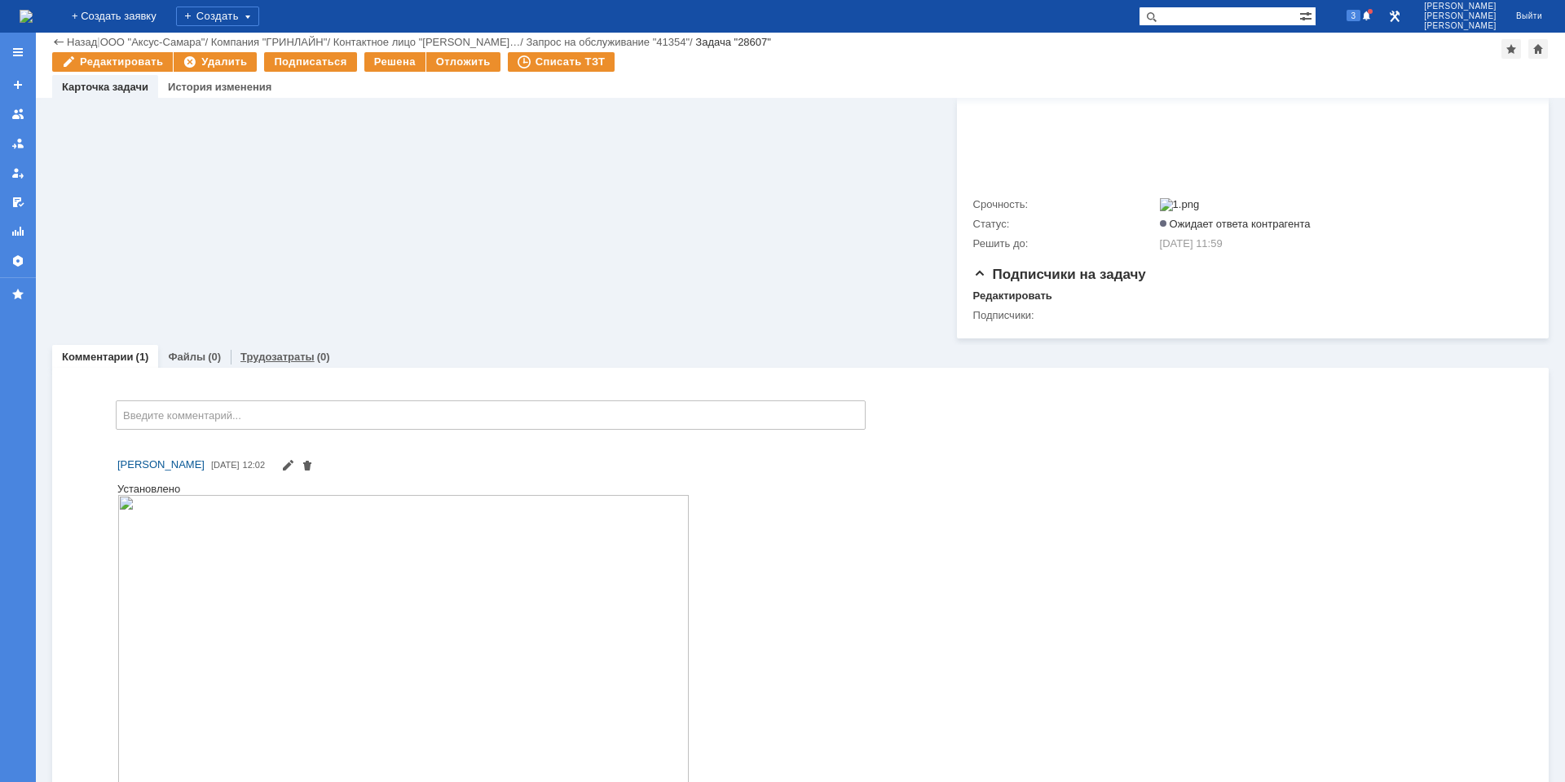
click at [283, 363] on link "Трудозатраты" at bounding box center [277, 357] width 74 height 12
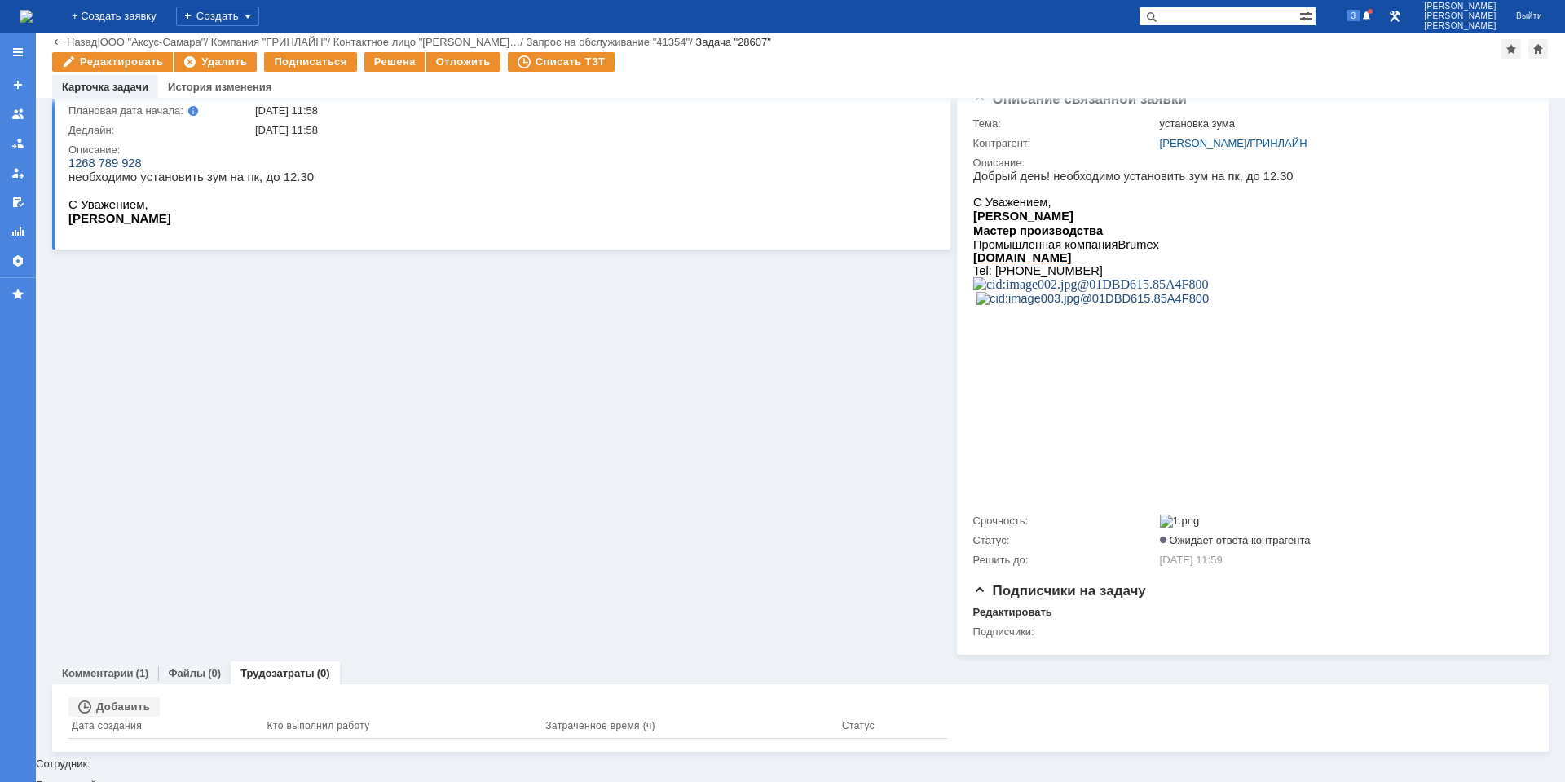
scroll to position [117, 0]
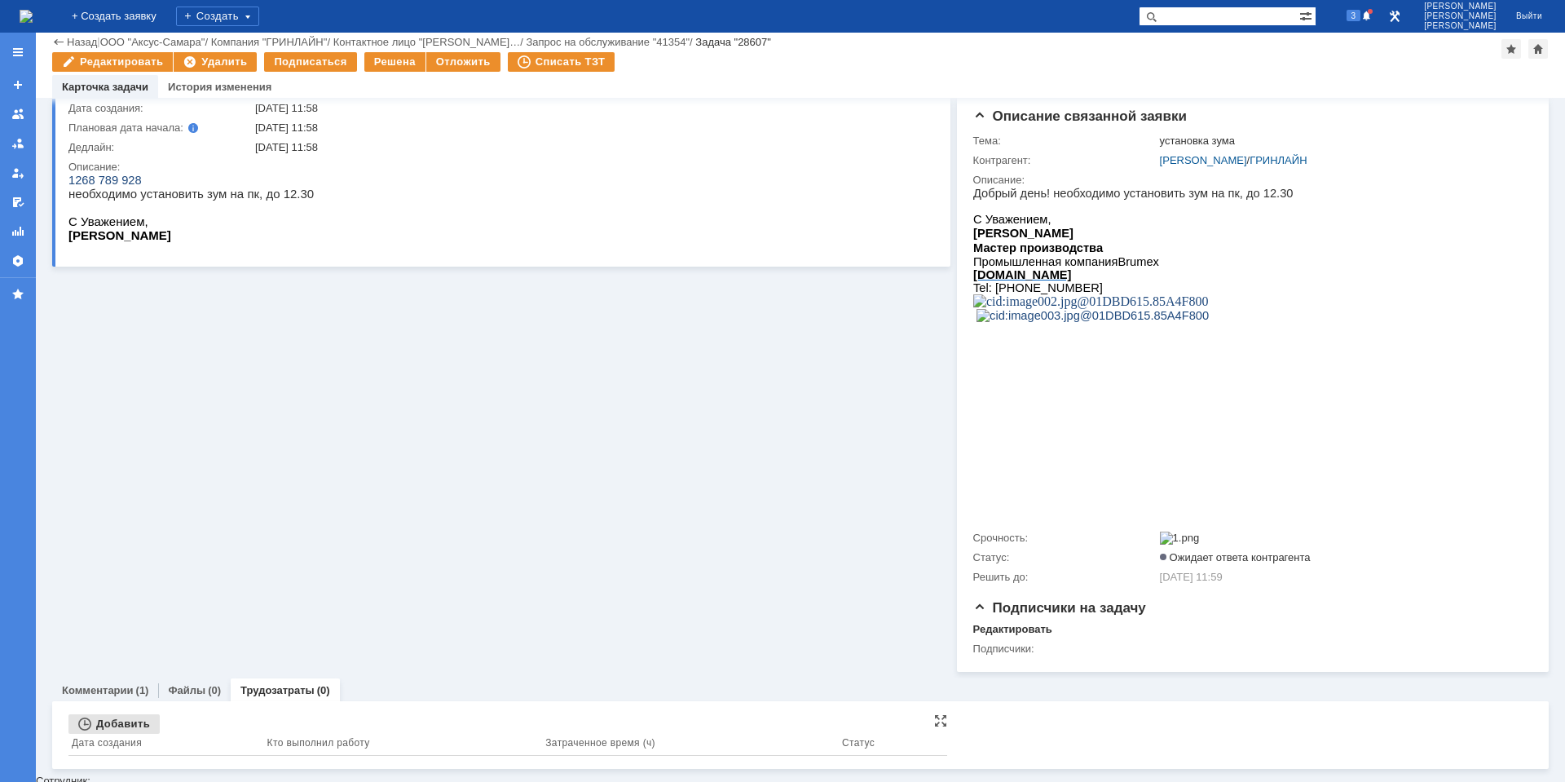
click at [124, 730] on div "Добавить" at bounding box center [113, 724] width 91 height 20
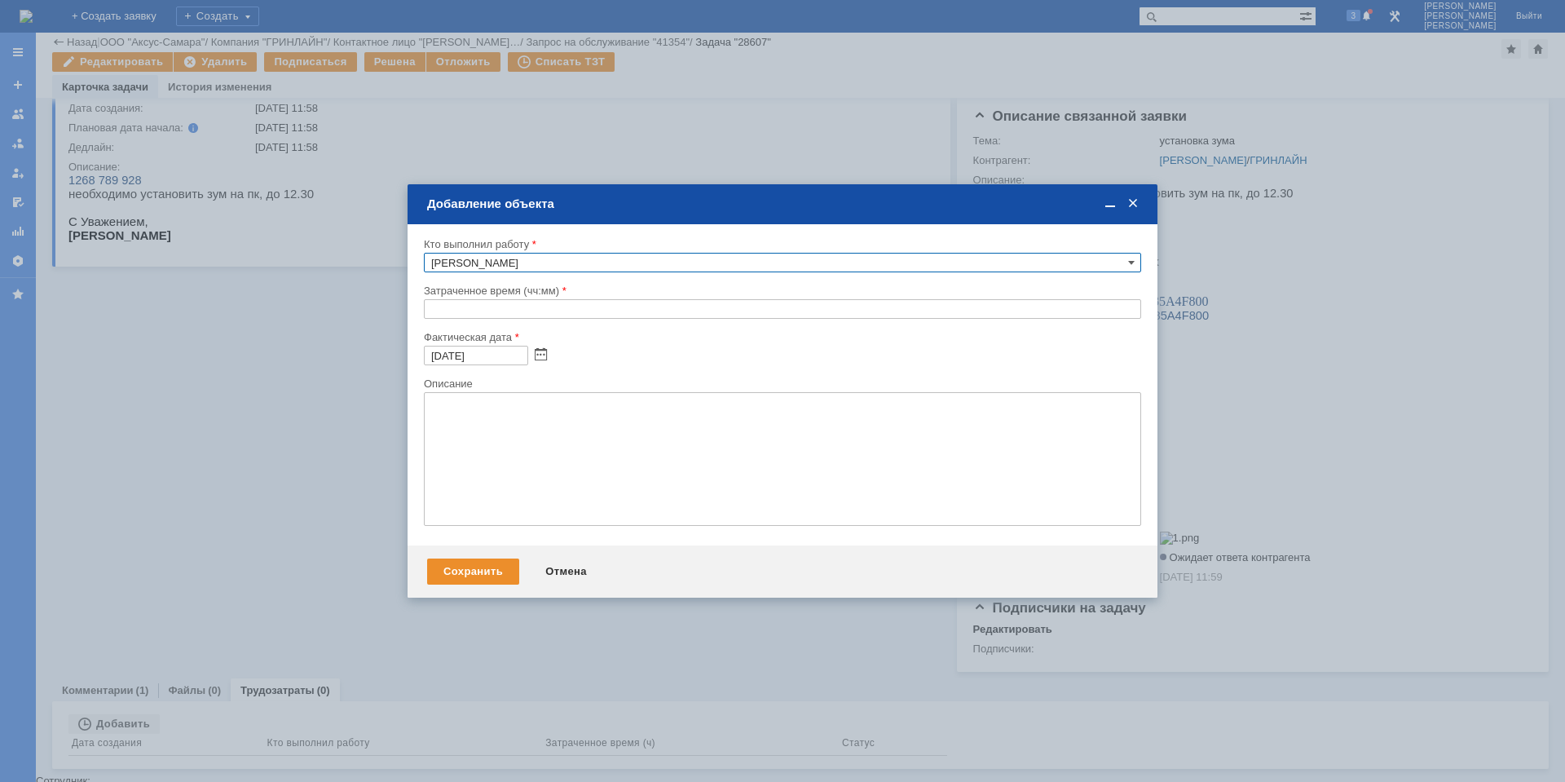
click at [441, 311] on input "text" at bounding box center [782, 309] width 717 height 20
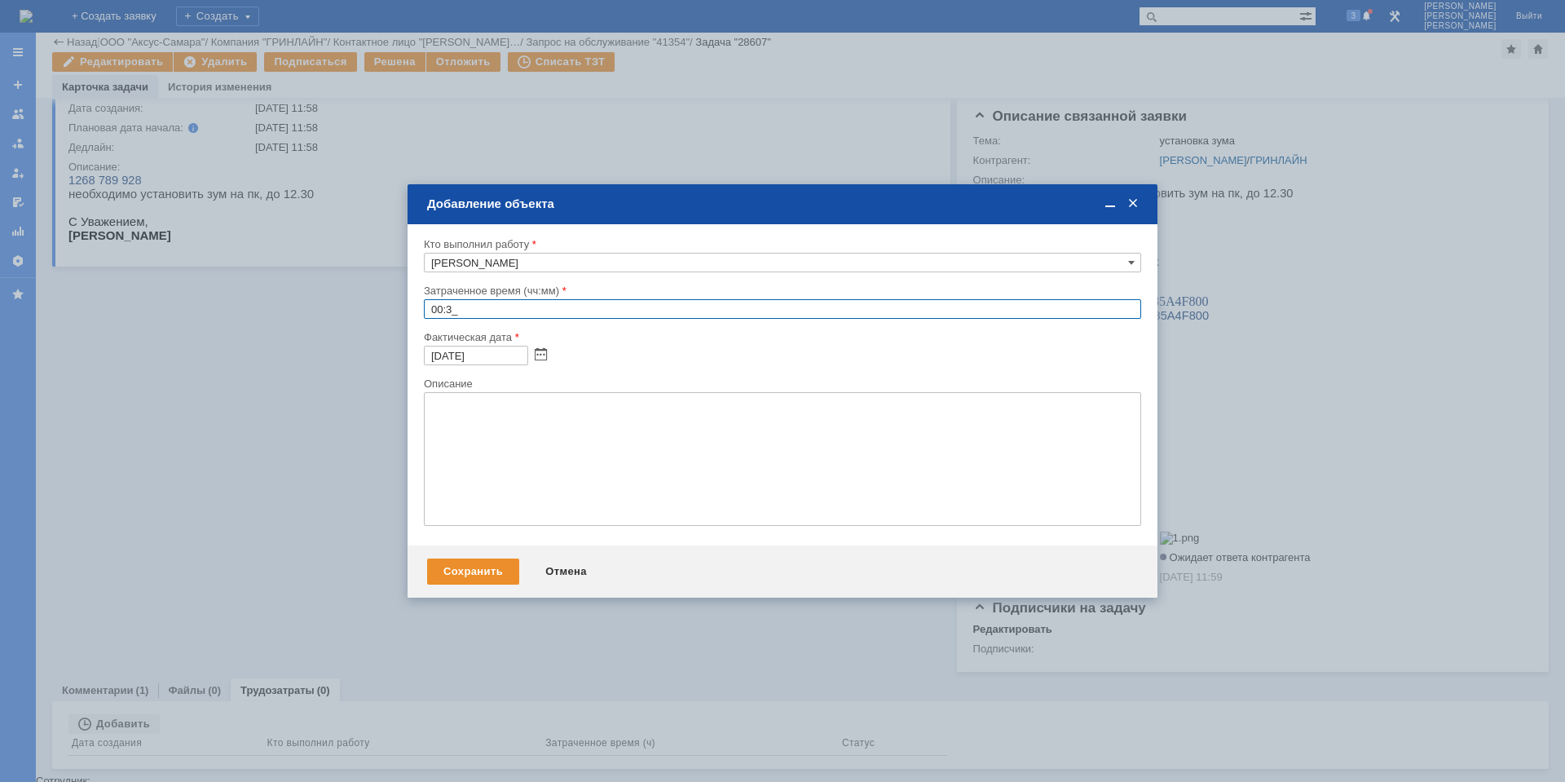
type input "00:30"
click at [536, 453] on textarea at bounding box center [782, 459] width 717 height 134
type textarea "[PERSON_NAME]"
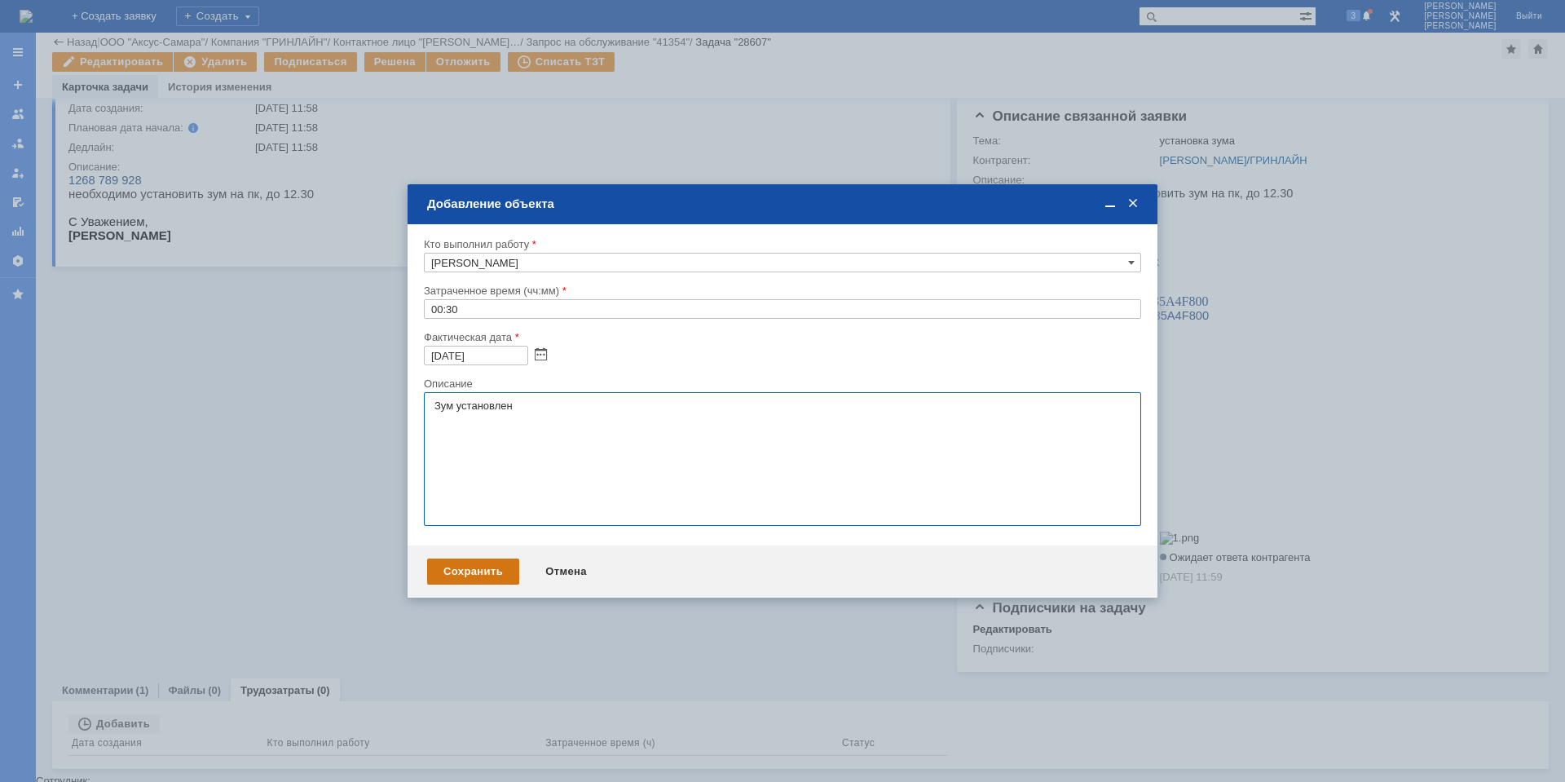
type textarea "Зум установлен"
click at [487, 570] on div "Сохранить" at bounding box center [473, 571] width 92 height 26
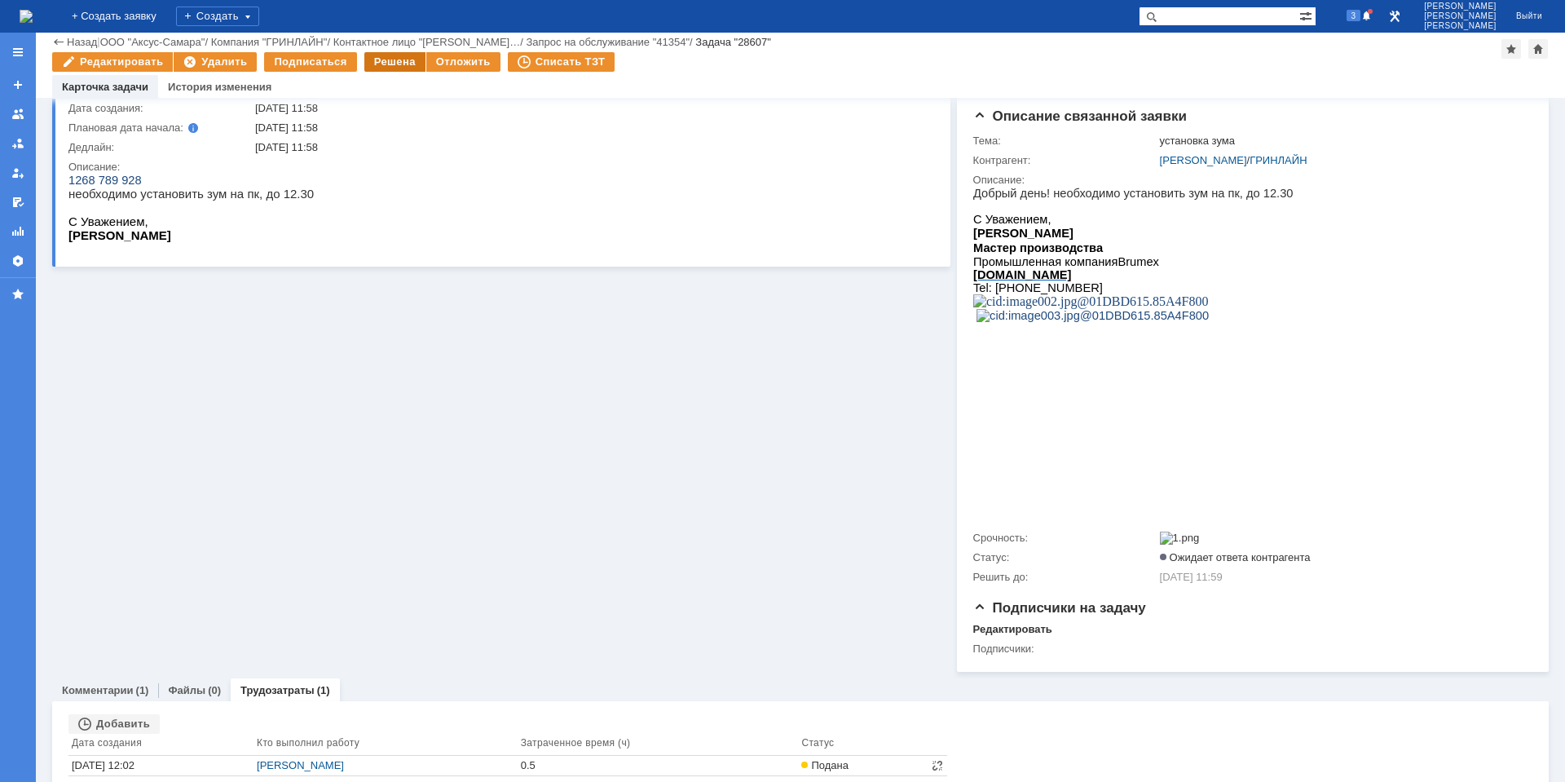
click at [373, 63] on div "Решена" at bounding box center [394, 62] width 61 height 20
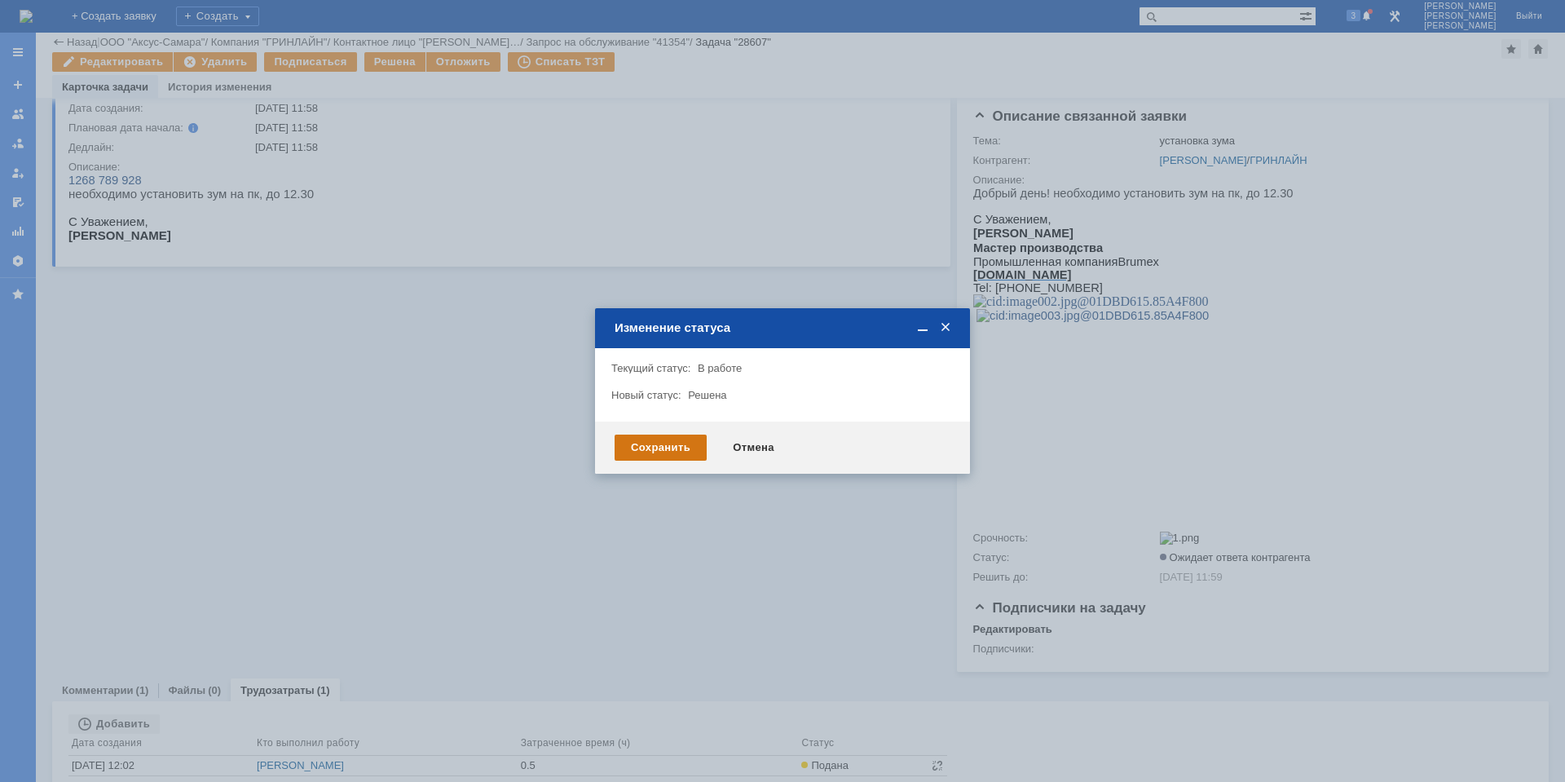
click at [666, 453] on div "Сохранить" at bounding box center [661, 447] width 92 height 26
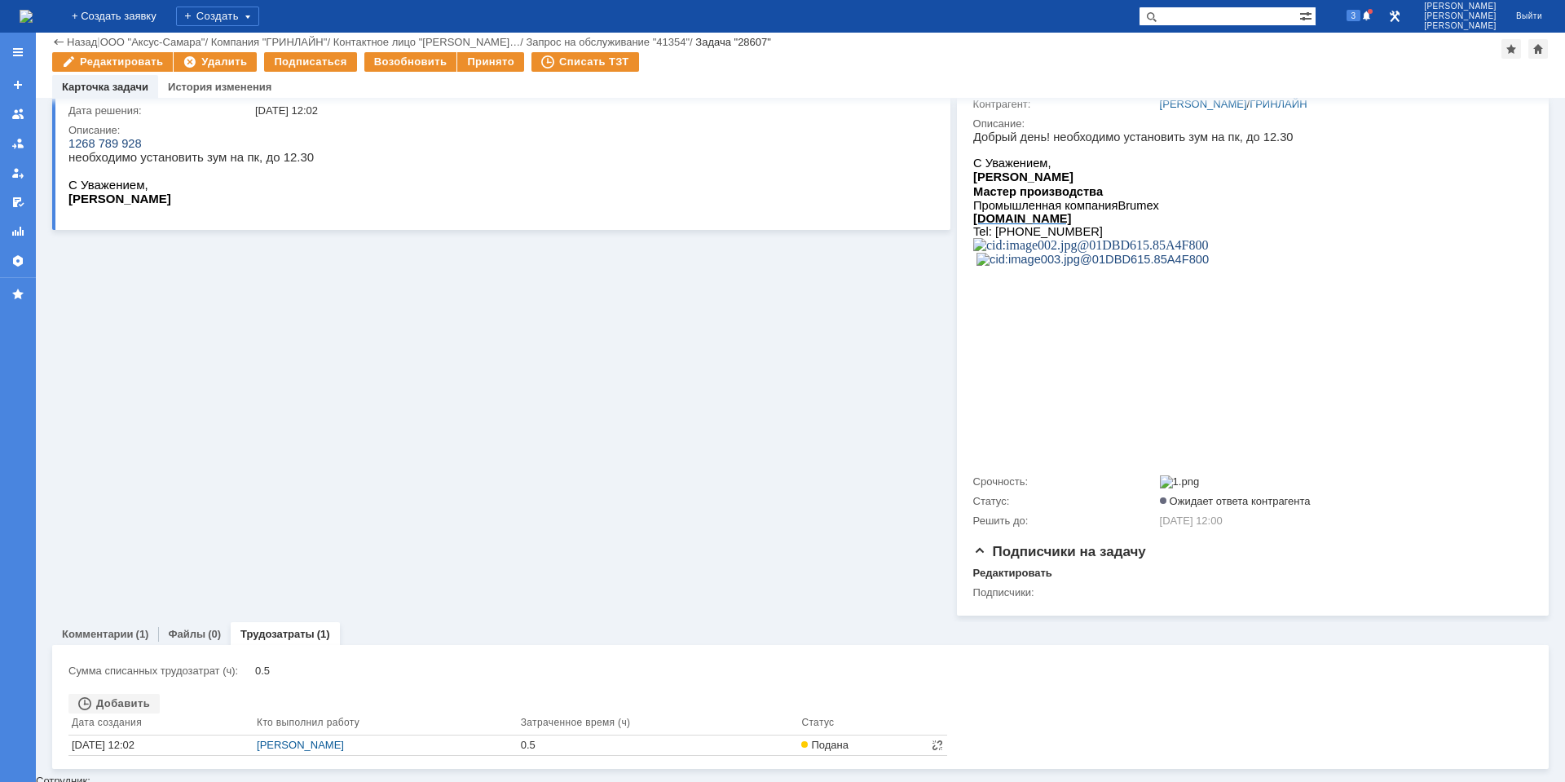
scroll to position [0, 0]
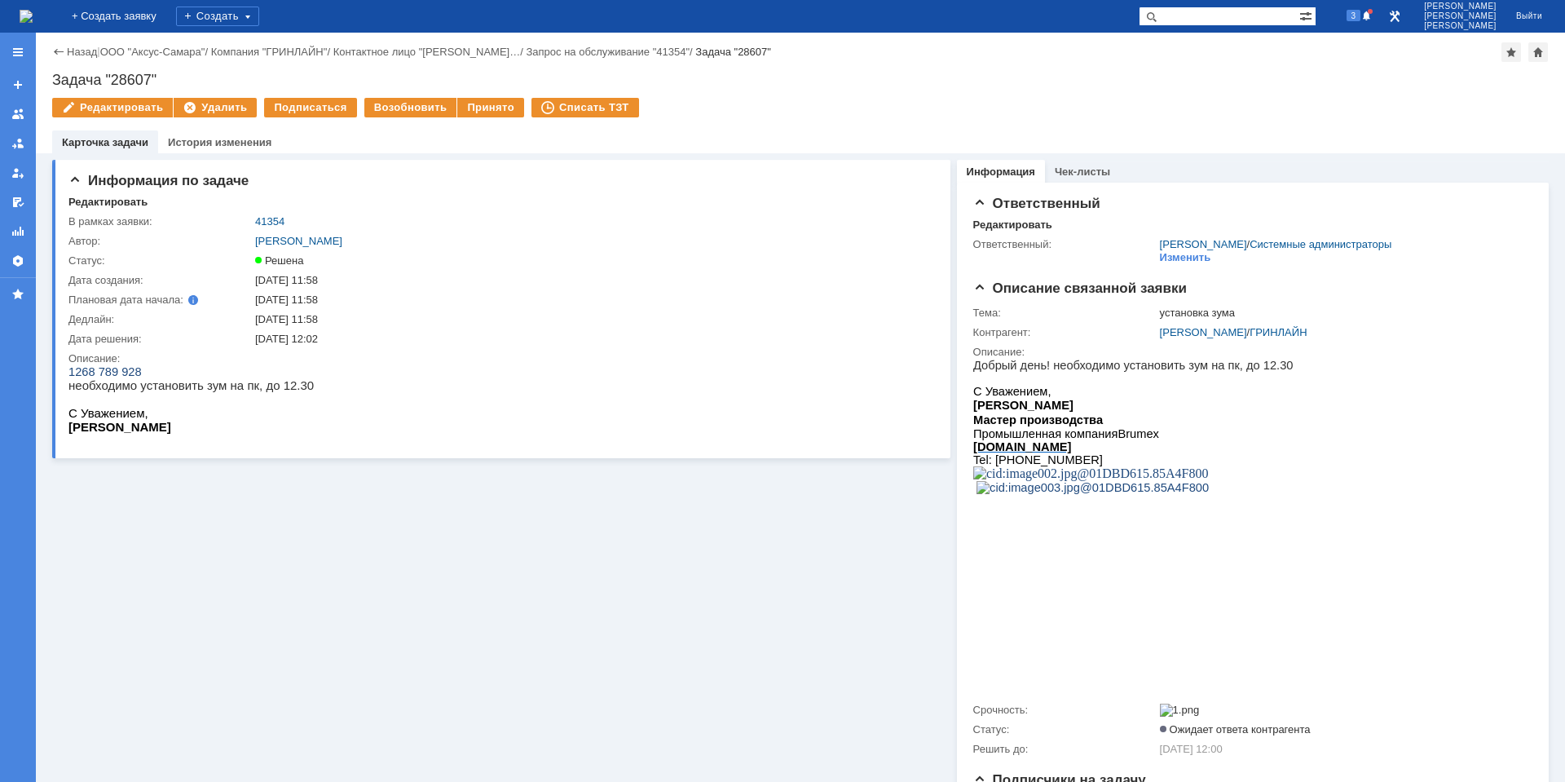
click at [33, 23] on img at bounding box center [26, 16] width 13 height 13
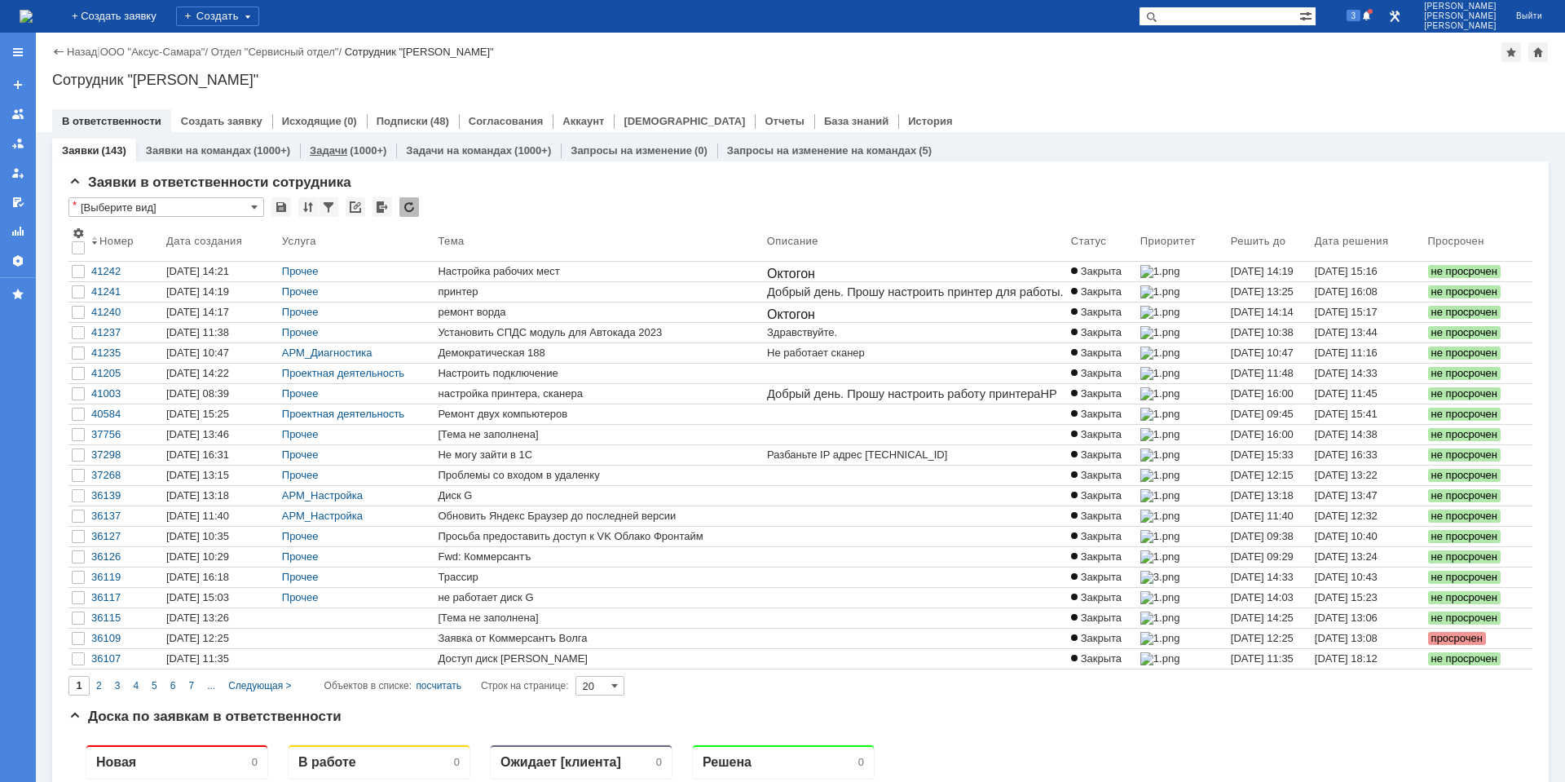
click at [325, 145] on link "Задачи" at bounding box center [328, 150] width 37 height 12
